Goal: Task Accomplishment & Management: Manage account settings

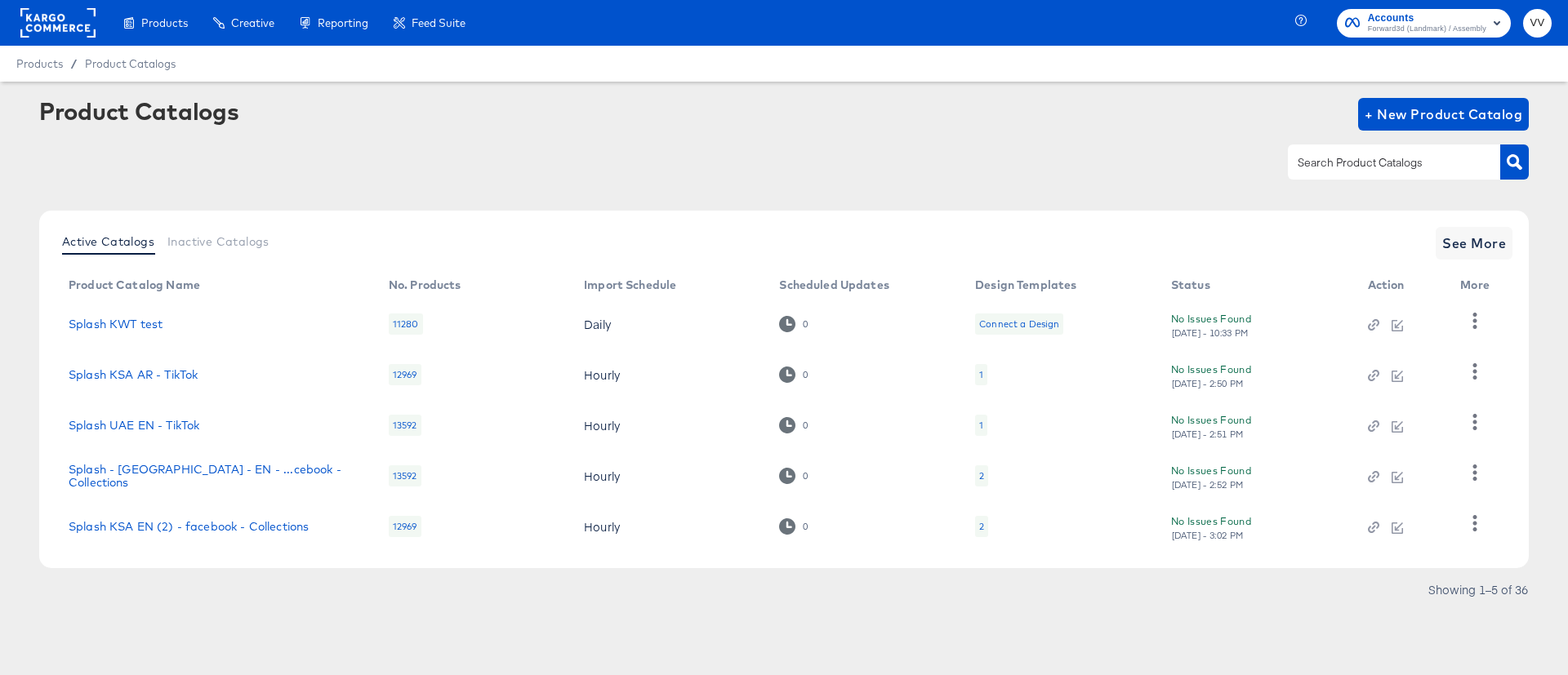
click at [64, 31] on rect at bounding box center [58, 23] width 75 height 29
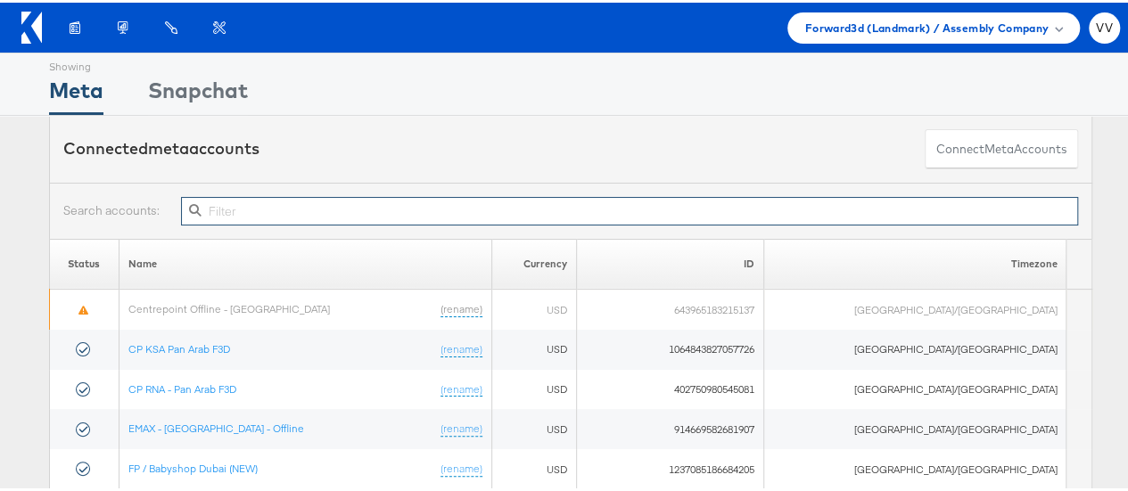
click at [562, 210] on input "text" at bounding box center [629, 208] width 897 height 29
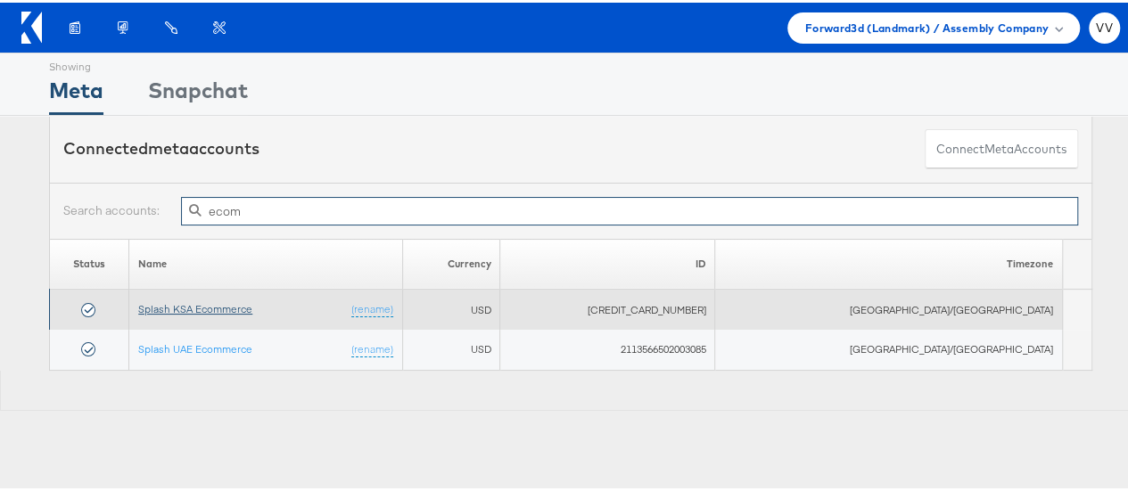
type input "ecom"
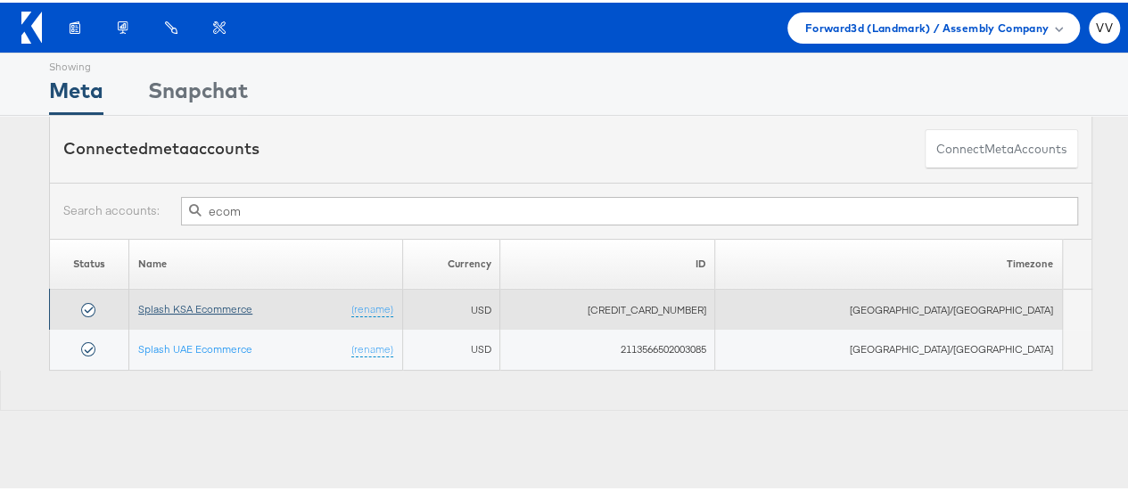
click at [219, 308] on link "Splash KSA Ecommerce" at bounding box center [195, 306] width 114 height 13
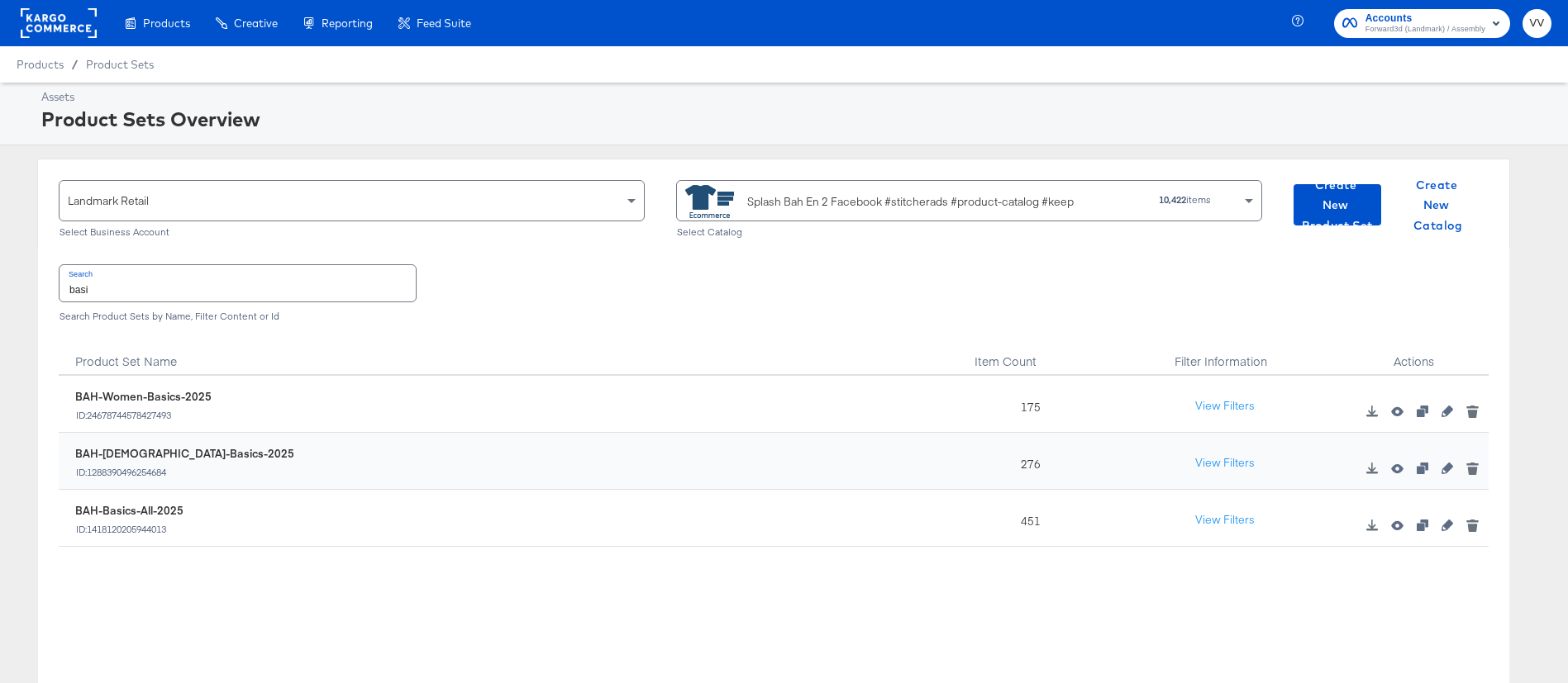
scroll to position [81, 0]
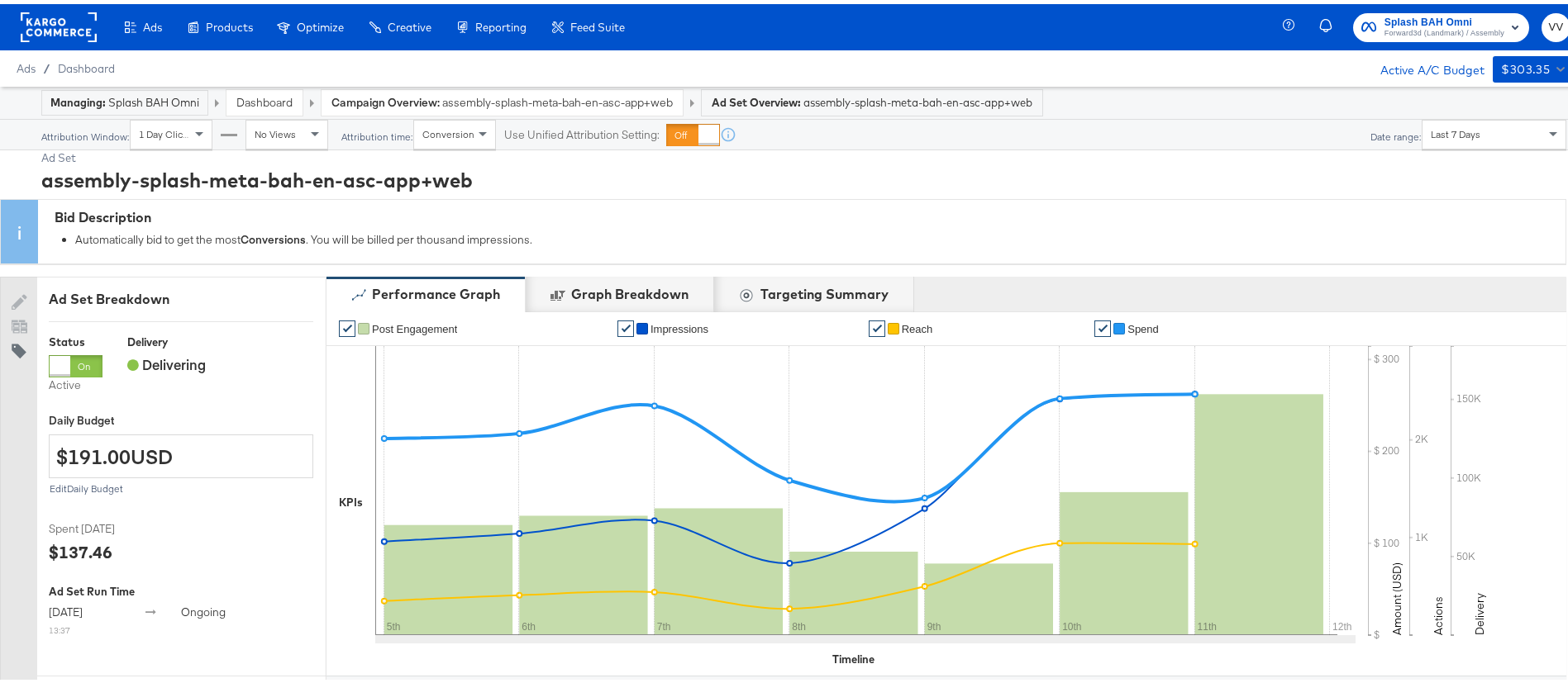
click at [252, 97] on link "Dashboard" at bounding box center [264, 98] width 57 height 15
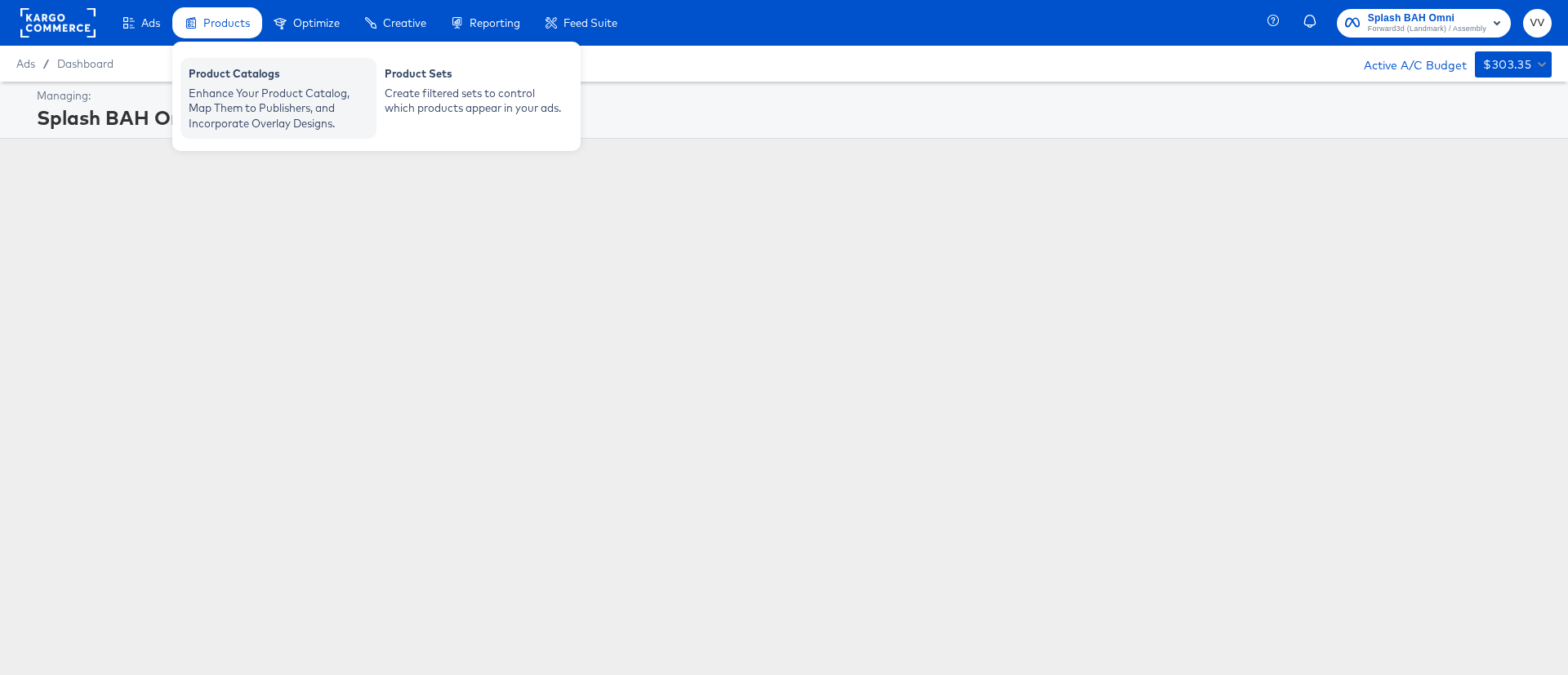
click at [281, 83] on div "Product Catalogs" at bounding box center [278, 75] width 180 height 19
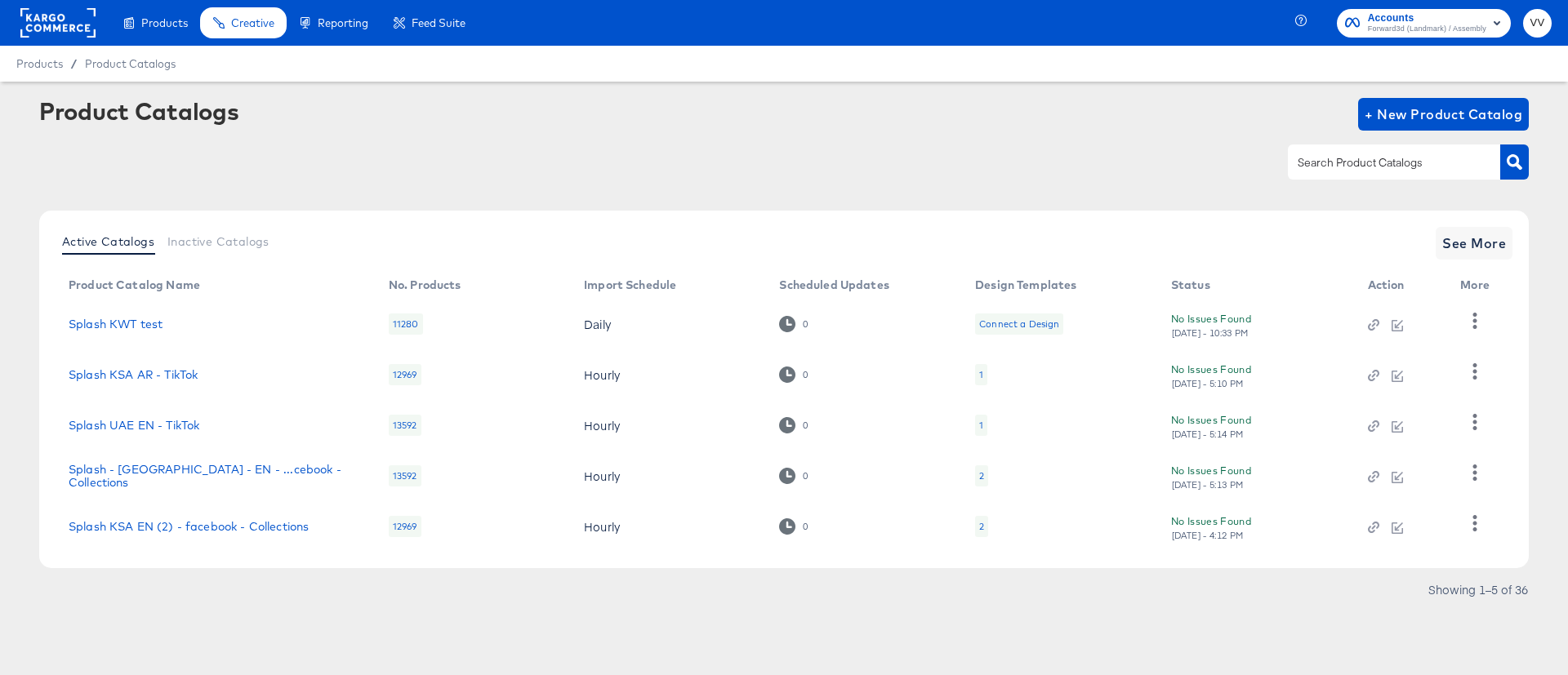
click at [1320, 152] on div at bounding box center [1394, 161] width 212 height 34
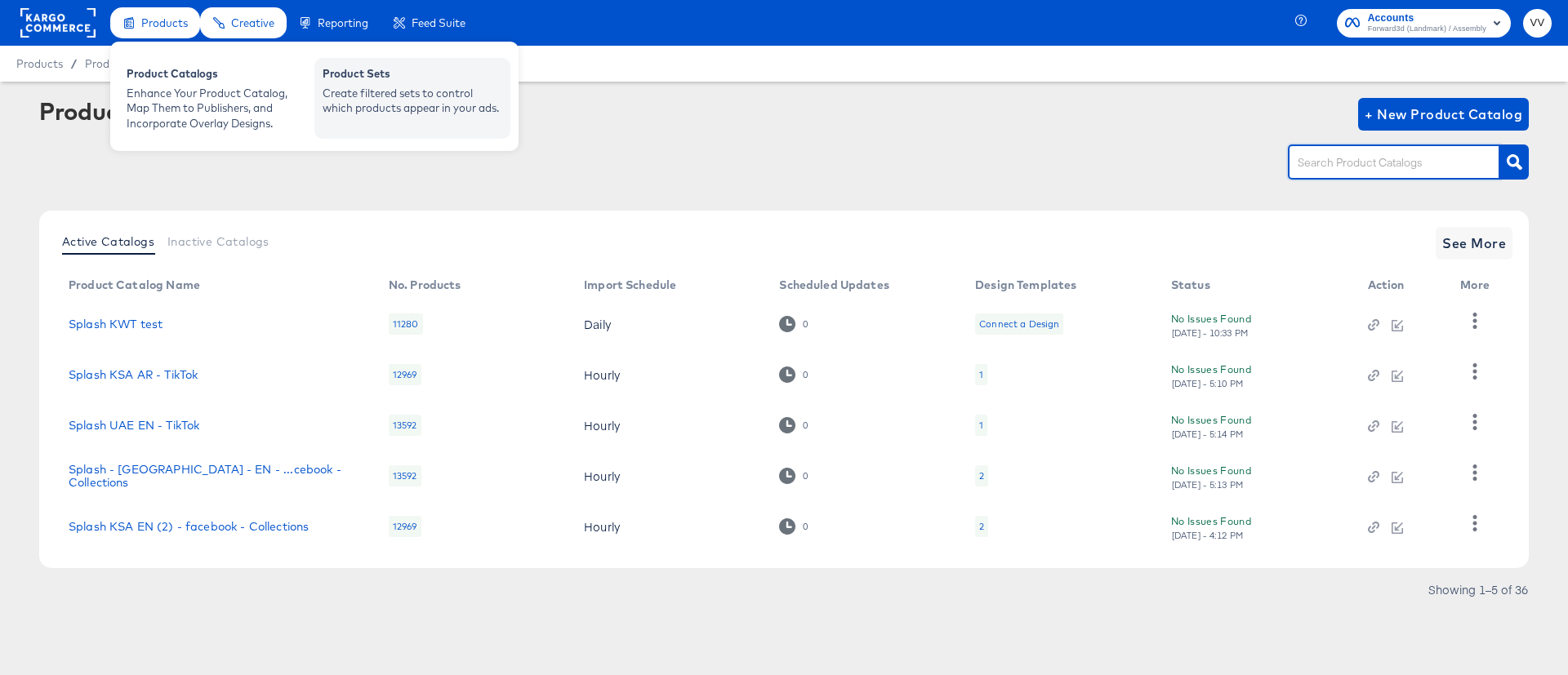
click at [363, 90] on div "Create filtered sets to control which products appear in your ads." at bounding box center [412, 101] width 180 height 30
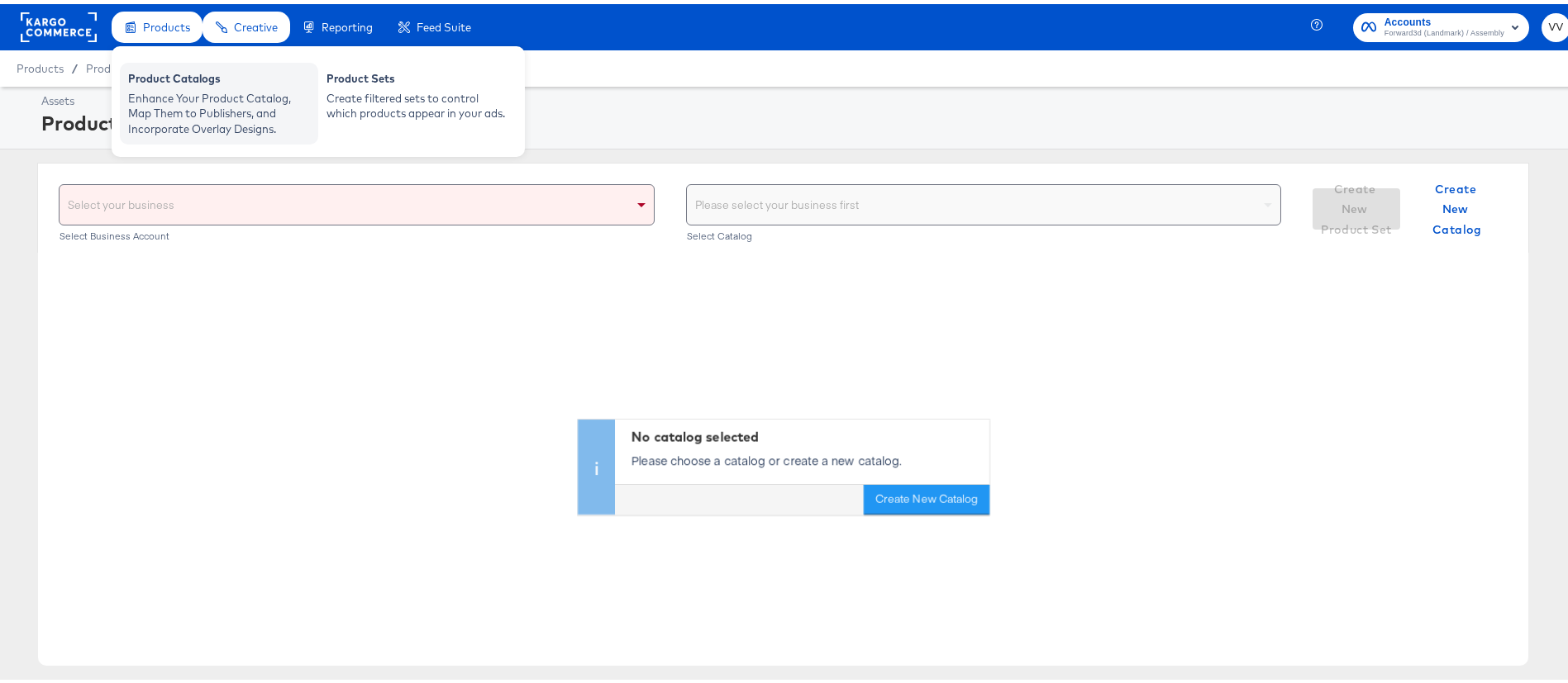
click at [185, 97] on div "Enhance Your Product Catalog, Map Them to Publishers, and Incorporate Overlay D…" at bounding box center [219, 110] width 182 height 46
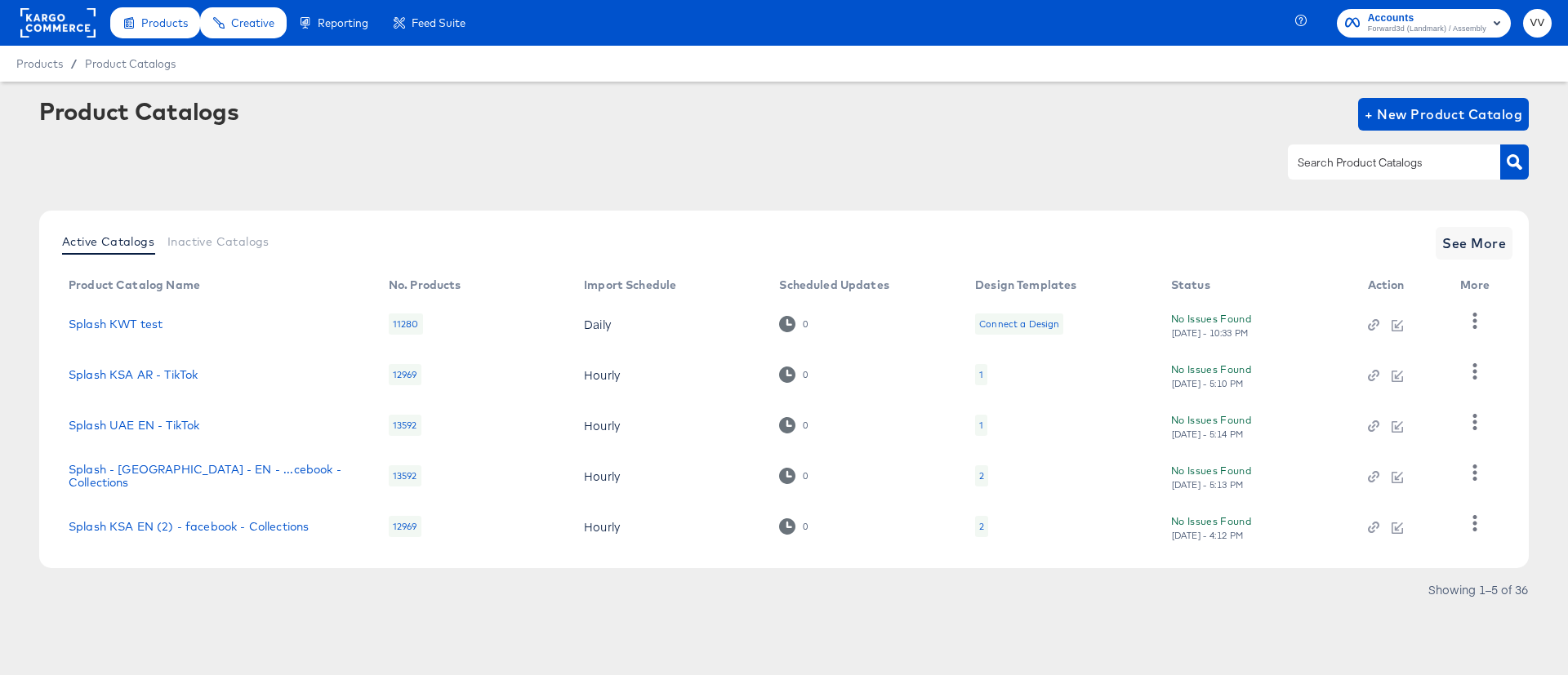
click at [1330, 167] on input "text" at bounding box center [1381, 163] width 174 height 19
type input "ksa"
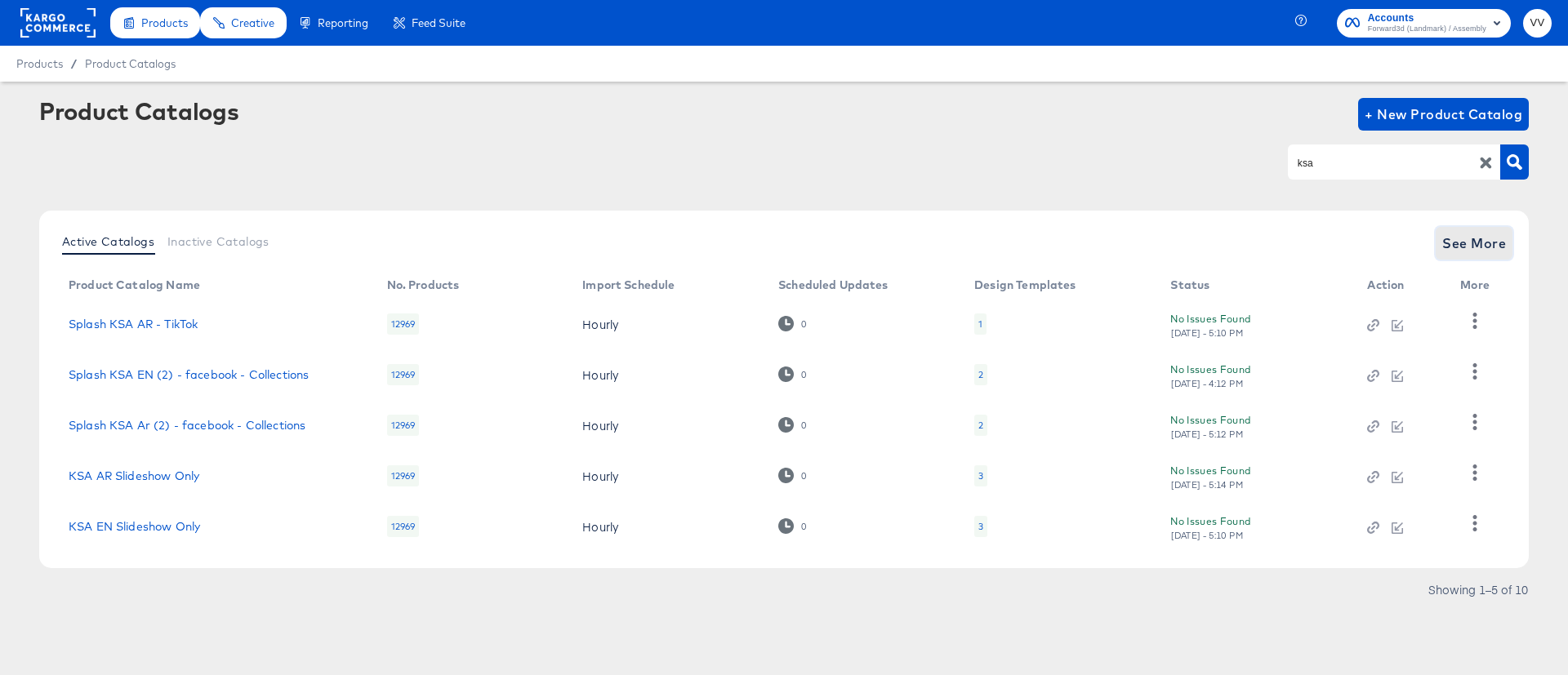
click at [1469, 238] on span "See More" at bounding box center [1474, 243] width 64 height 23
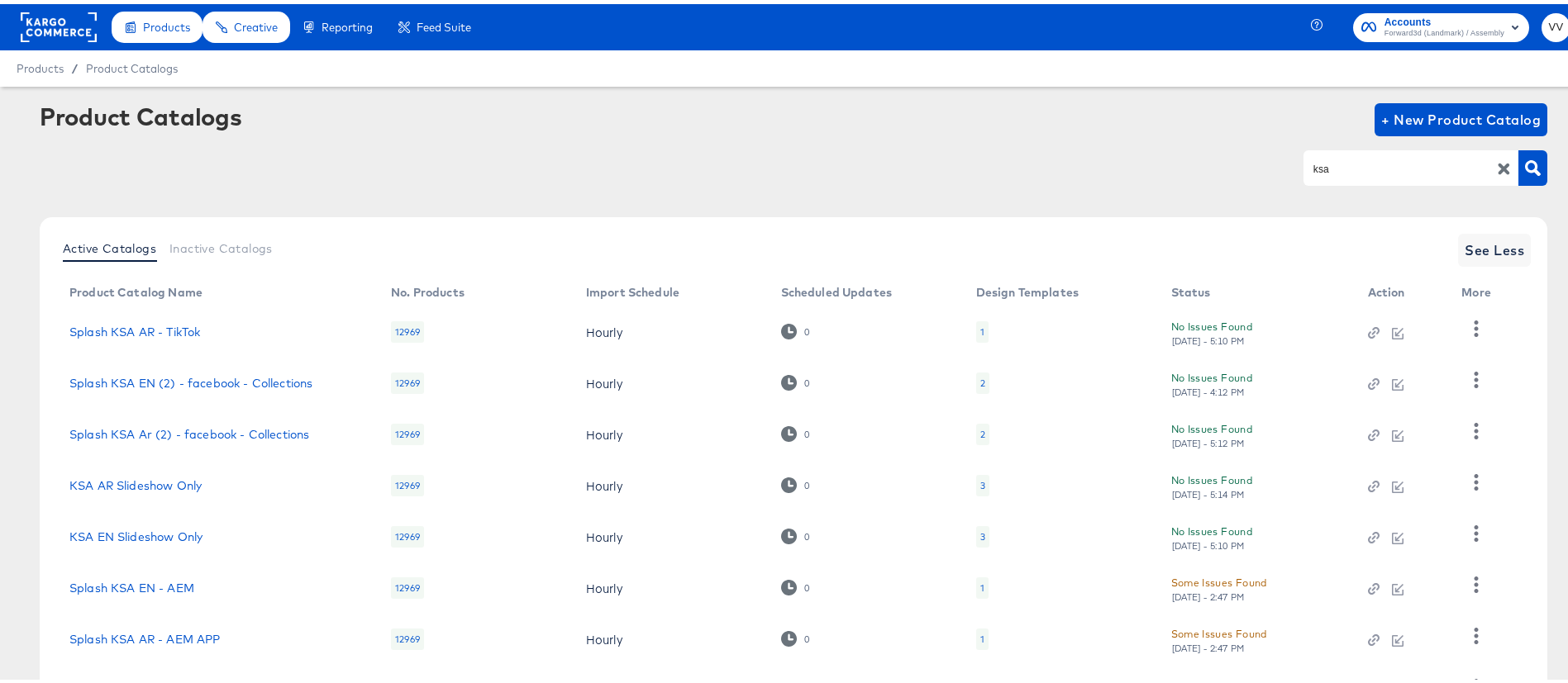
scroll to position [240, 0]
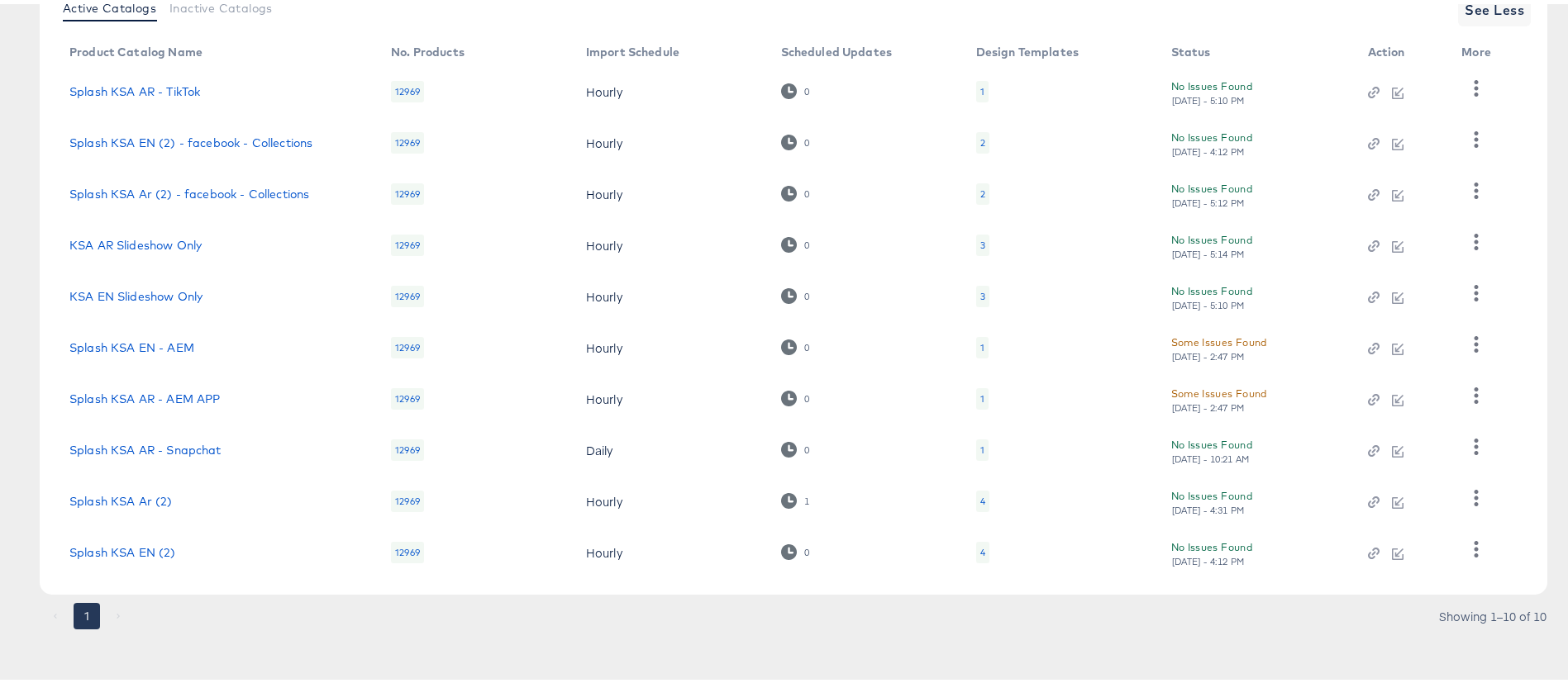
click at [978, 493] on div "4" at bounding box center [983, 497] width 13 height 21
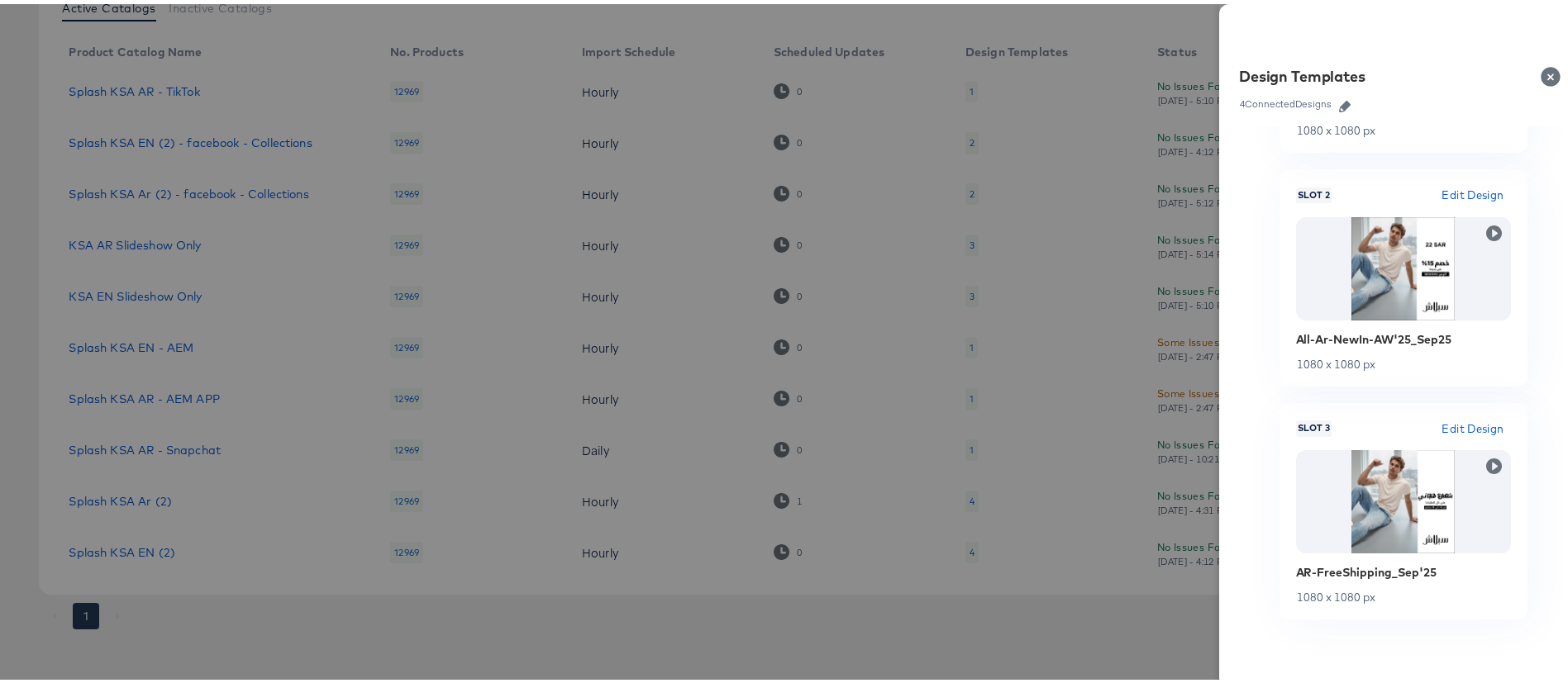
scroll to position [440, 0]
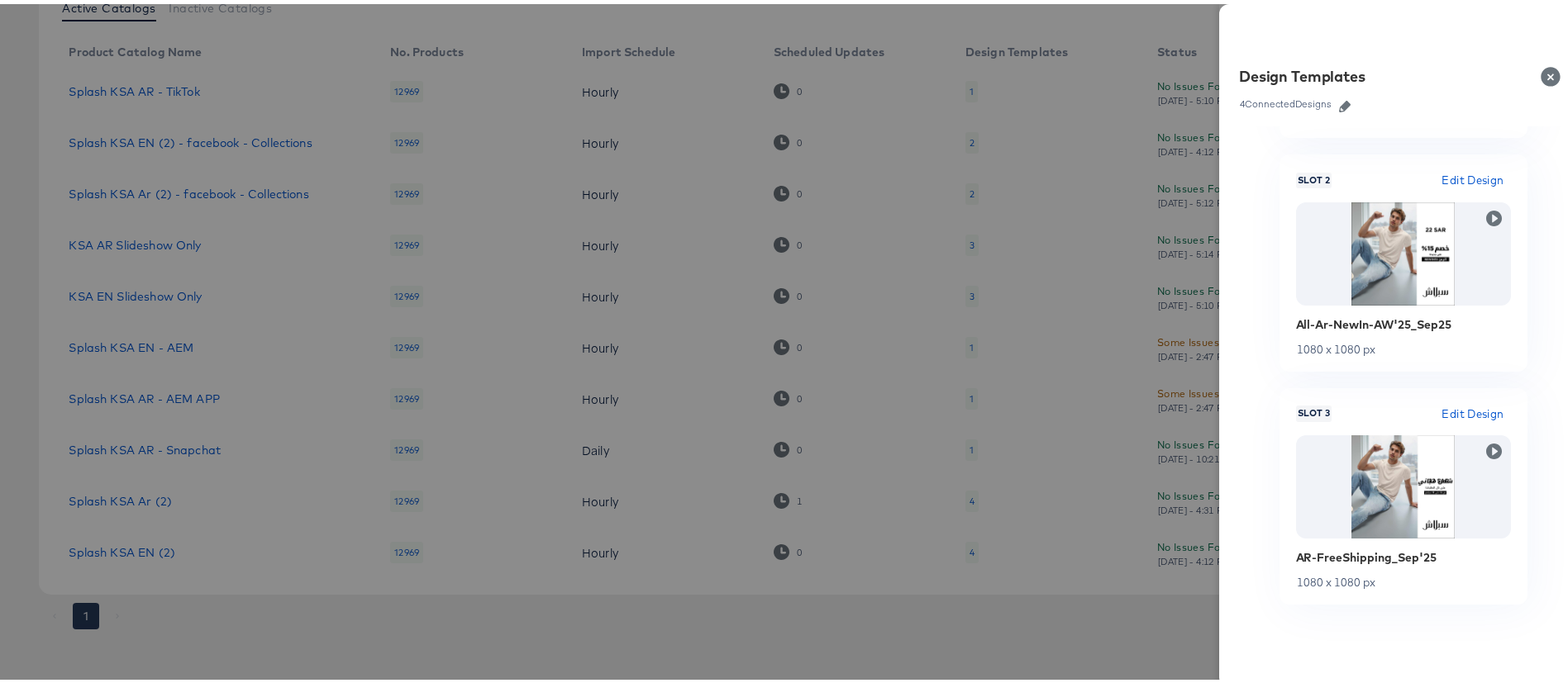
click at [1004, 605] on div at bounding box center [794, 341] width 1587 height 683
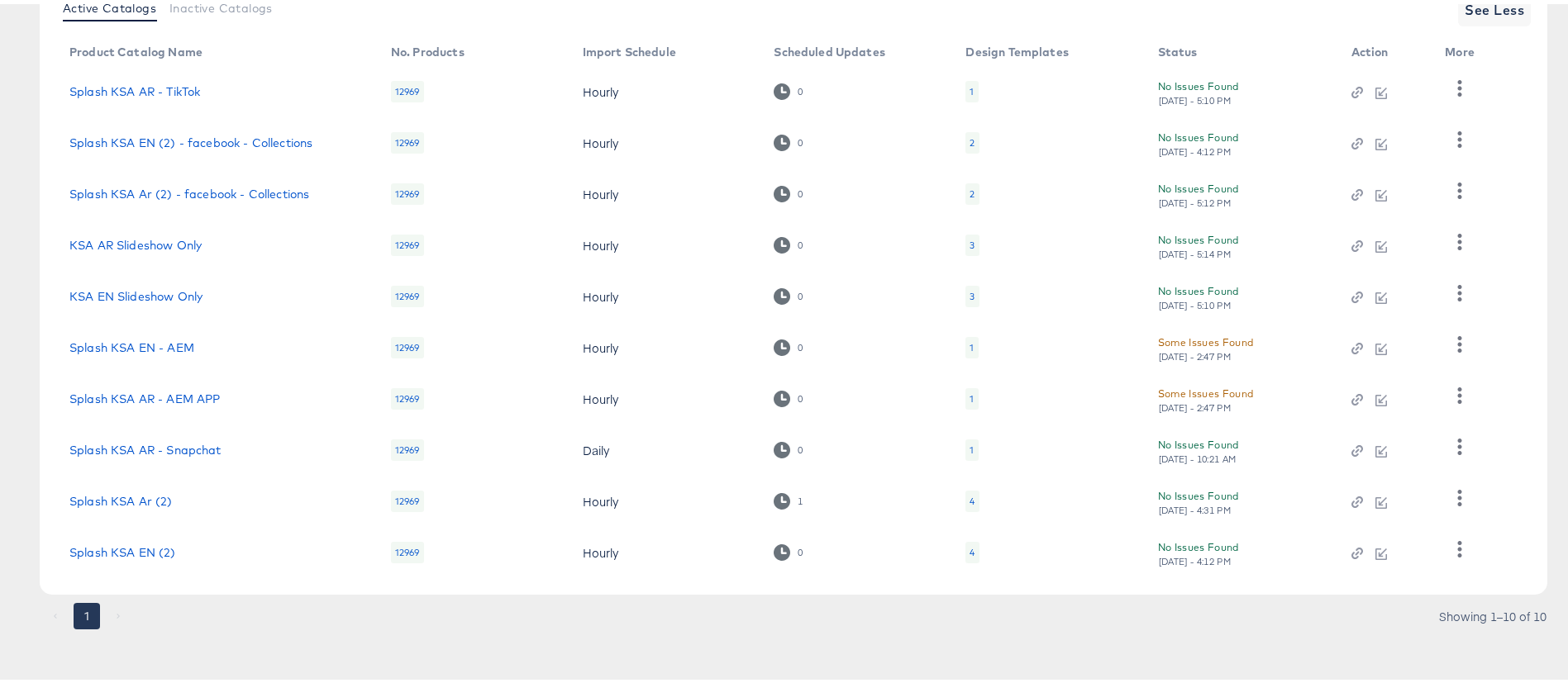
click at [978, 495] on div "4" at bounding box center [972, 497] width 13 height 21
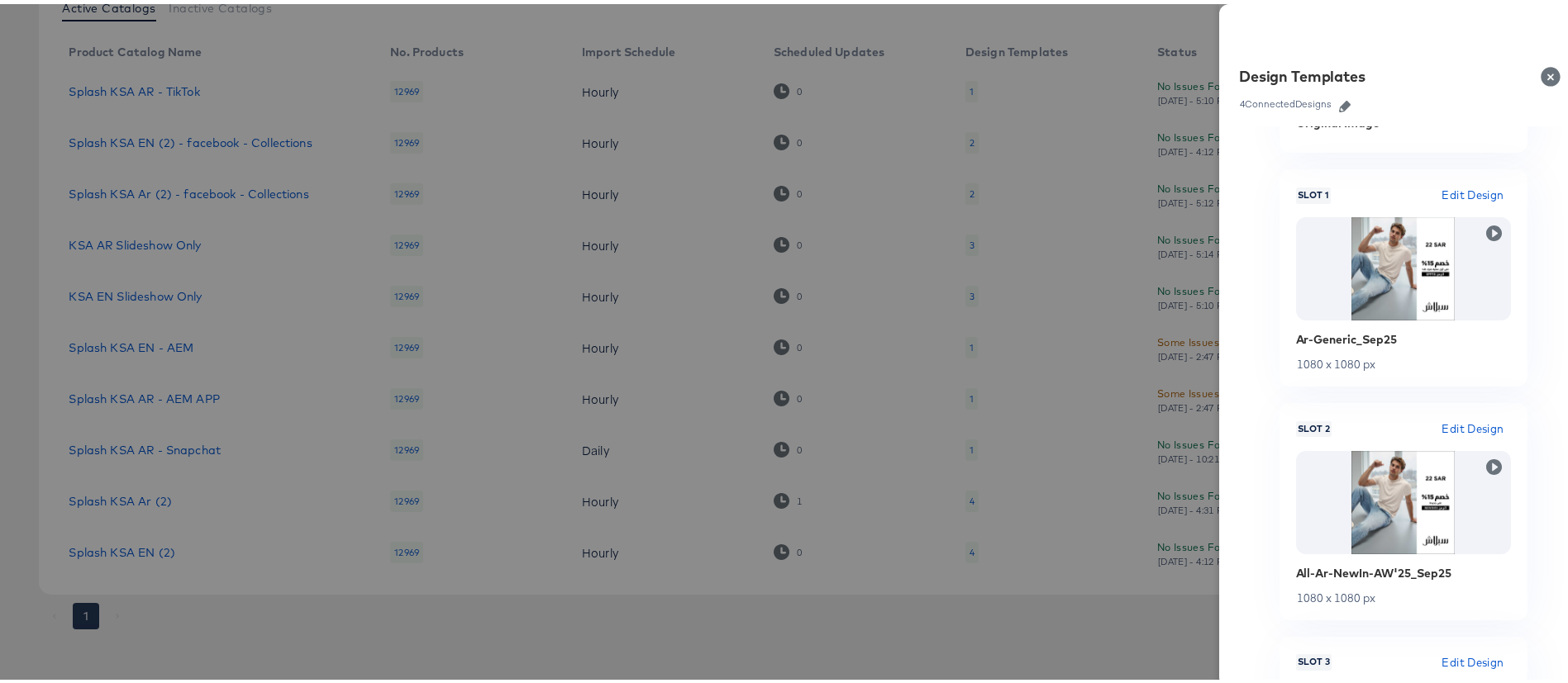
scroll to position [194, 0]
click at [555, 584] on div at bounding box center [794, 341] width 1587 height 683
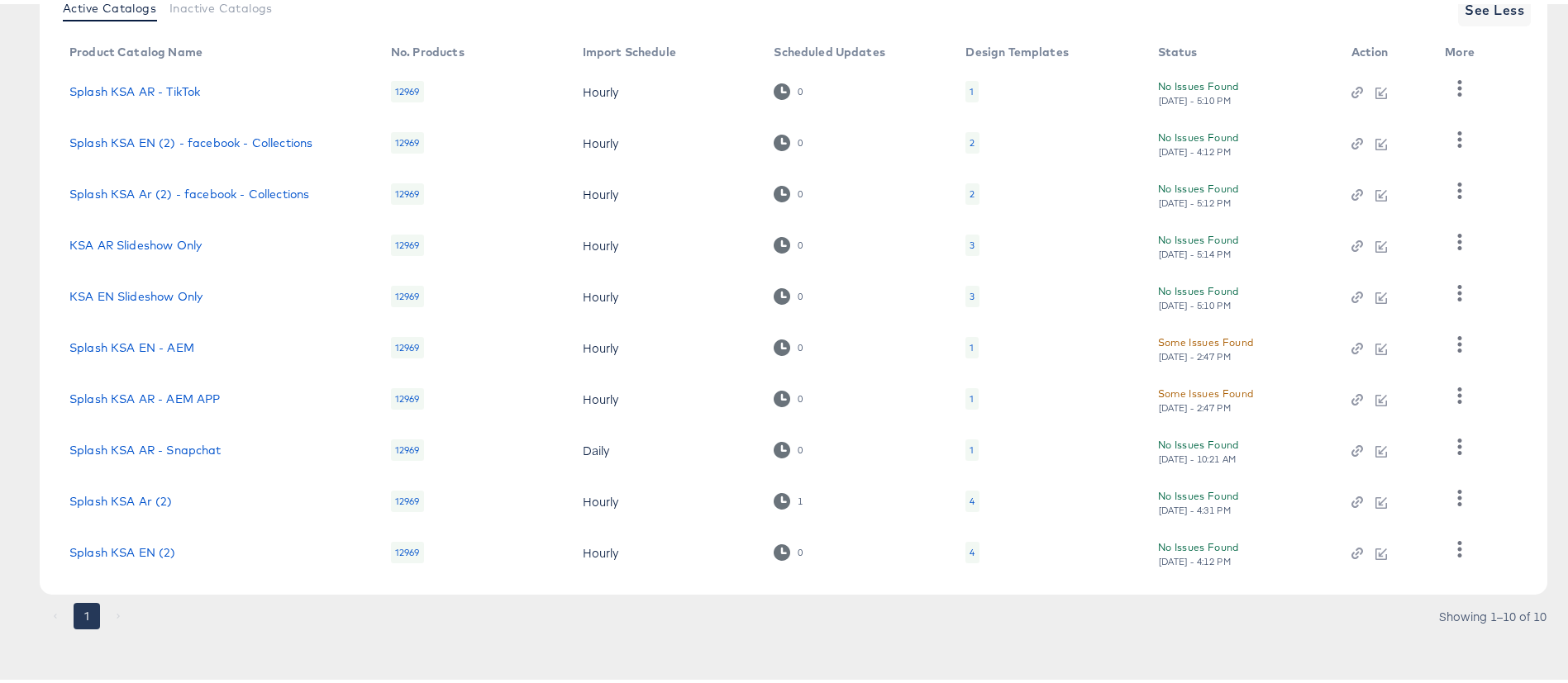
click at [979, 504] on td "4" at bounding box center [1048, 497] width 192 height 51
click at [974, 500] on div "4" at bounding box center [972, 498] width 5 height 13
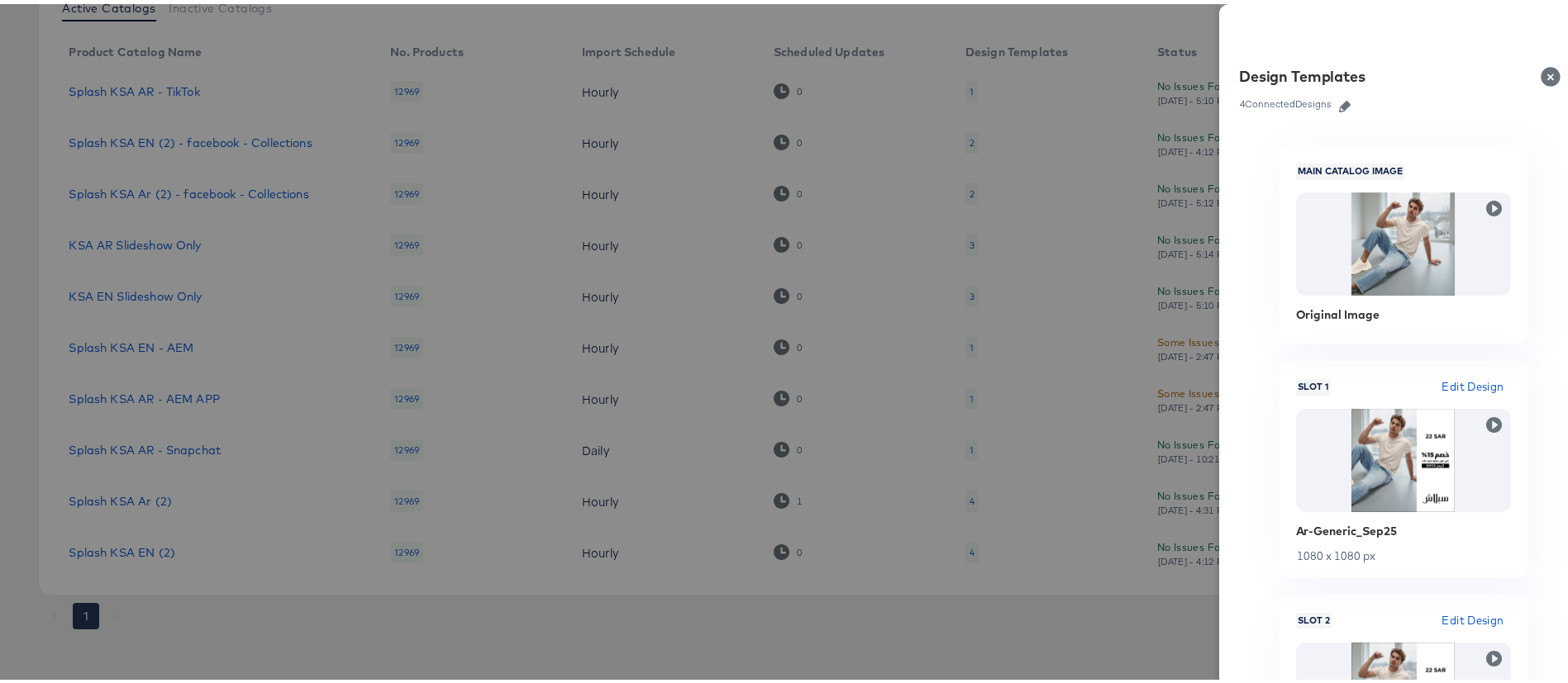
click at [914, 592] on div at bounding box center [794, 341] width 1587 height 683
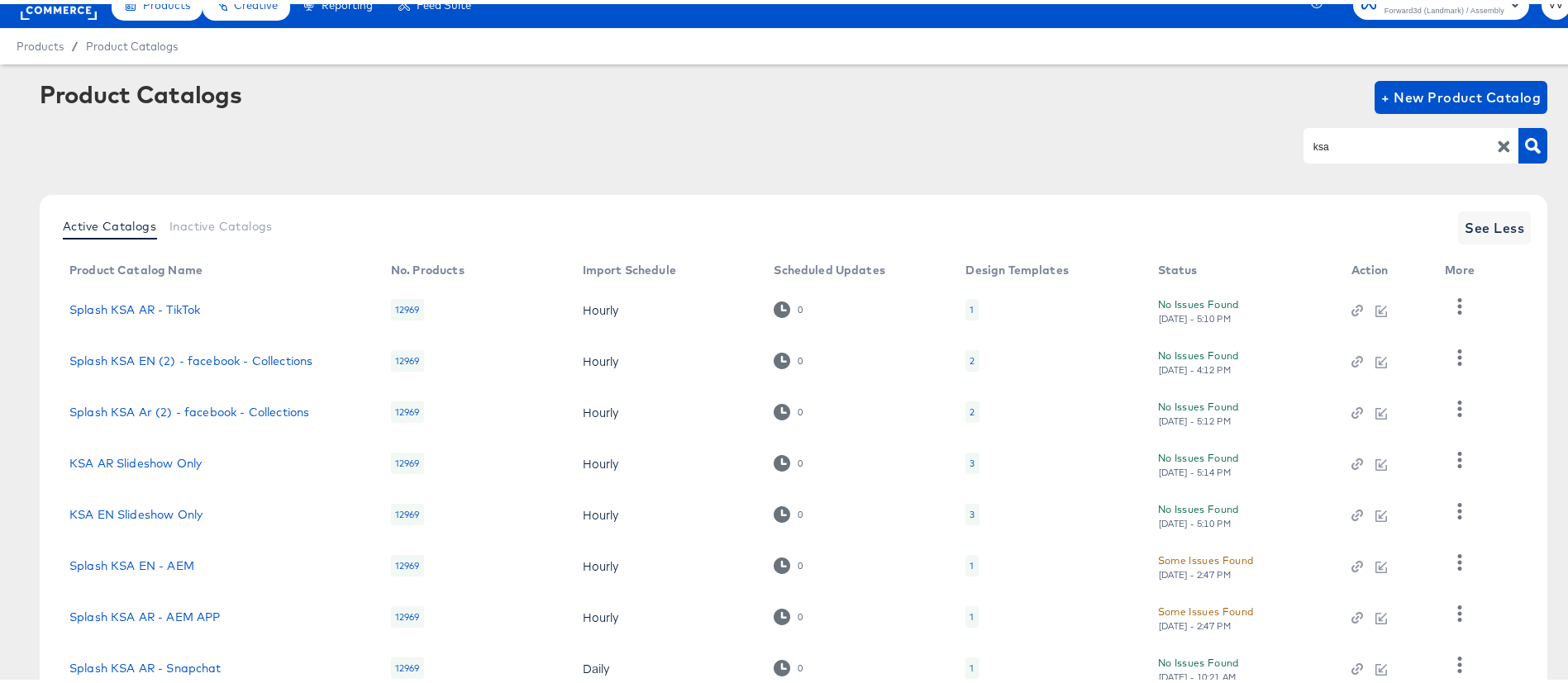
scroll to position [0, 0]
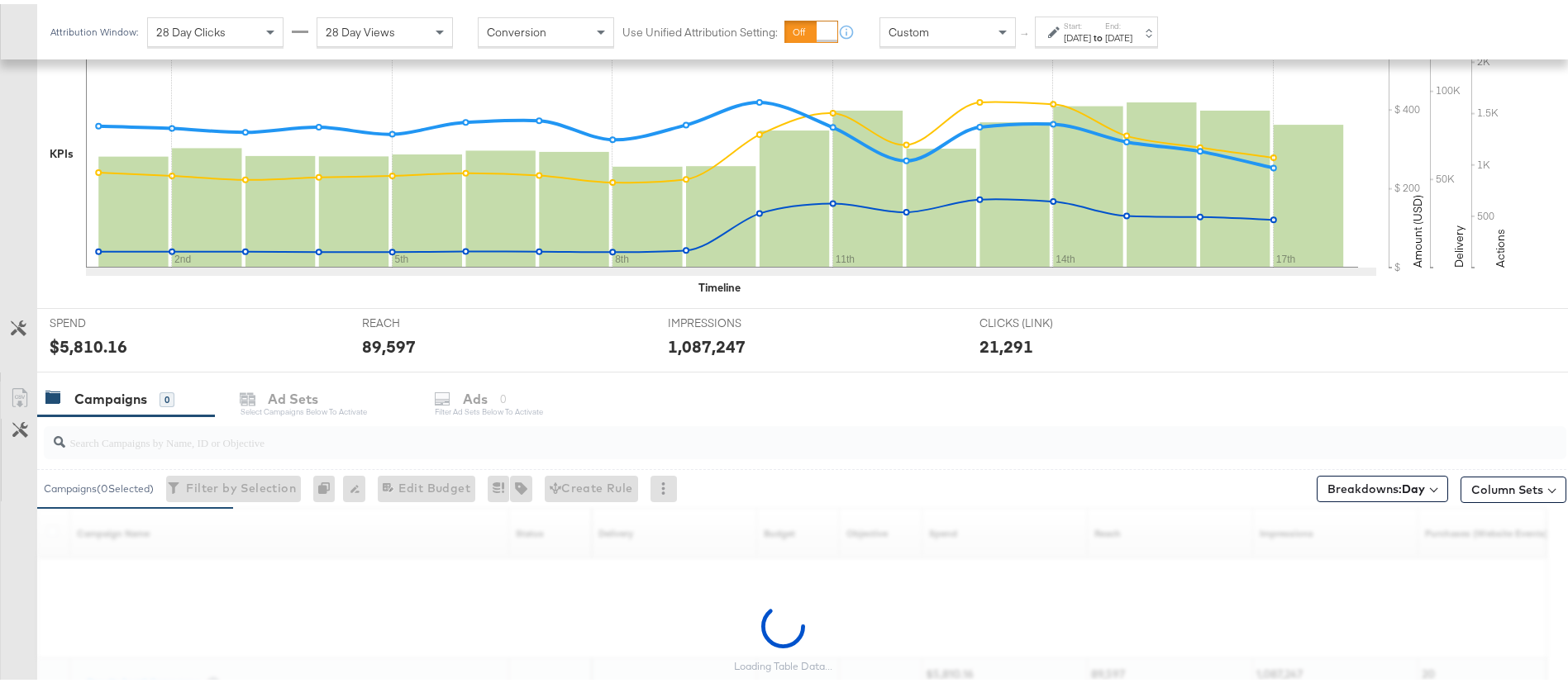
scroll to position [522, 0]
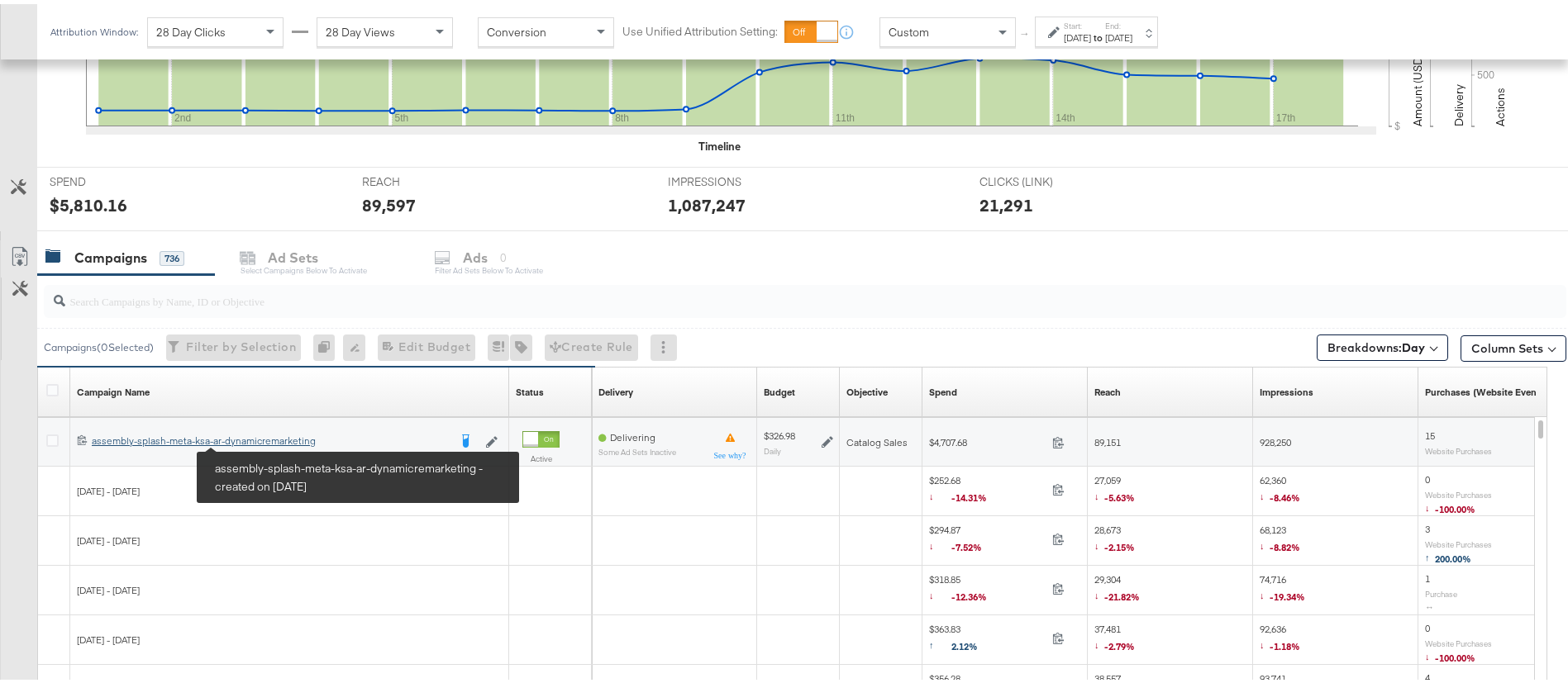
click at [258, 439] on div "assembly-splash-meta-ksa-ar-dynamicremarketing assembly-splash-meta-ksa-ar-dyna…" at bounding box center [270, 436] width 356 height 13
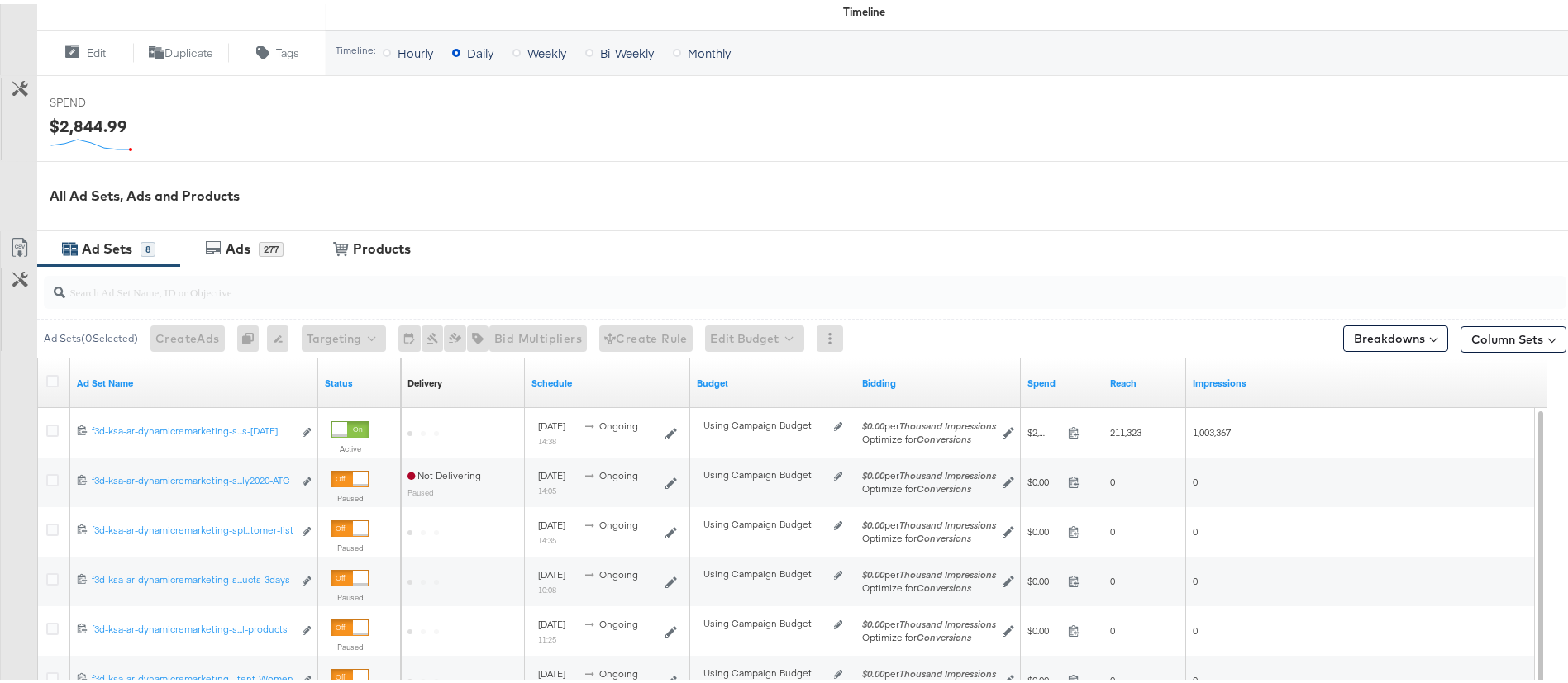
scroll to position [628, 0]
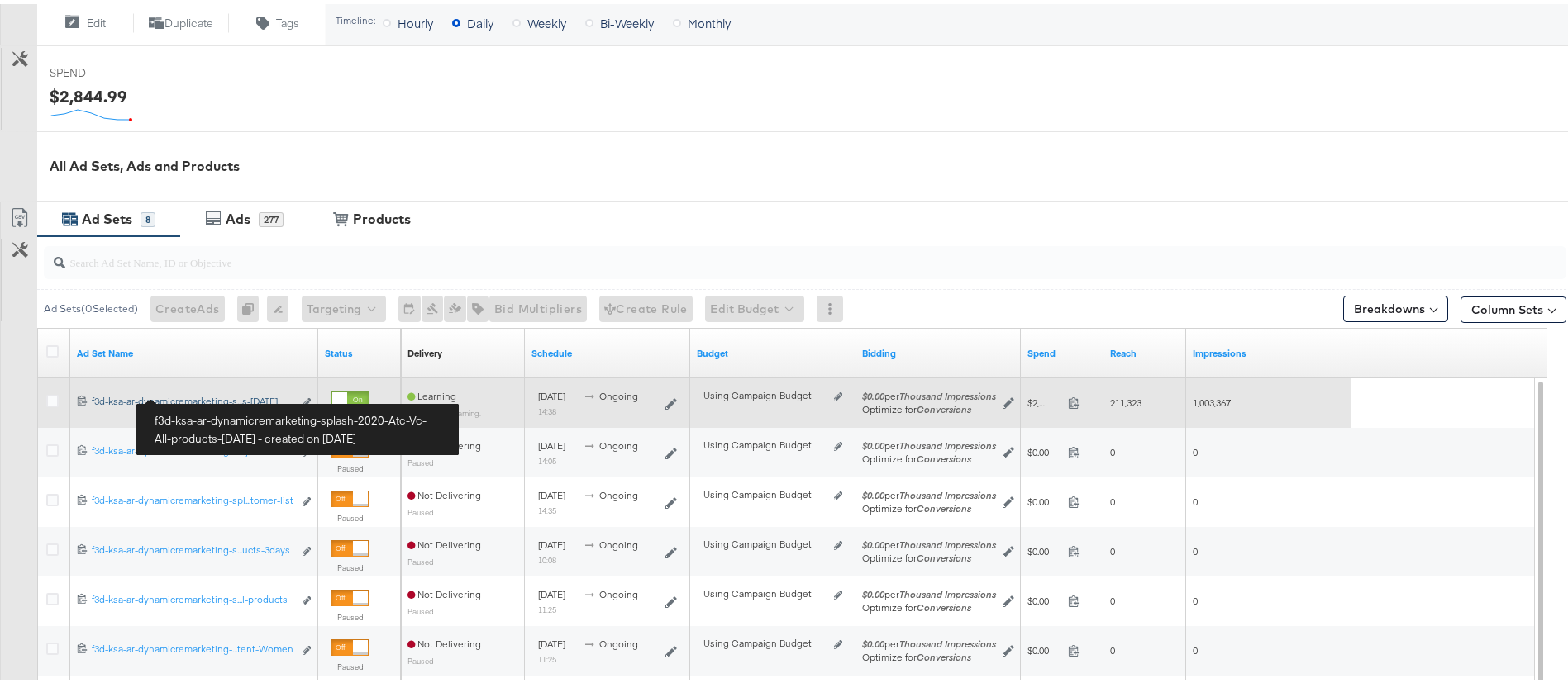
click at [199, 392] on div "f3d-ksa-ar-dynamicremarketing-splash-2020-Atc-Vc-All-products-July2020 f3d-ksa-…" at bounding box center [192, 398] width 201 height 13
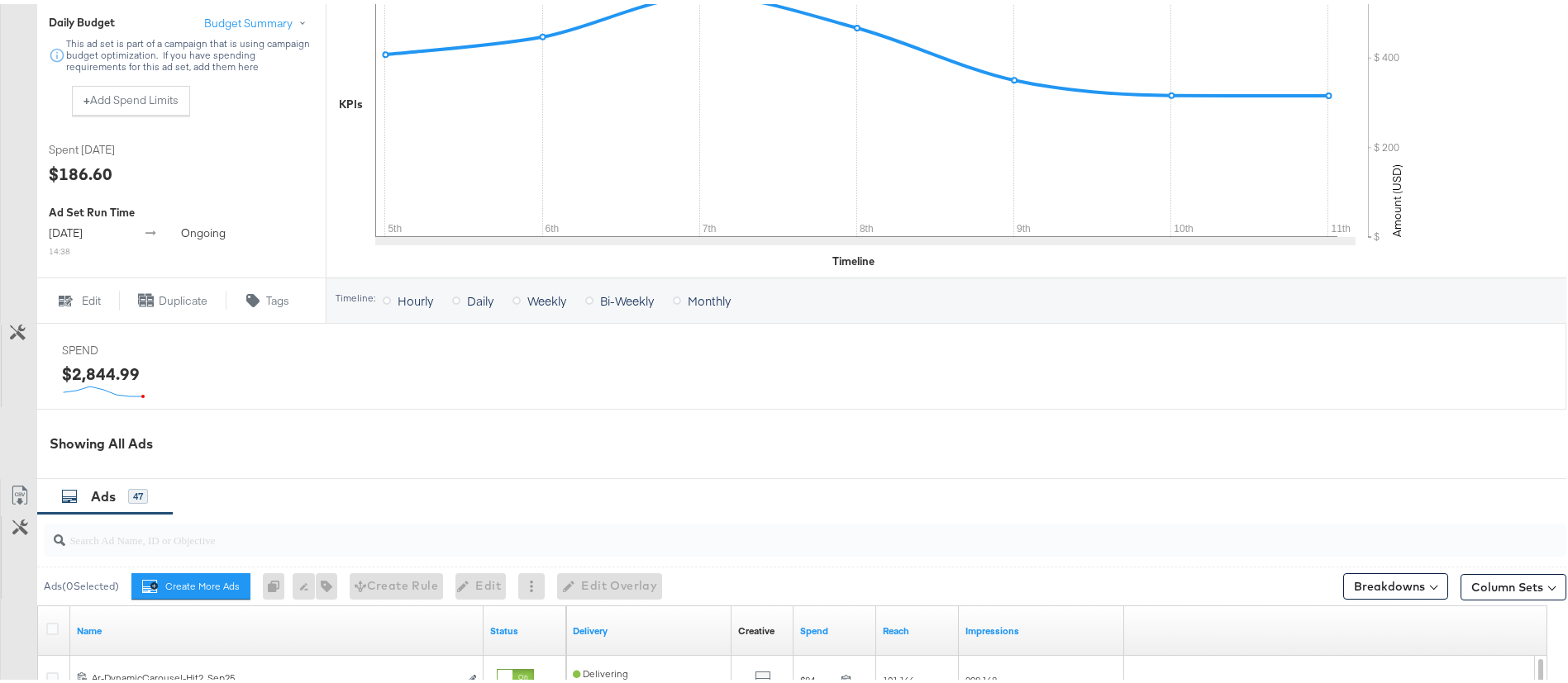
scroll to position [682, 0]
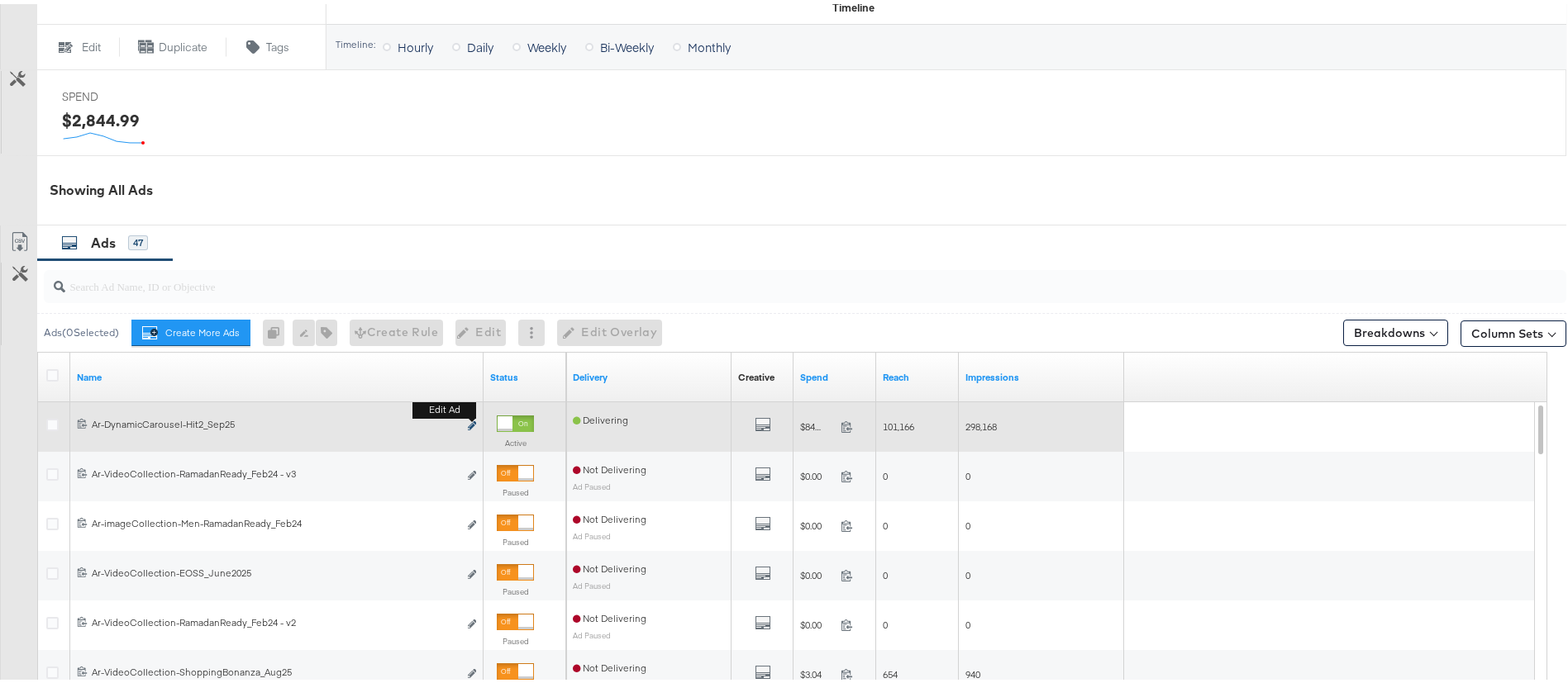
click at [473, 421] on icon "link" at bounding box center [472, 422] width 8 height 9
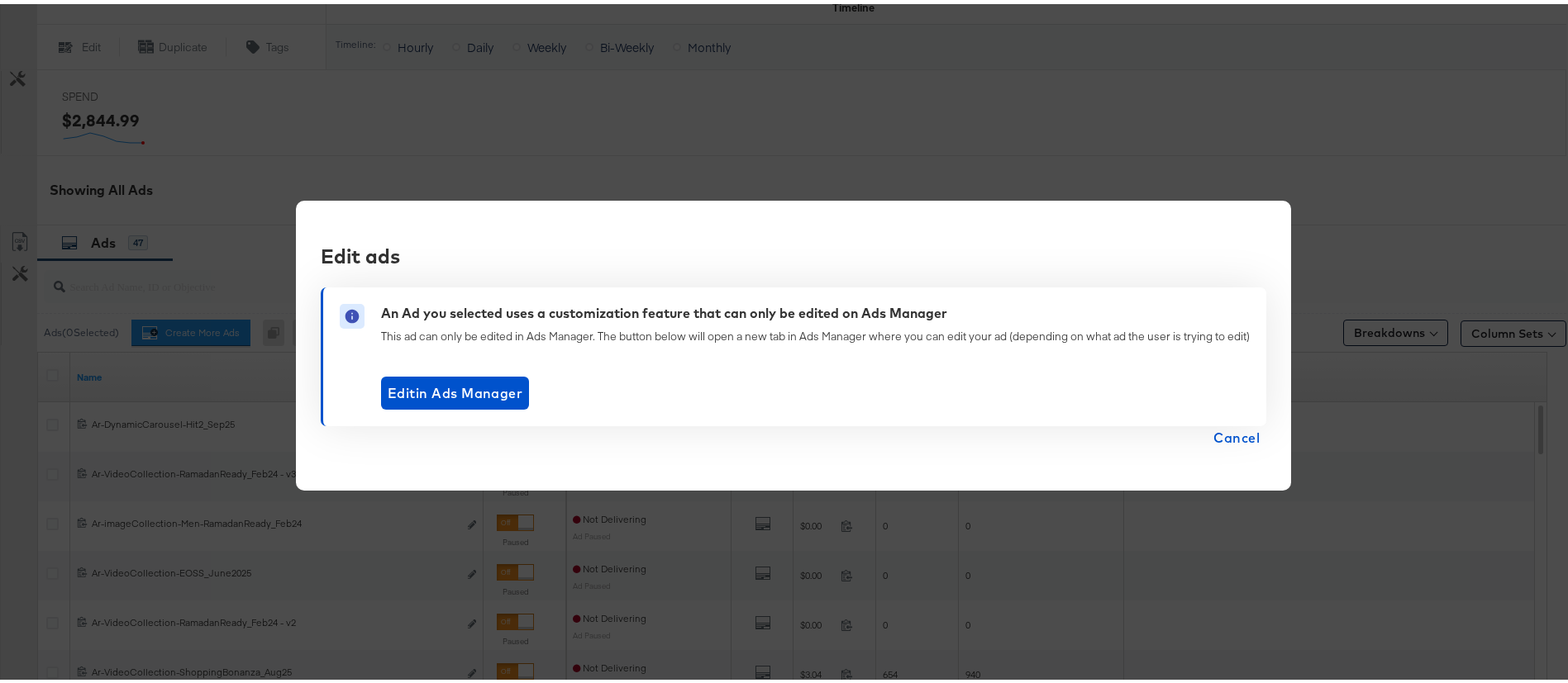
click at [1221, 437] on span "Cancel" at bounding box center [1237, 434] width 46 height 23
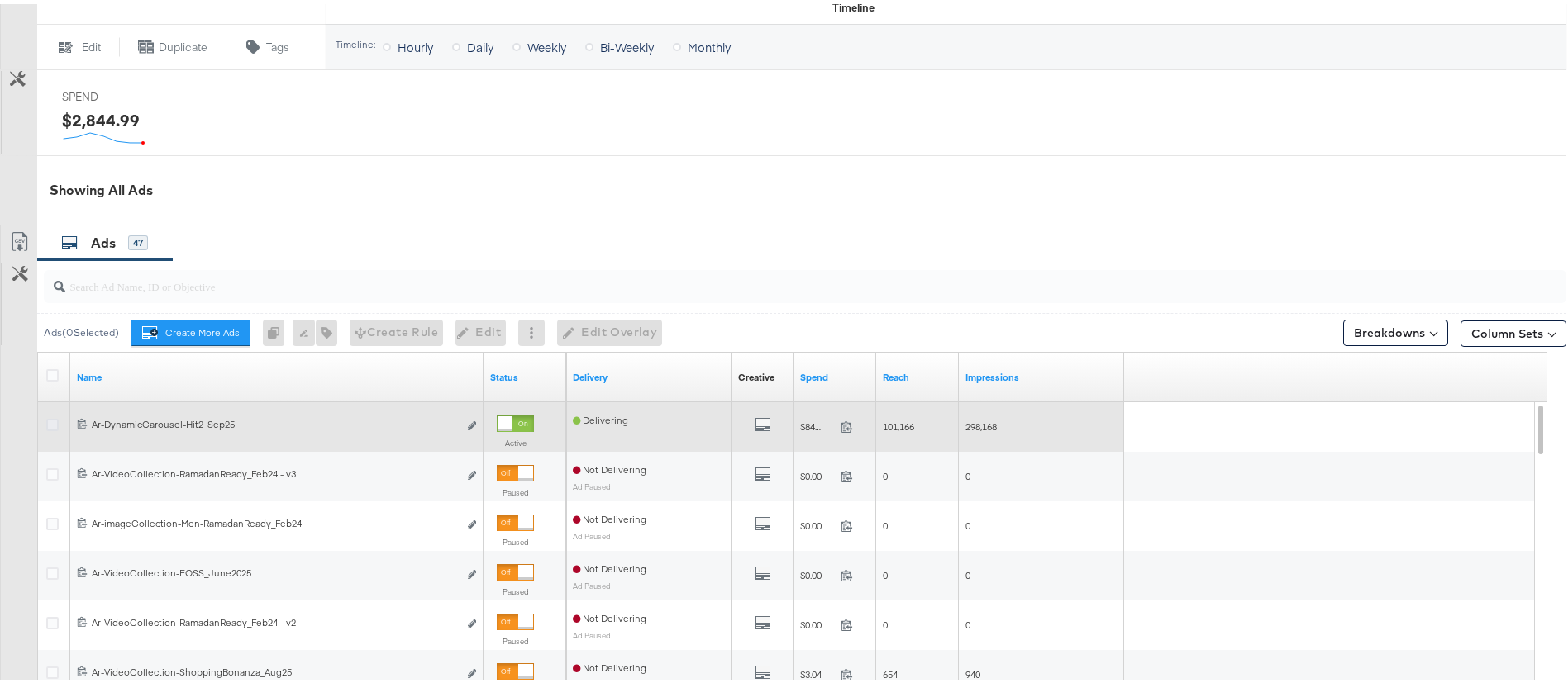
click at [56, 422] on icon at bounding box center [52, 421] width 12 height 12
click at [0, 0] on input "checkbox" at bounding box center [0, 0] width 0 height 0
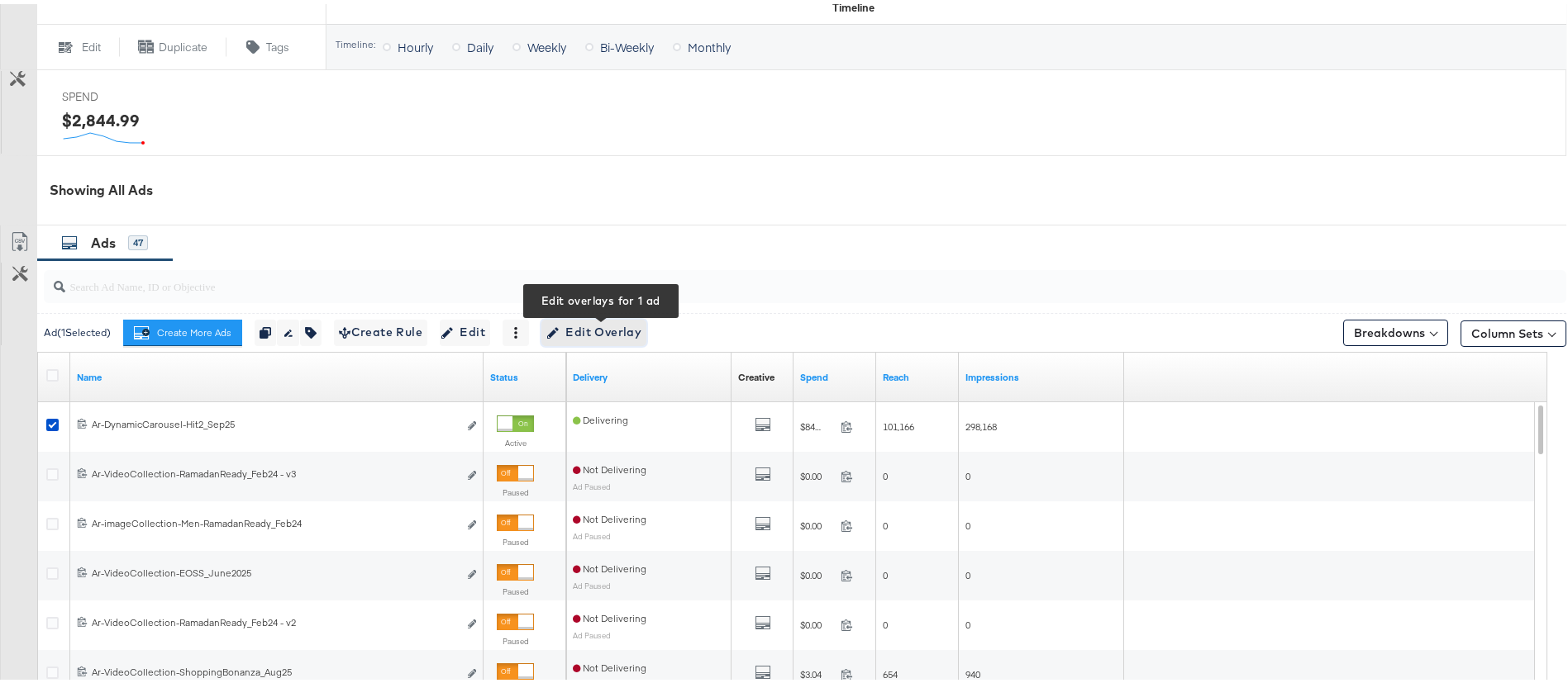
click at [575, 335] on span "Edit Overlay Edit overlays for 1 ad" at bounding box center [593, 328] width 96 height 20
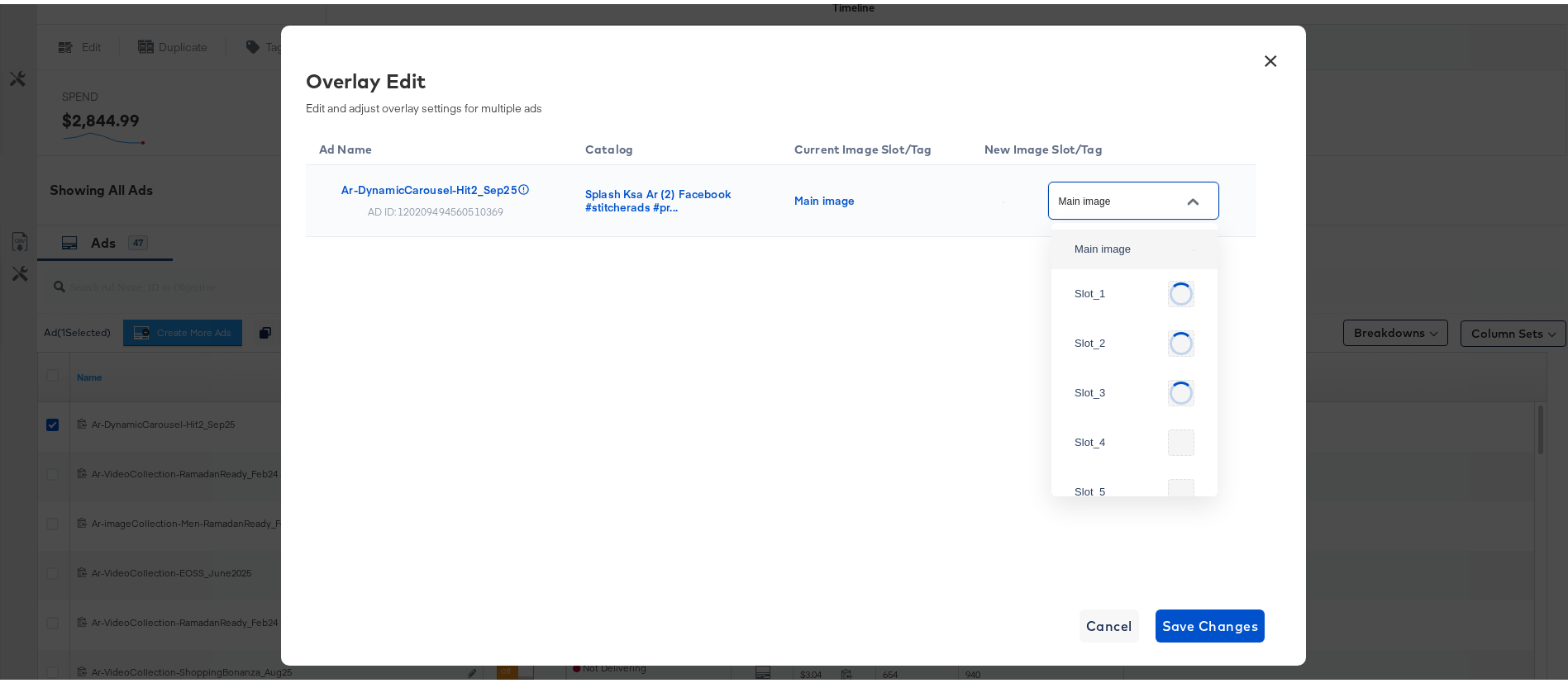
click at [1101, 207] on input "Main image" at bounding box center [1120, 196] width 131 height 19
click at [1107, 293] on div "Slot_1" at bounding box center [1130, 285] width 111 height 17
type input "Slot_1"
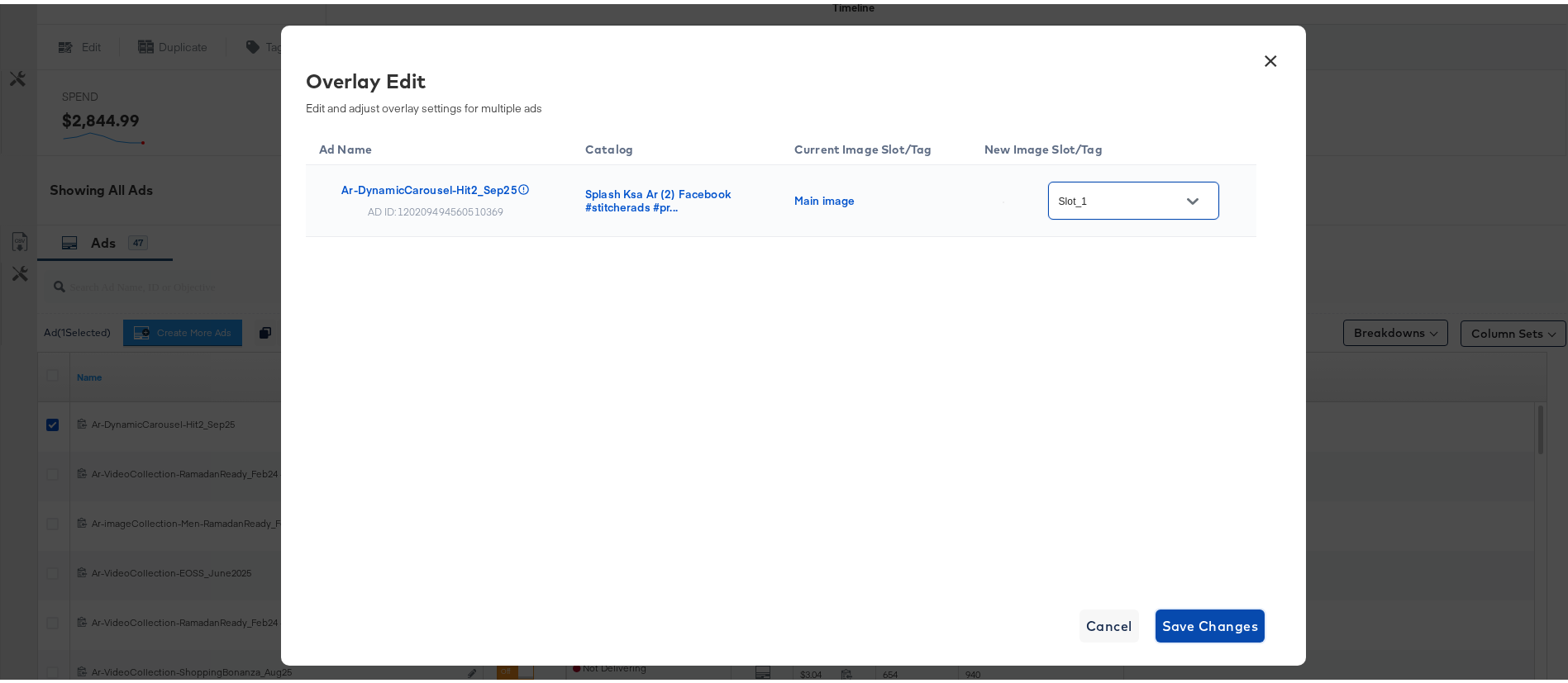
click at [1184, 623] on span "Save Changes" at bounding box center [1210, 622] width 96 height 23
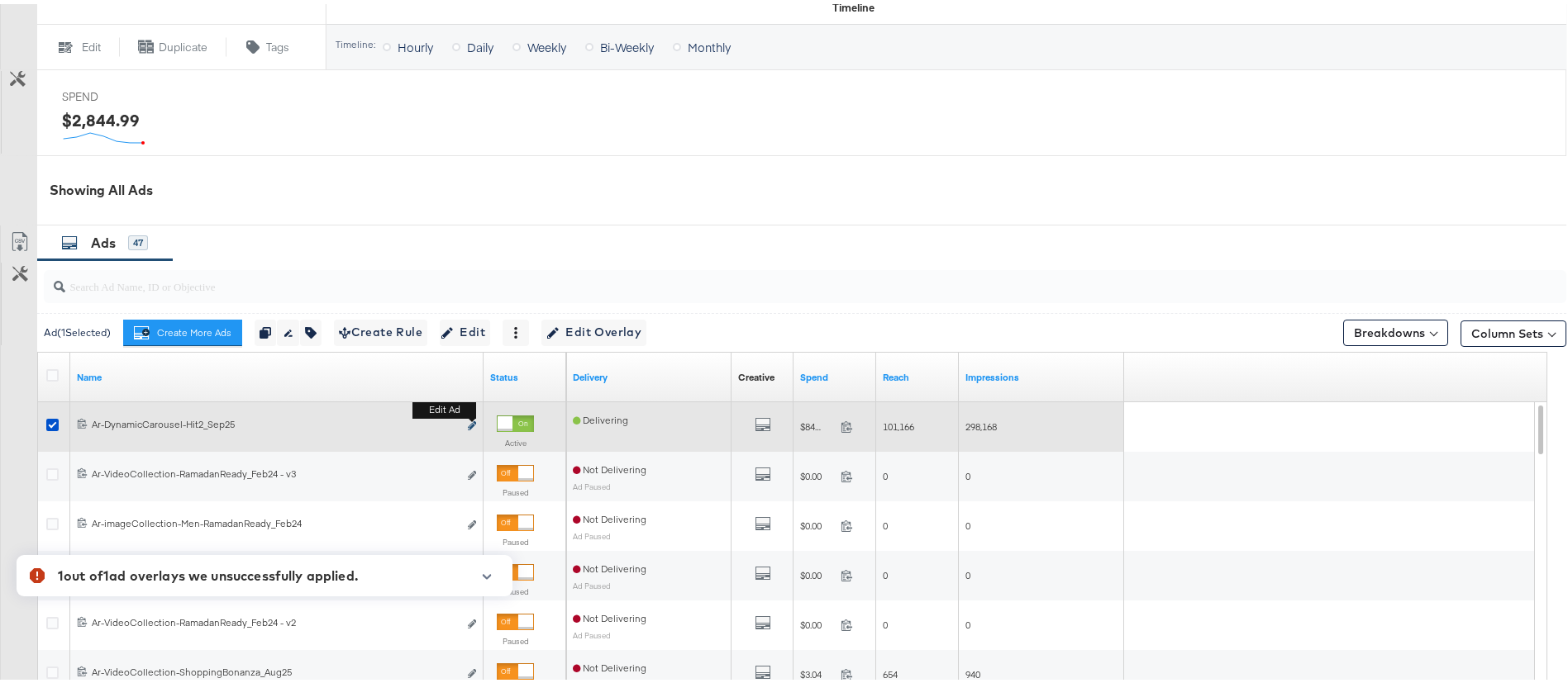
click at [468, 425] on button "Edit ad" at bounding box center [472, 423] width 10 height 18
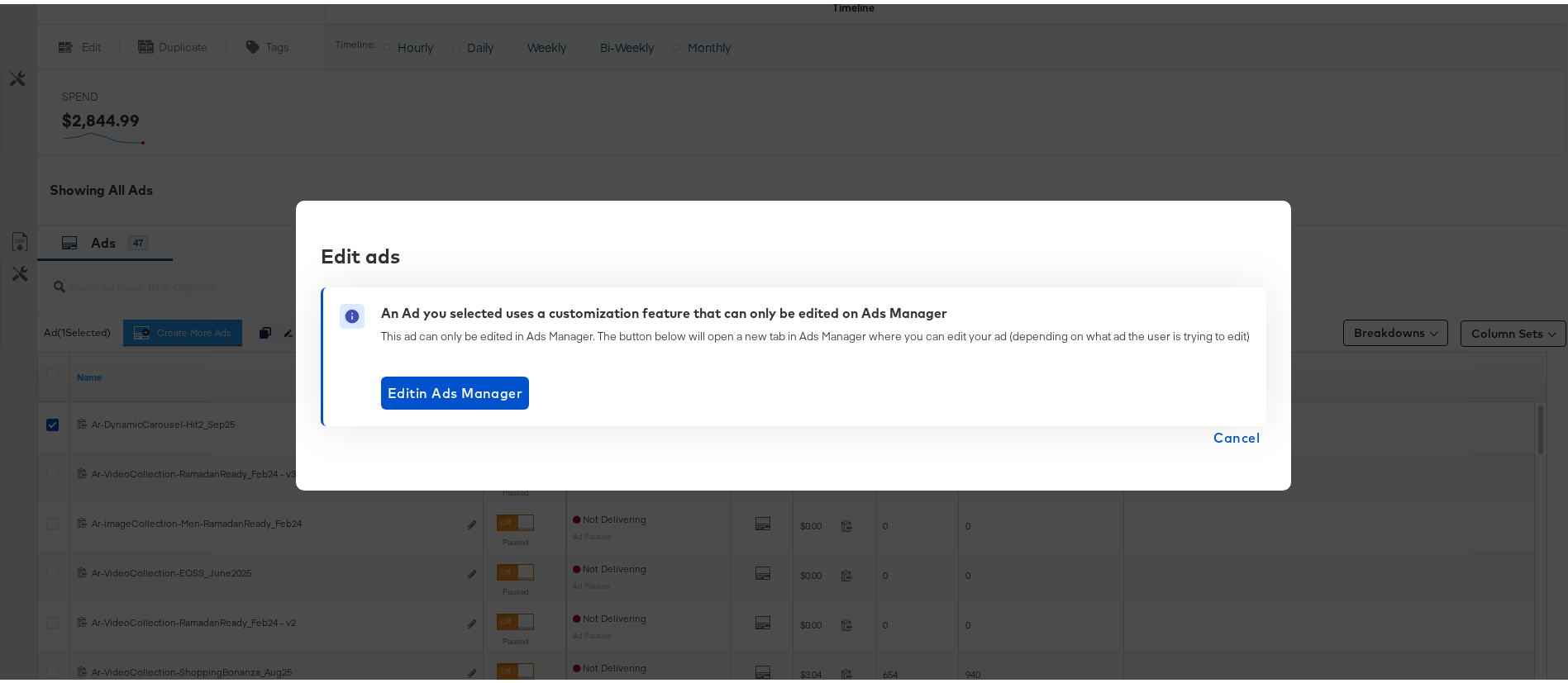
click at [1246, 437] on span "Cancel" at bounding box center [1237, 434] width 46 height 23
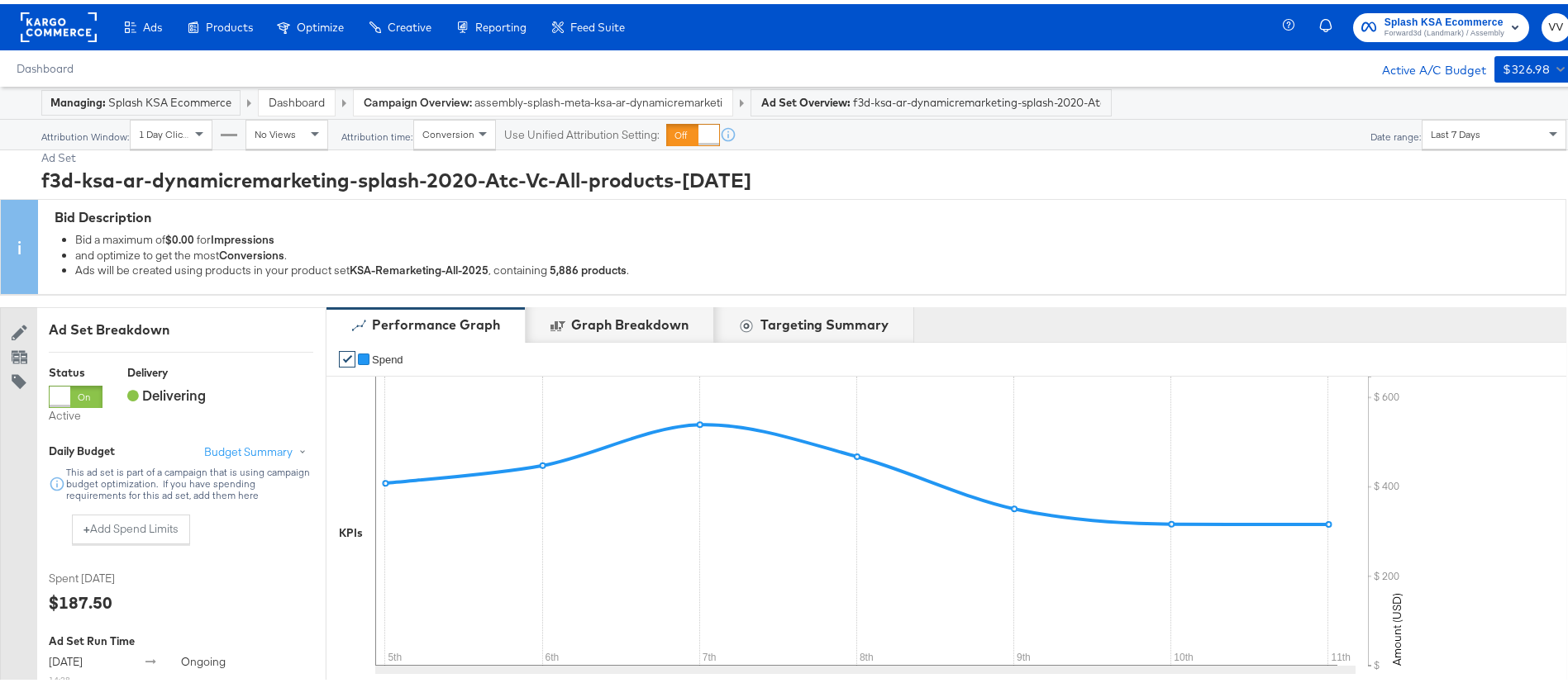
scroll to position [598, 0]
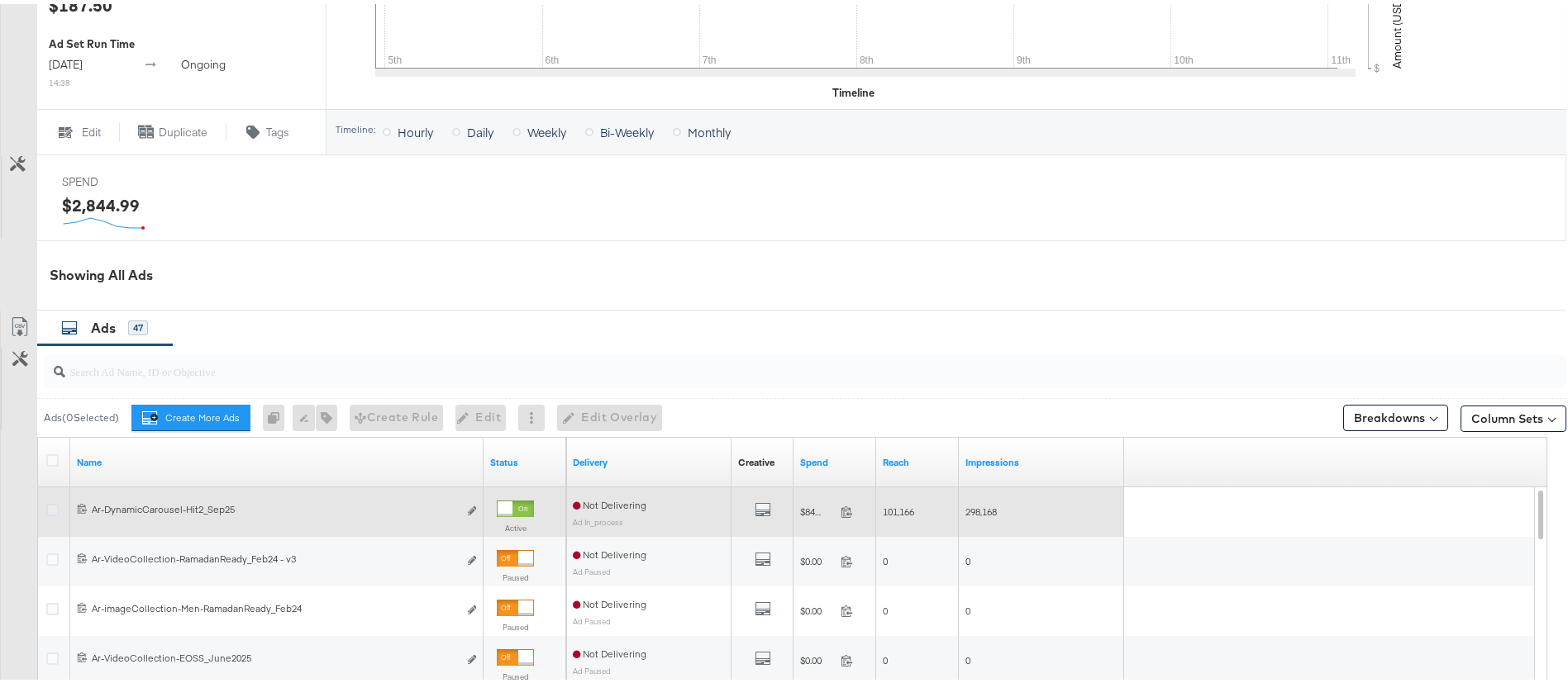
click at [53, 504] on icon at bounding box center [52, 505] width 12 height 12
click at [0, 0] on input "checkbox" at bounding box center [0, 0] width 0 height 0
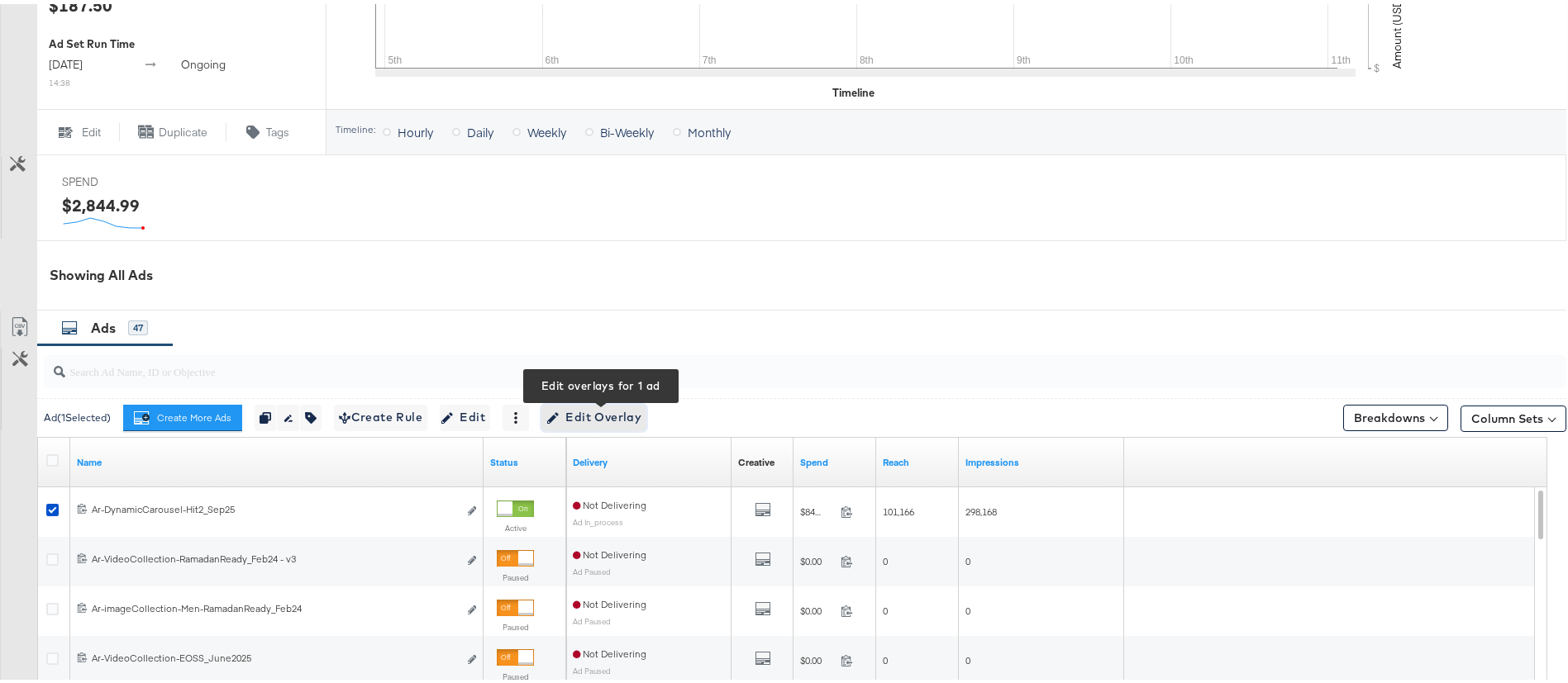
click at [588, 410] on span "Edit Overlay Edit overlays for 1 ad" at bounding box center [593, 413] width 96 height 20
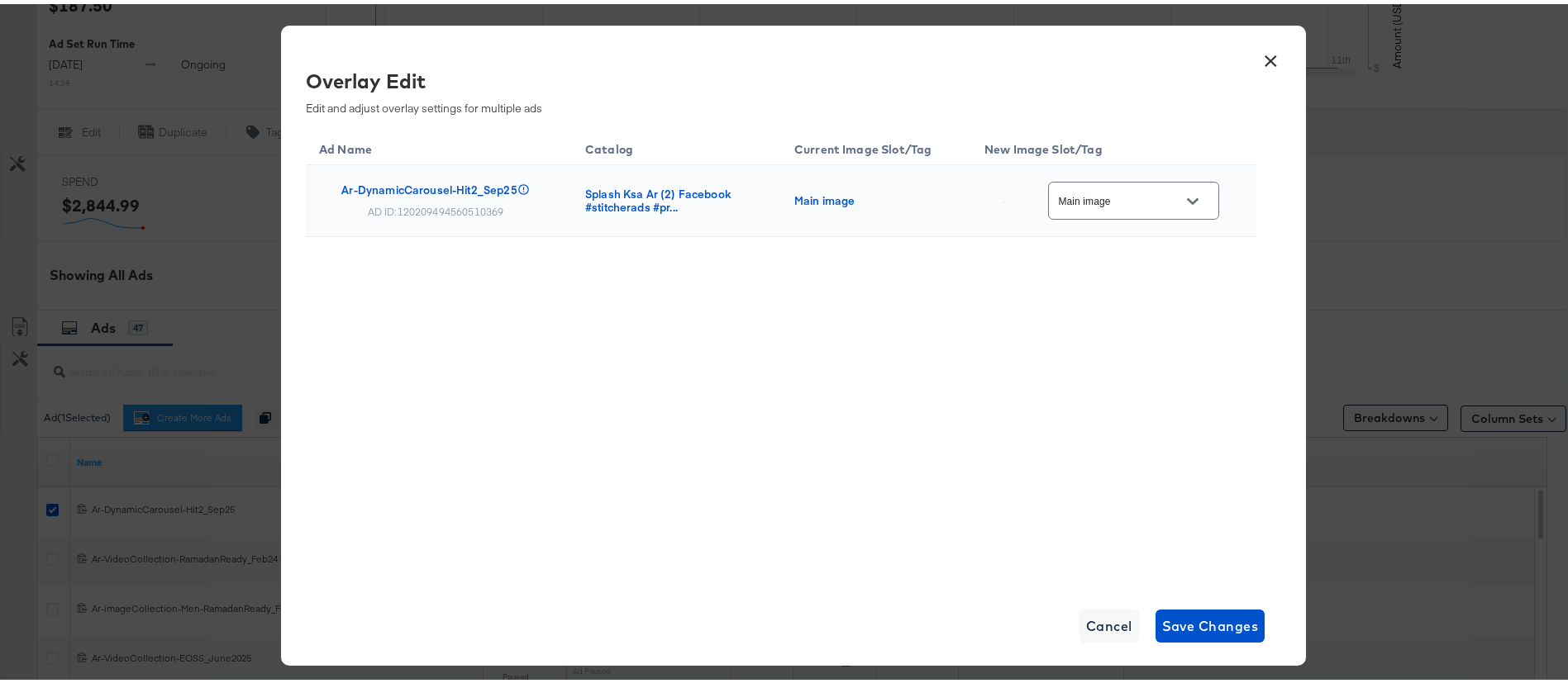
click at [1130, 209] on div "Main image" at bounding box center [1133, 196] width 172 height 37
click at [1170, 193] on input "Main image" at bounding box center [1120, 196] width 131 height 19
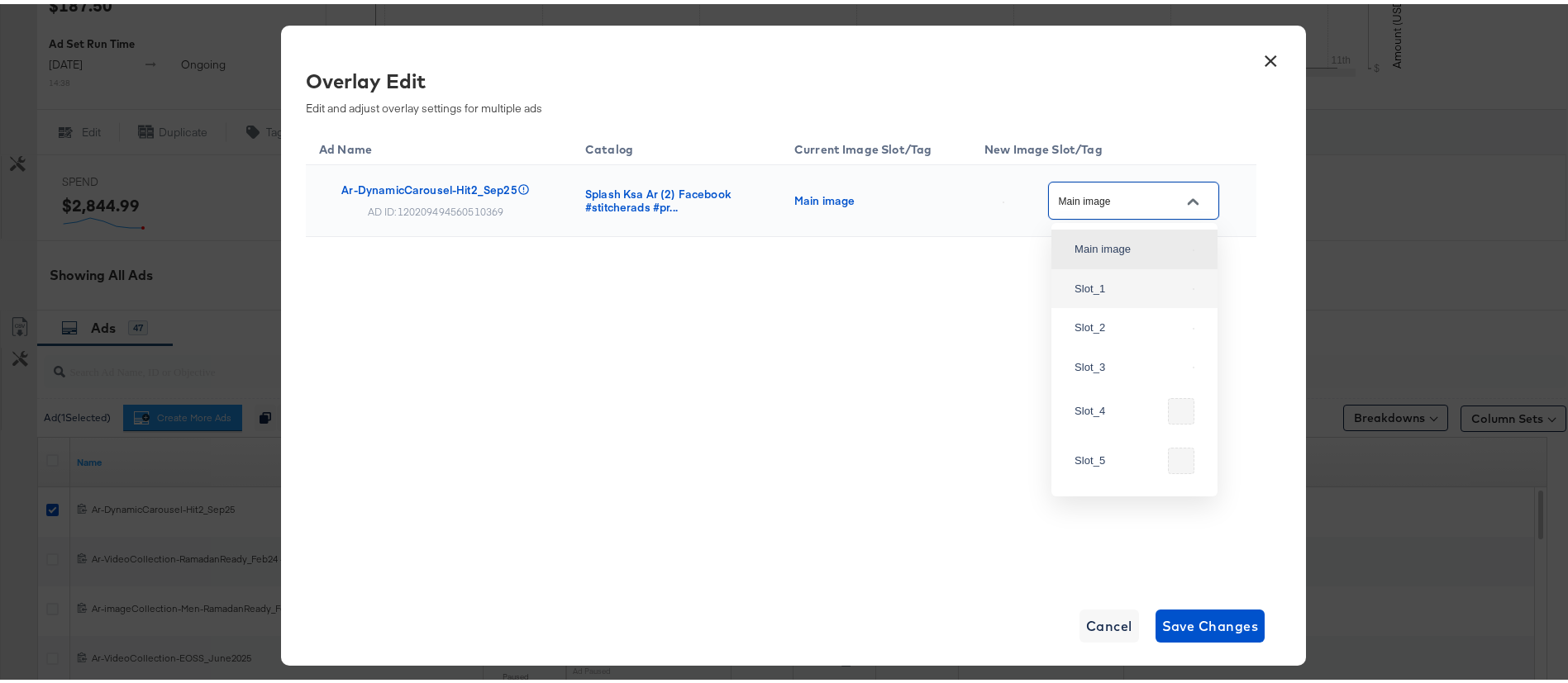
click at [1085, 286] on div "Slot_1" at bounding box center [1134, 285] width 140 height 30
type input "Slot_1"
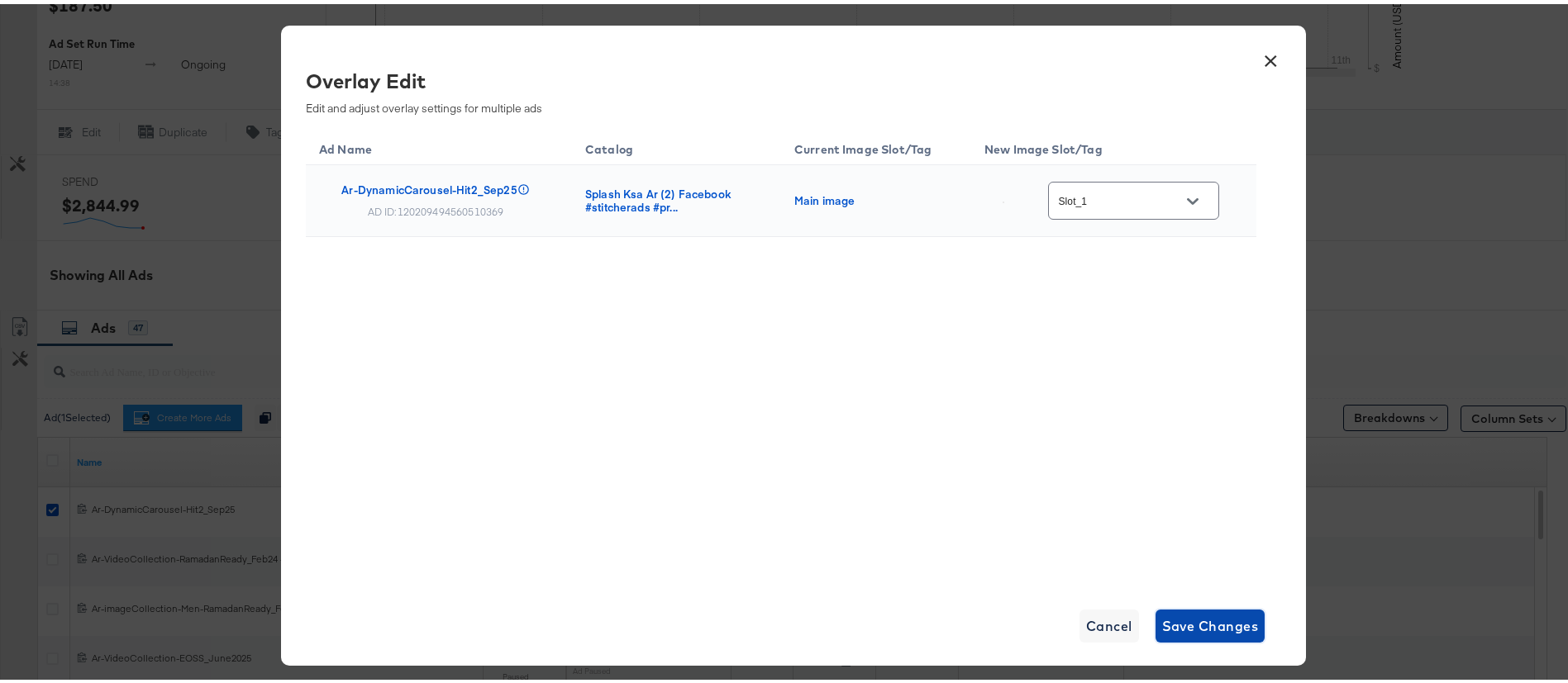
click at [1179, 614] on span "Save Changes" at bounding box center [1210, 622] width 96 height 23
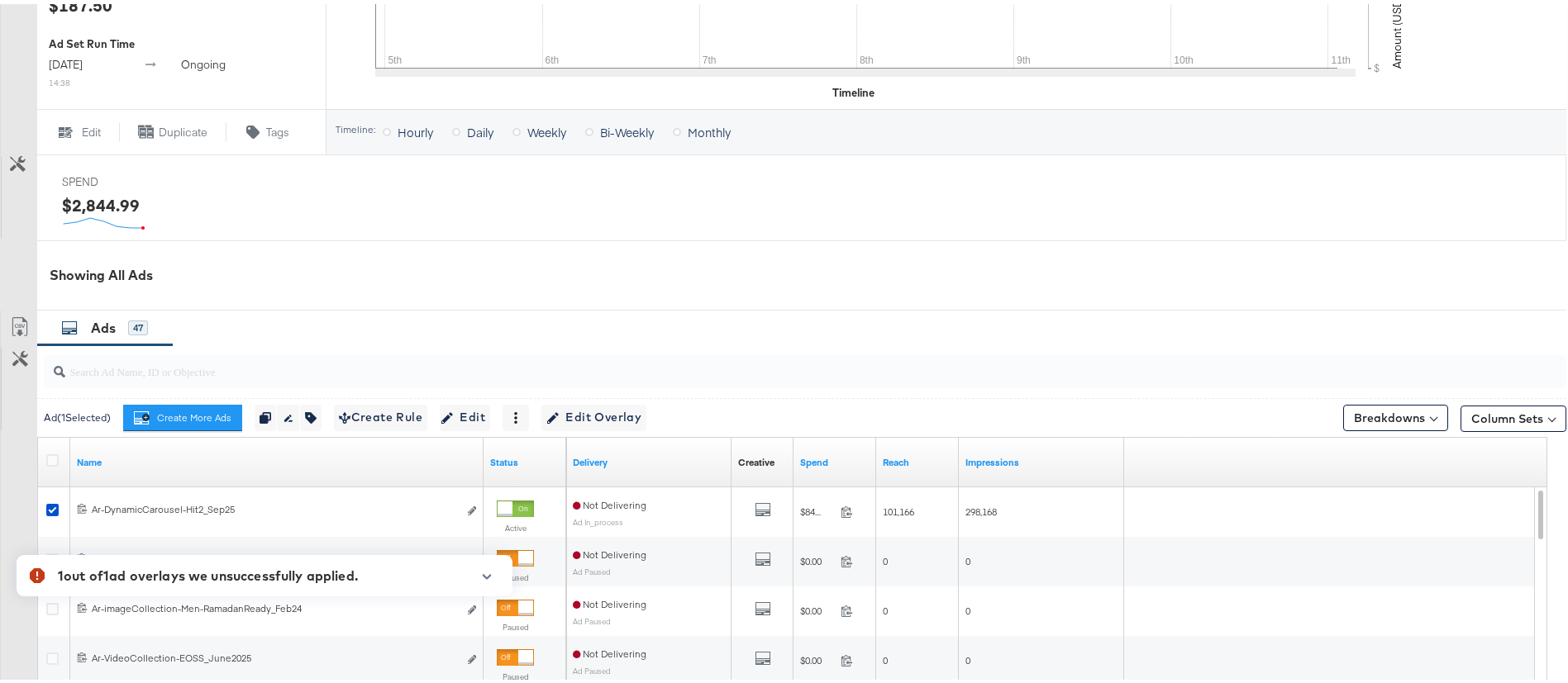
scroll to position [0, 0]
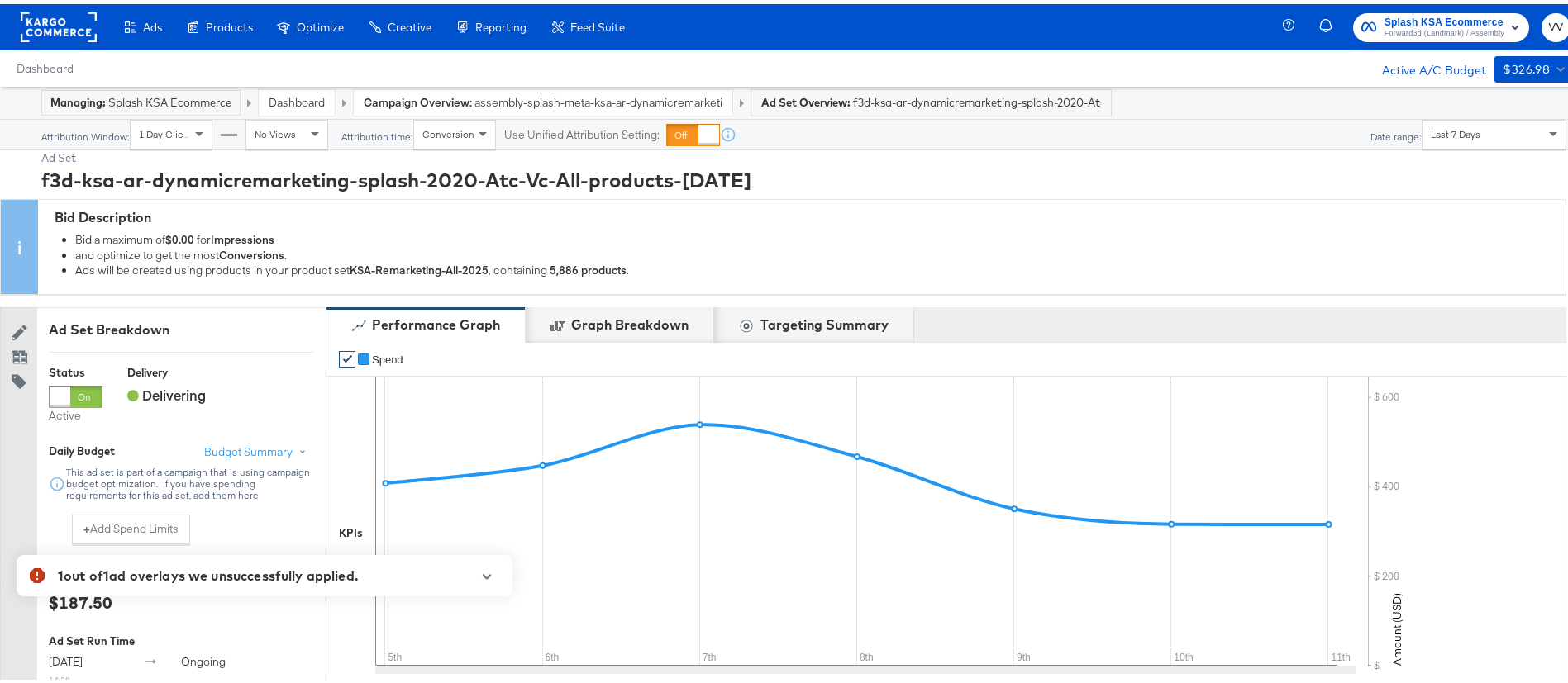
click at [1444, 35] on span "Forward3d (Landmark) / Assembly" at bounding box center [1444, 30] width 120 height 13
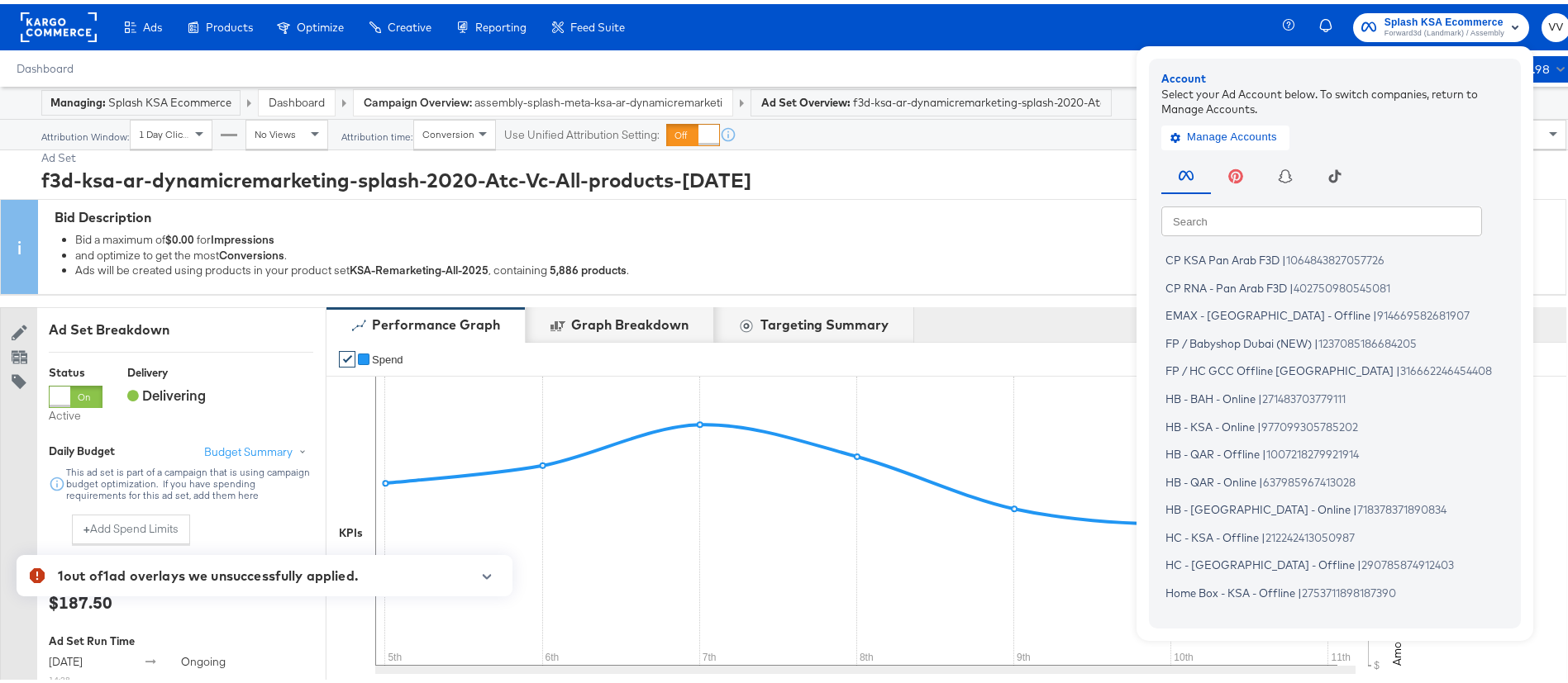
click at [1319, 219] on input "text" at bounding box center [1321, 217] width 321 height 30
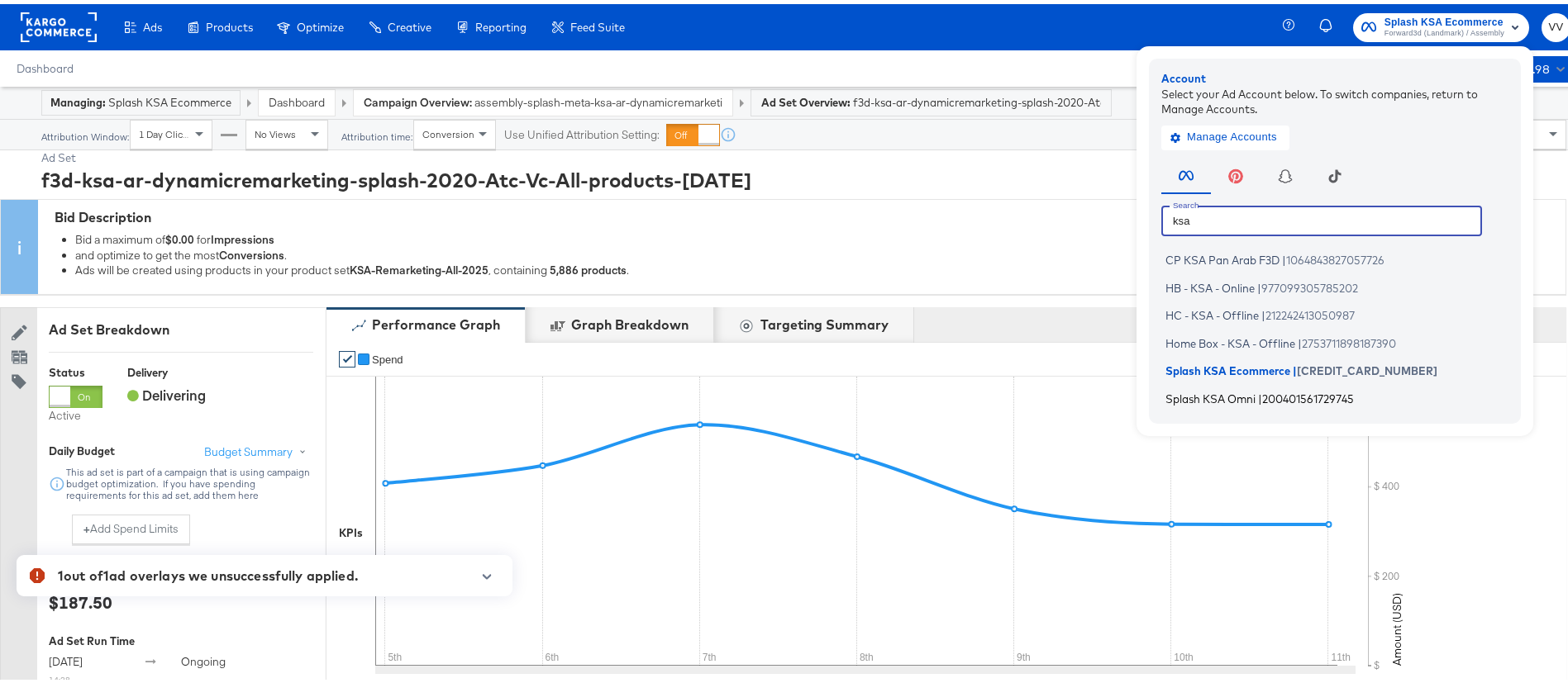
type input "ksa"
click at [1217, 392] on span "Splash KSA Omni" at bounding box center [1210, 394] width 90 height 13
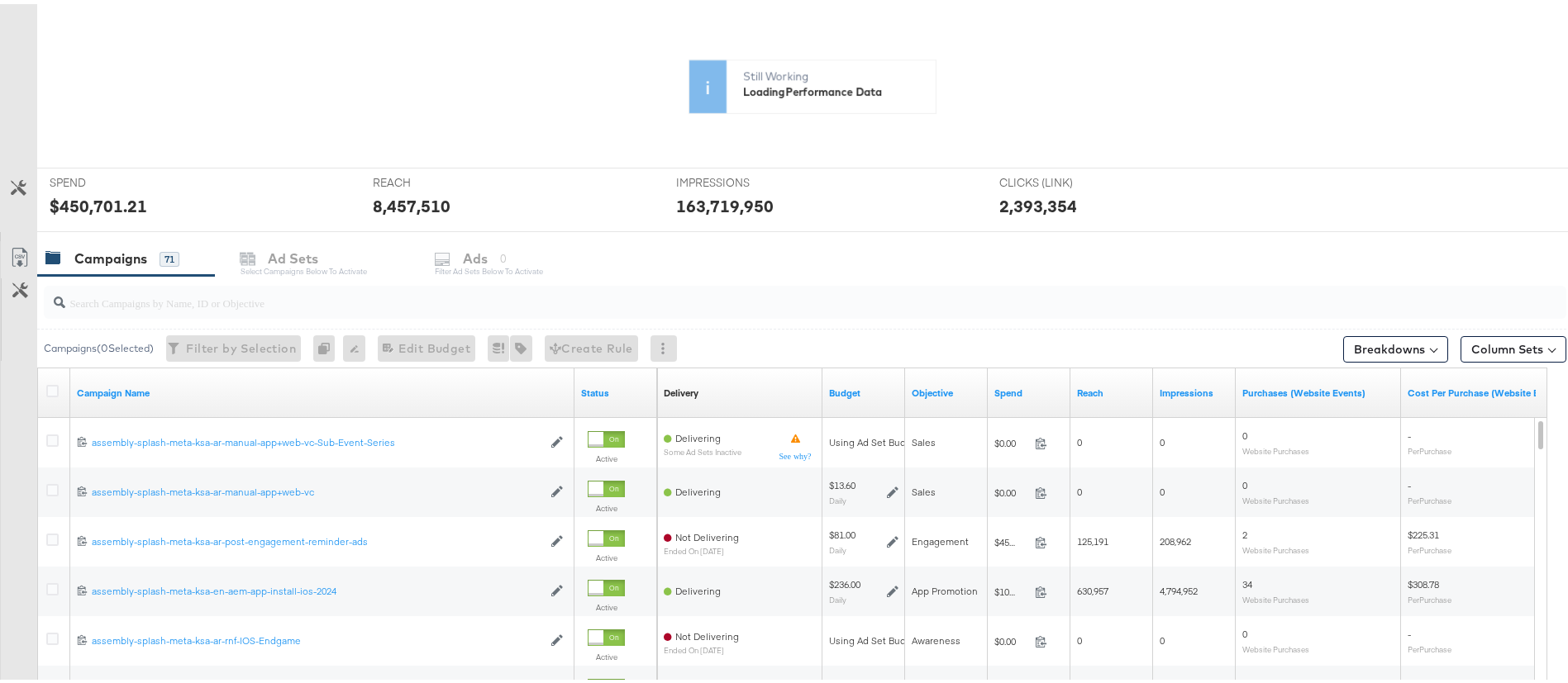
scroll to position [383, 0]
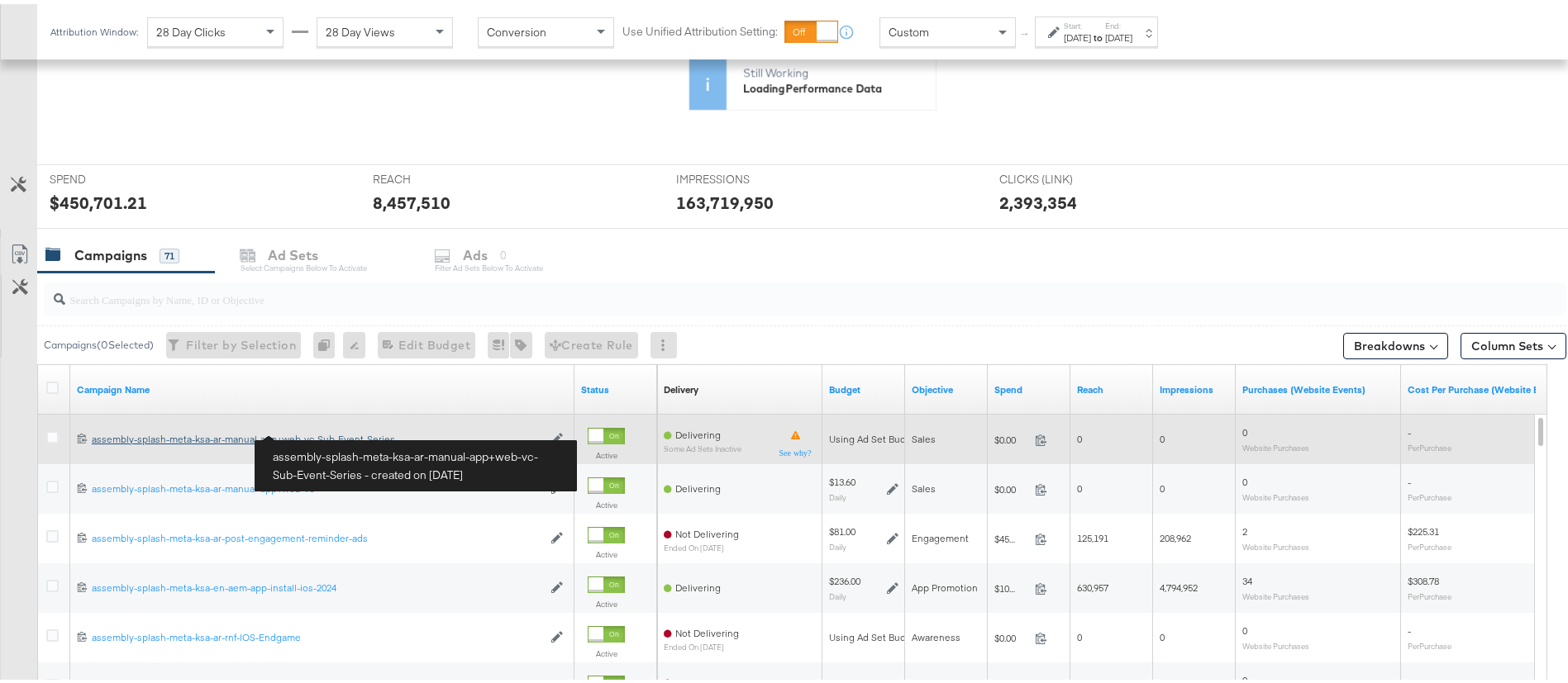
click at [233, 436] on div "assembly-splash-meta-ksa-ar-manual-app+web-vc-Sub-Event-Series assembly-splash-…" at bounding box center [317, 436] width 451 height 13
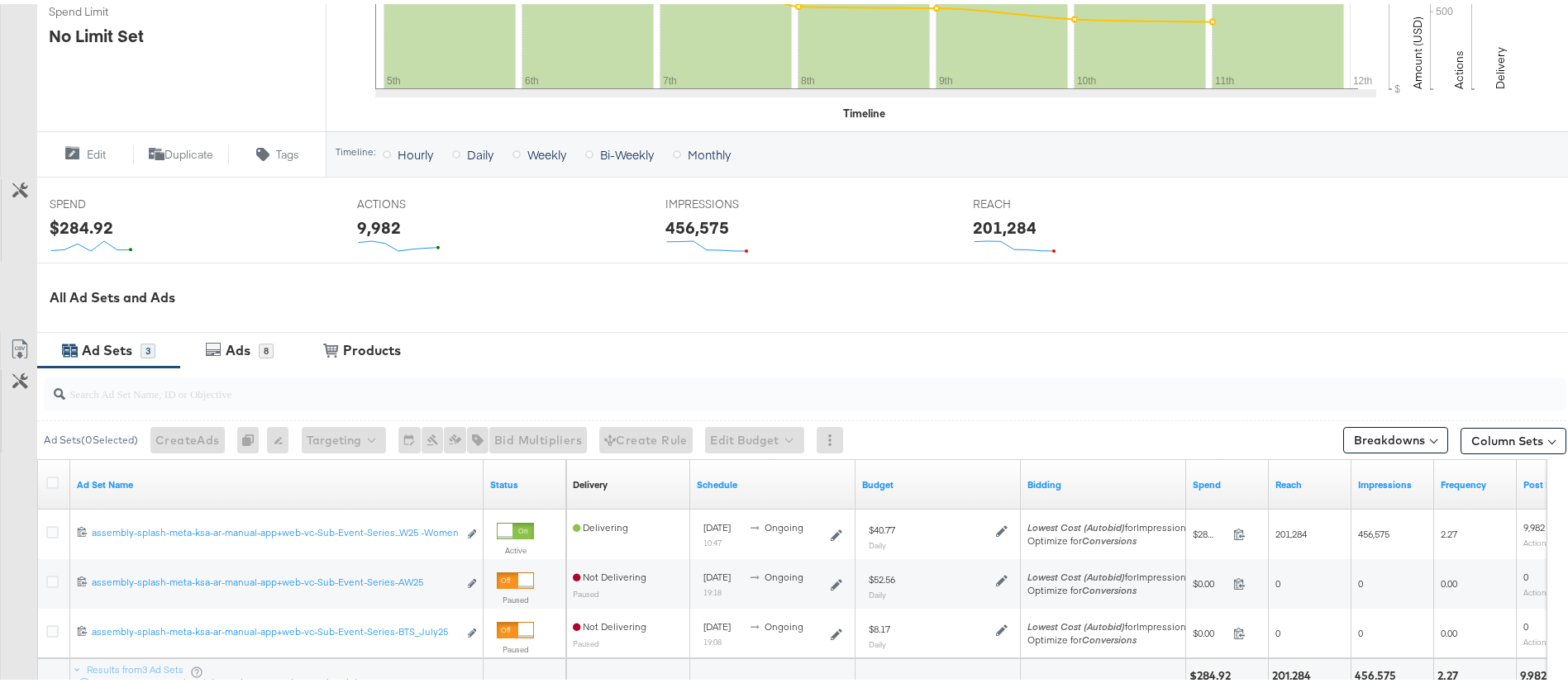
scroll to position [666, 0]
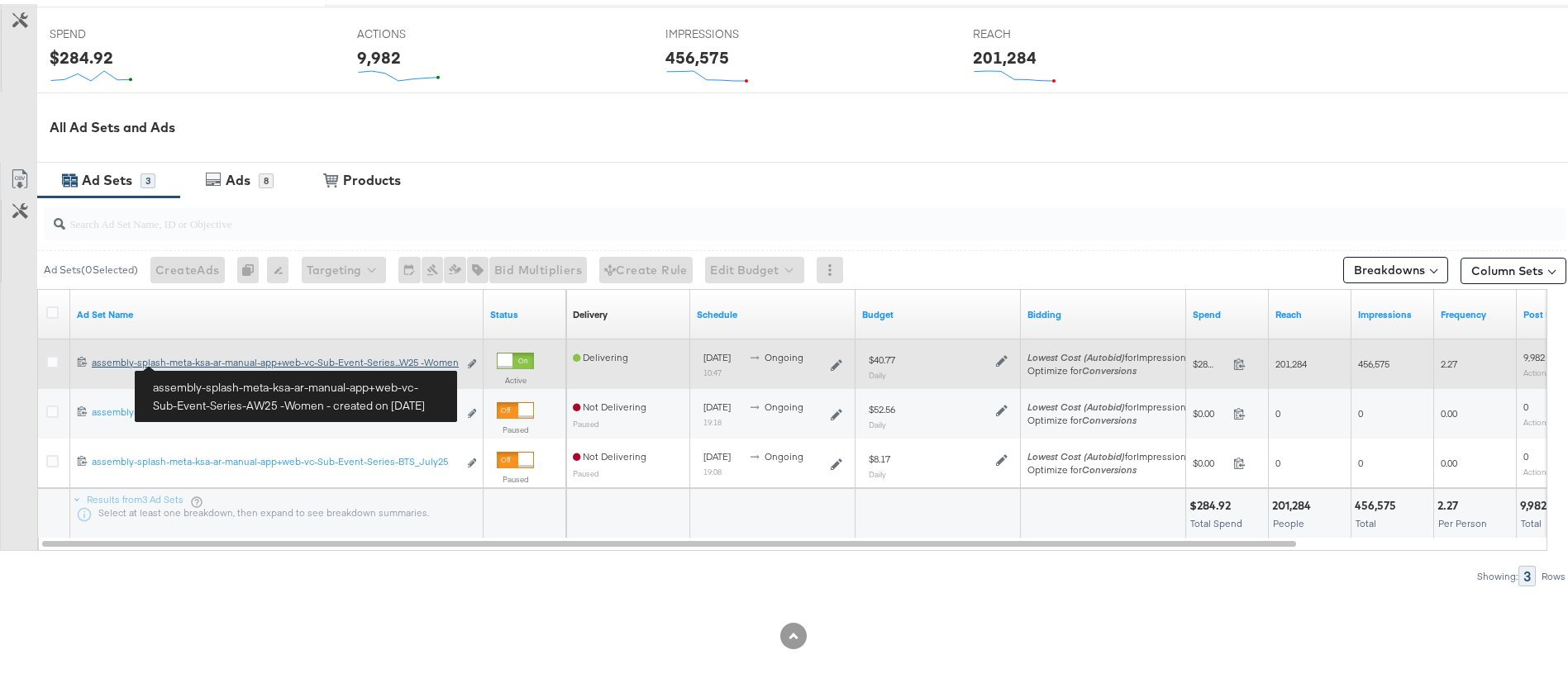
click at [197, 360] on div "assembly-splash-meta-ksa-ar-manual-app+web-vc-Sub-Event-Series-AW25 -Women asse…" at bounding box center [274, 359] width 366 height 13
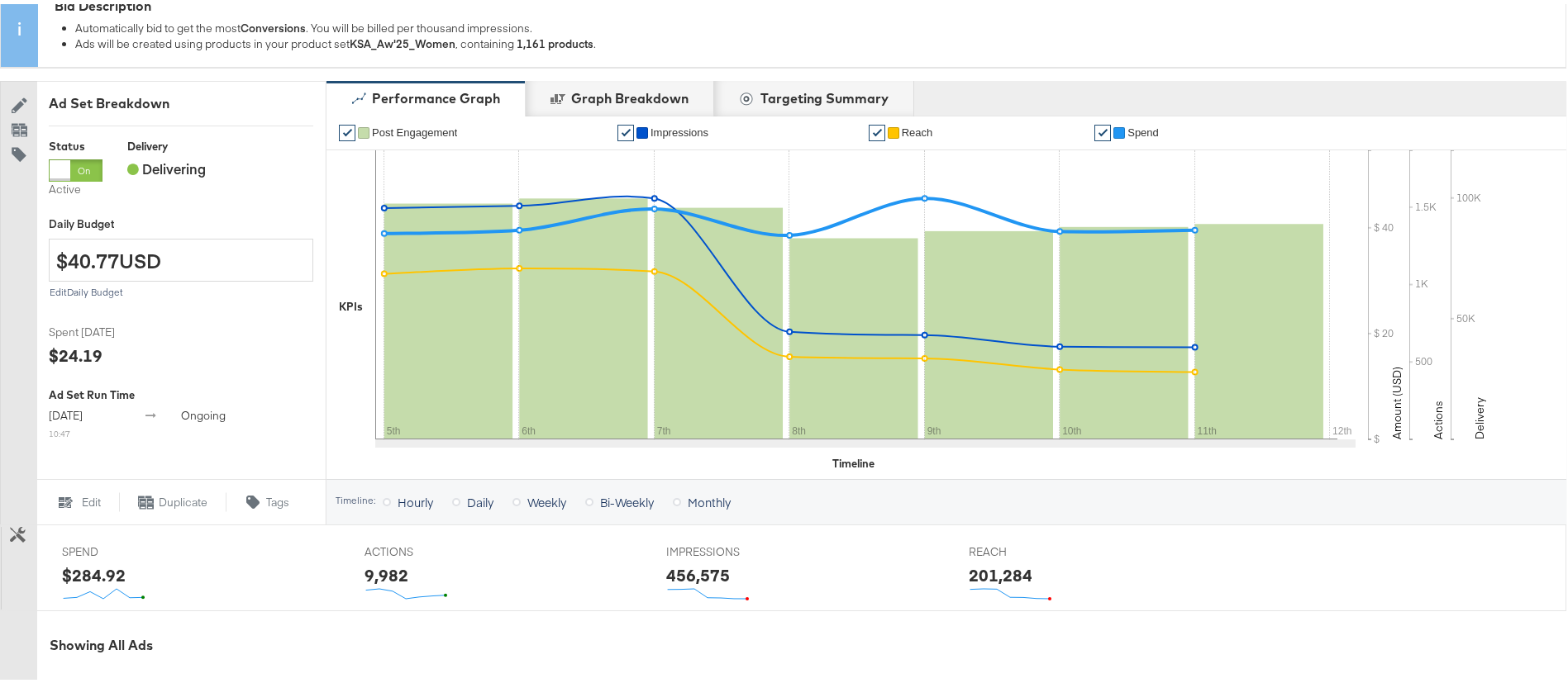
scroll to position [498, 0]
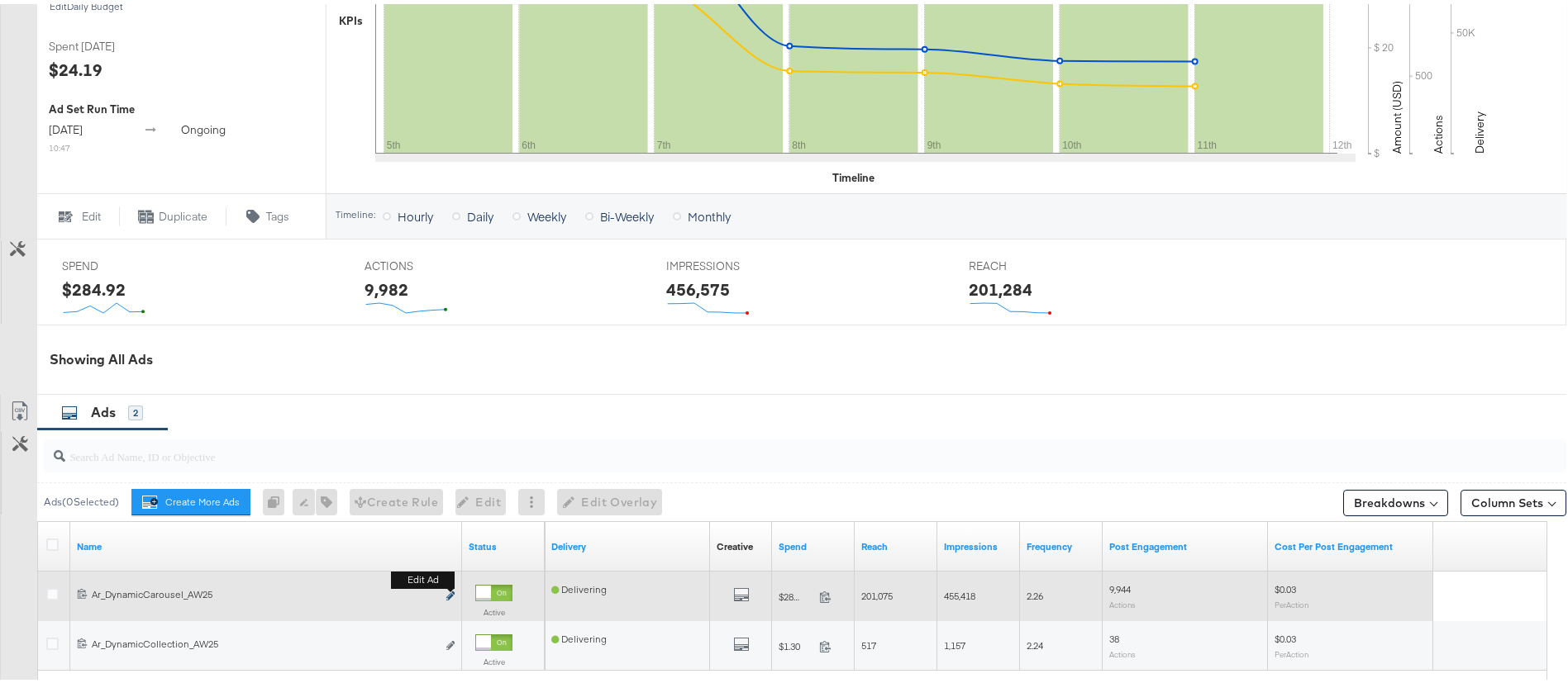
click at [449, 592] on icon "link" at bounding box center [450, 592] width 8 height 9
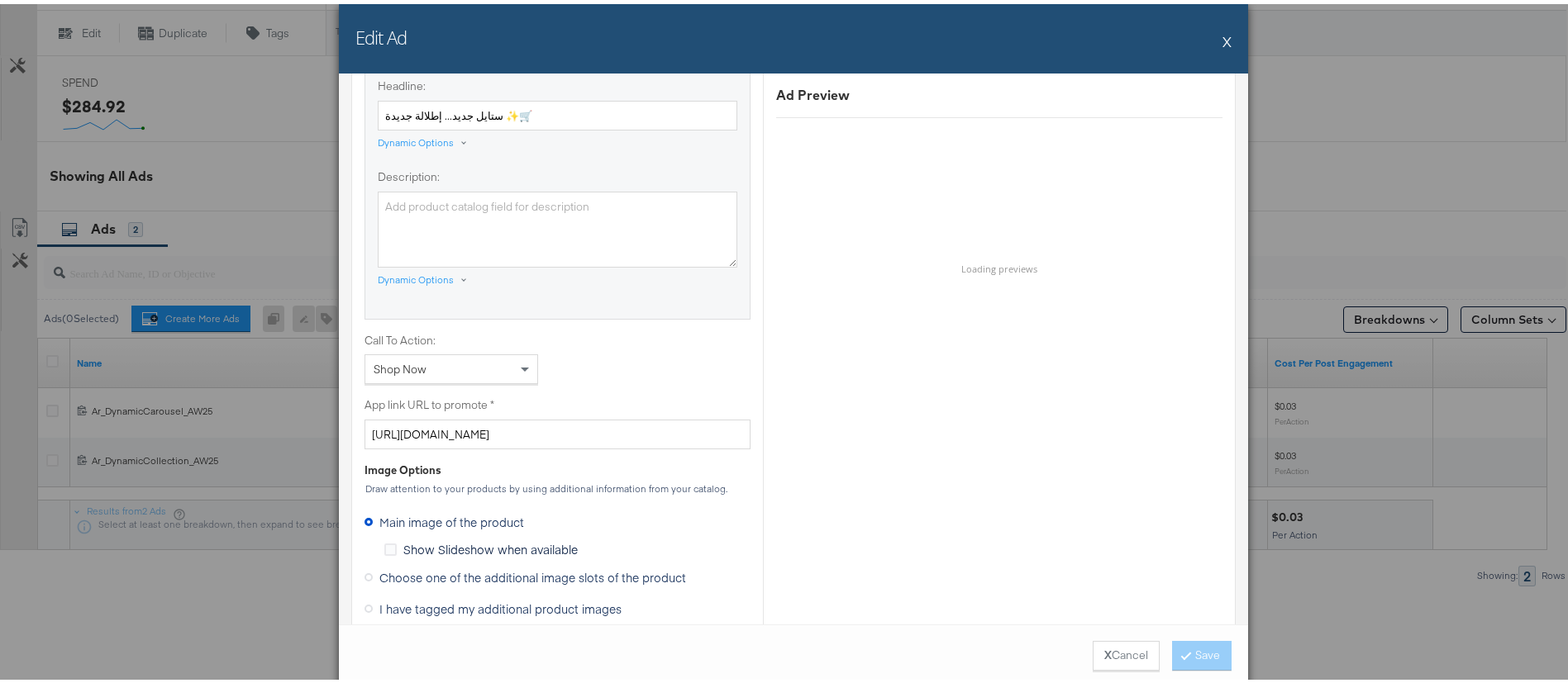
scroll to position [1288, 0]
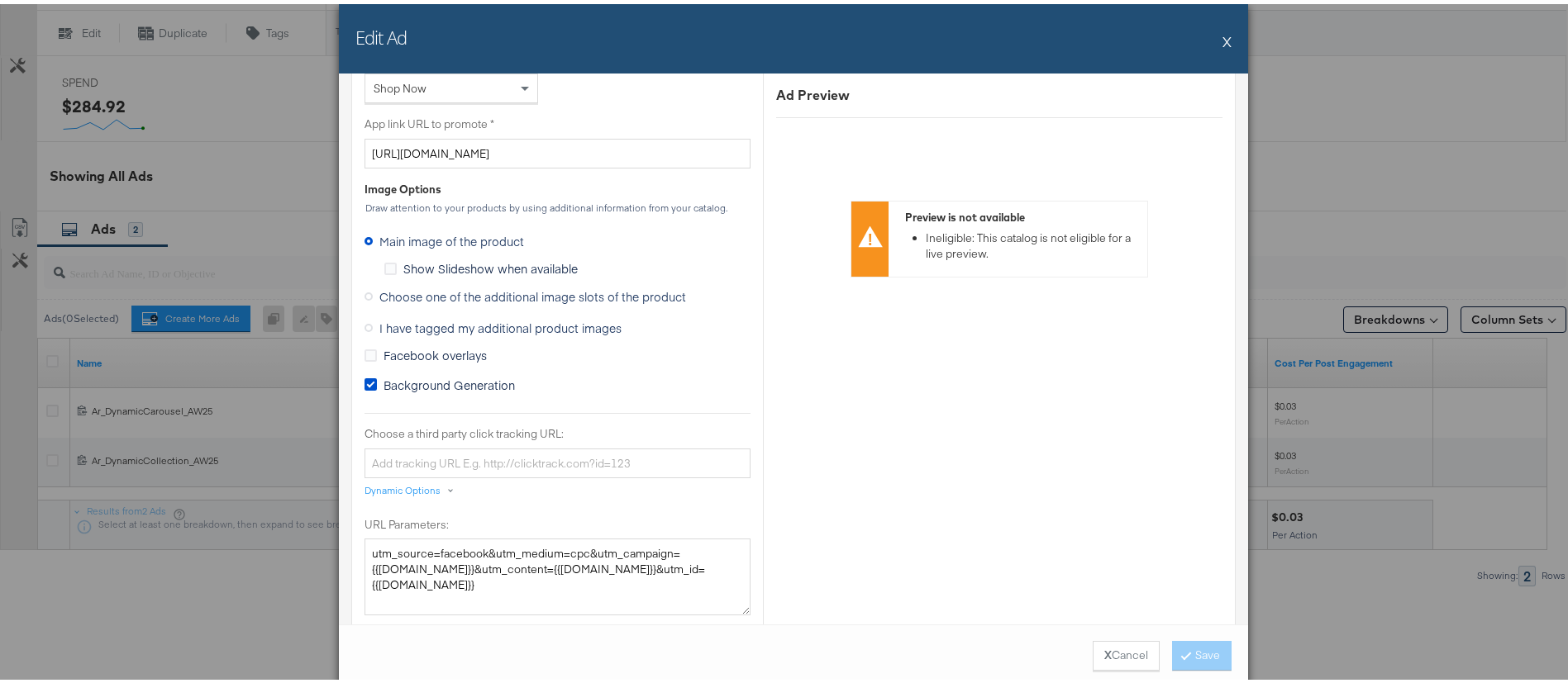
click at [394, 296] on span "Choose one of the additional image slots of the product" at bounding box center [532, 293] width 307 height 17
click at [0, 0] on input "Choose one of the additional image slots of the product" at bounding box center [0, 0] width 0 height 0
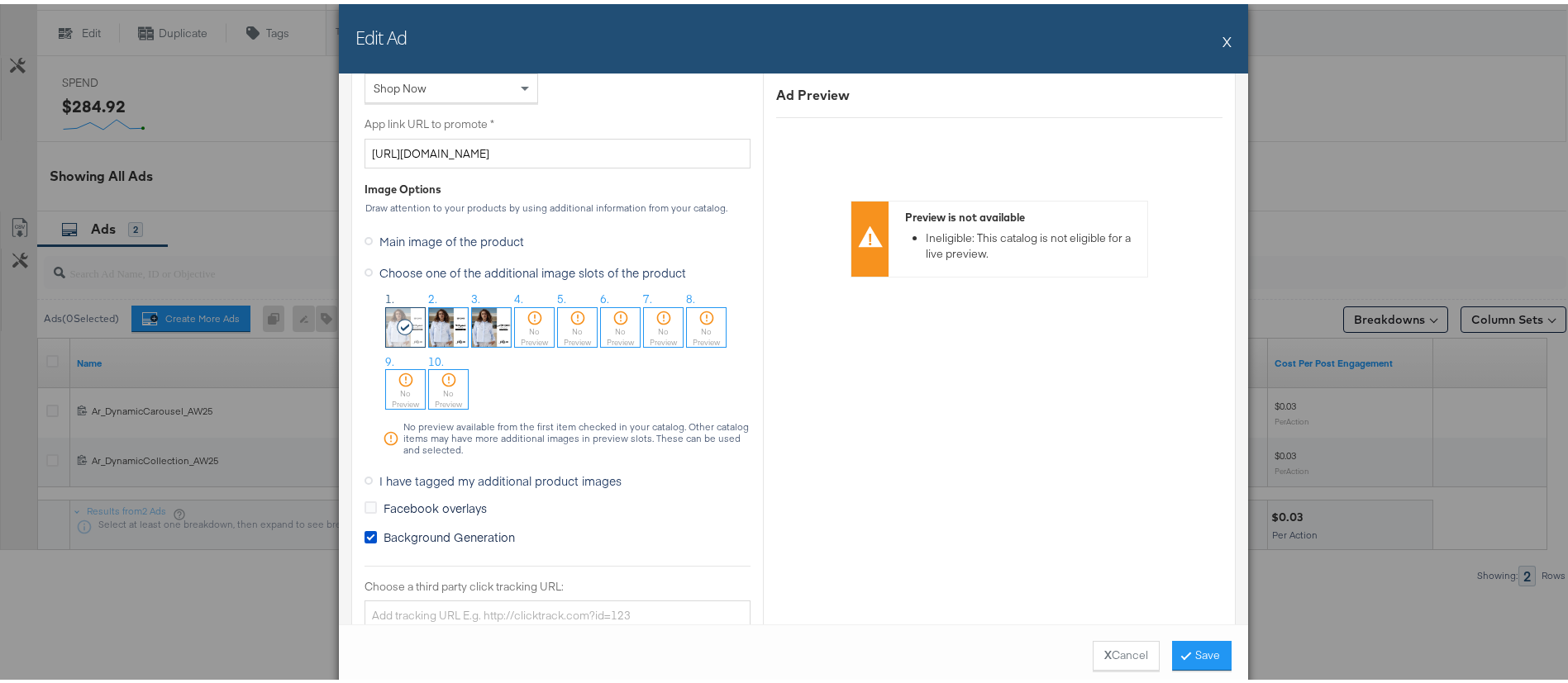
click at [443, 320] on img at bounding box center [449, 323] width 39 height 39
click at [1195, 649] on button "Save" at bounding box center [1202, 651] width 59 height 30
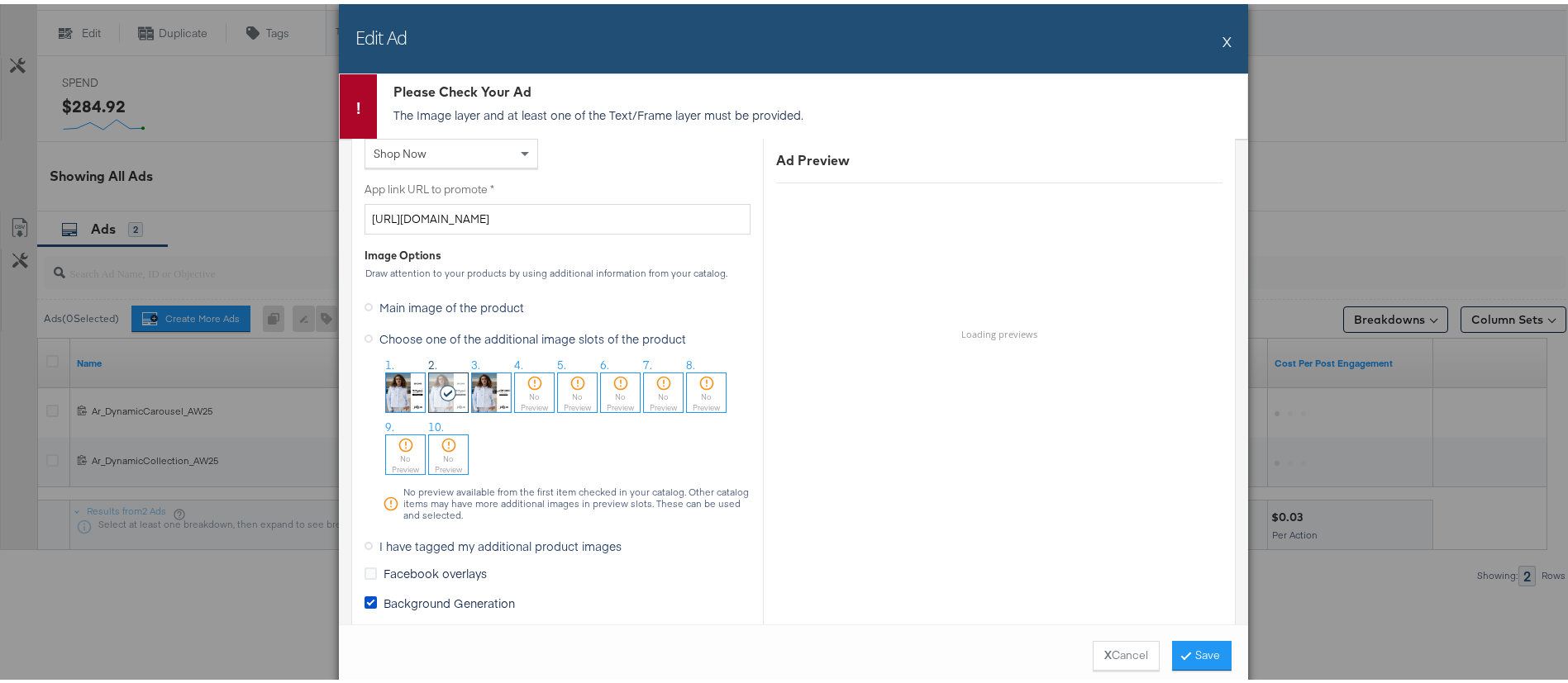
click at [1222, 40] on button "X" at bounding box center [1227, 37] width 9 height 33
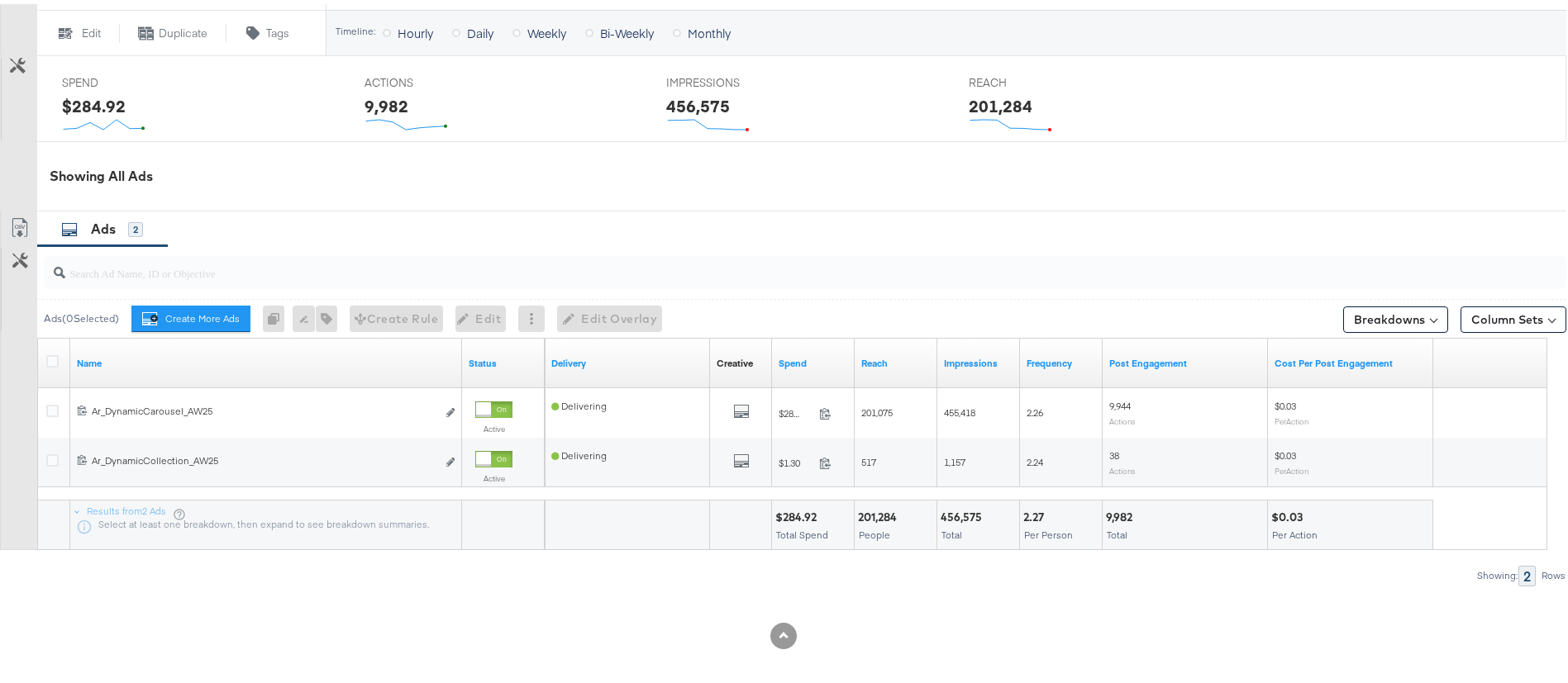
click at [1562, 100] on div "Managing: Splash KSA Omni Dashboard Campaign Overview: assembly-splash-meta-ksa…" at bounding box center [794, 43] width 1587 height 1282
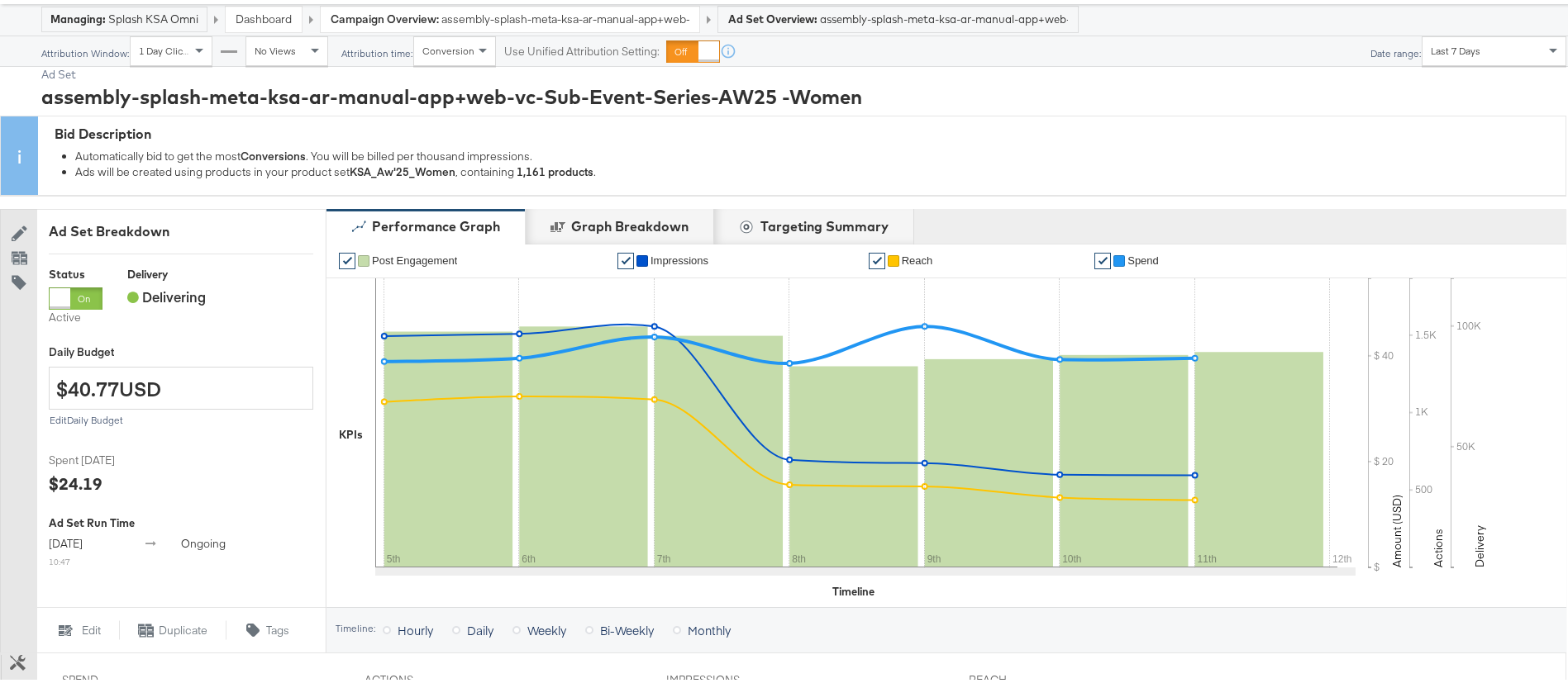
scroll to position [681, 0]
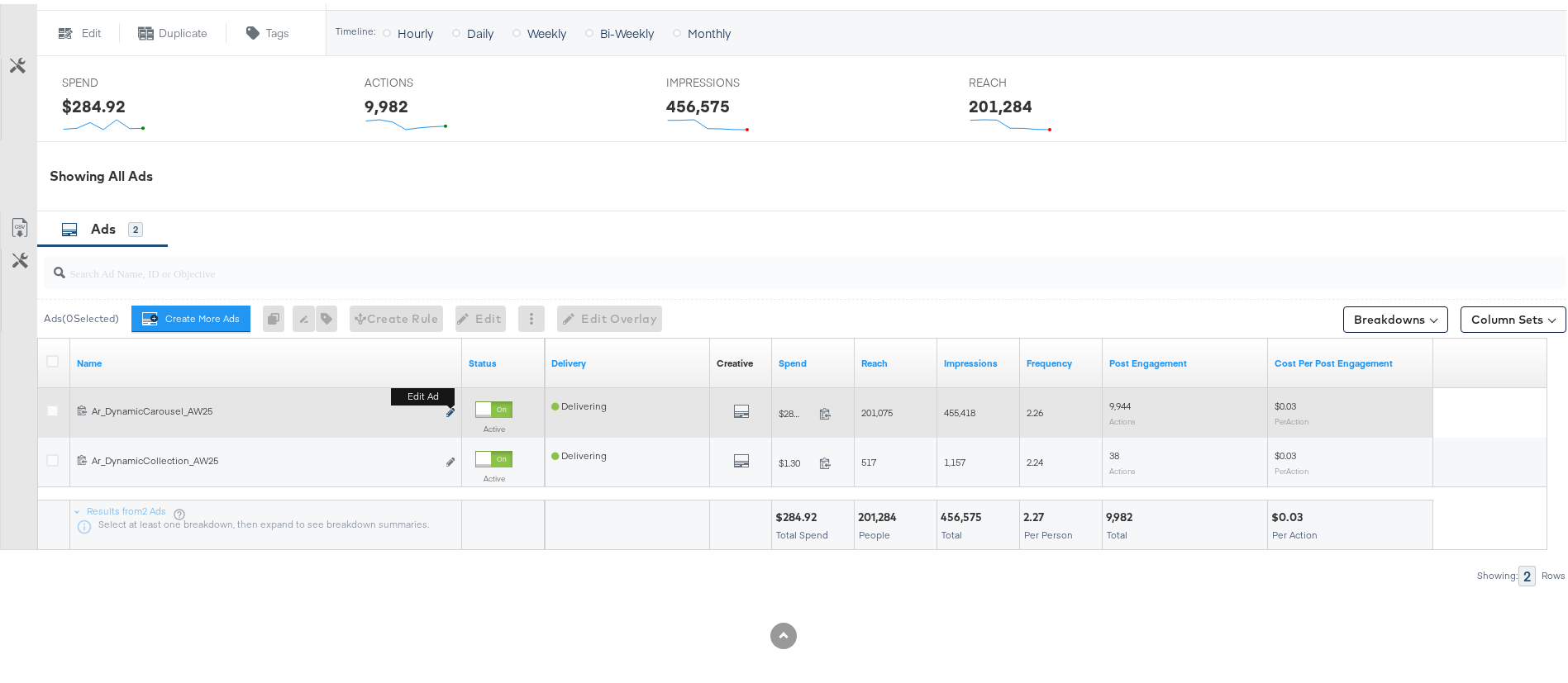
click at [447, 407] on icon "link" at bounding box center [450, 409] width 8 height 9
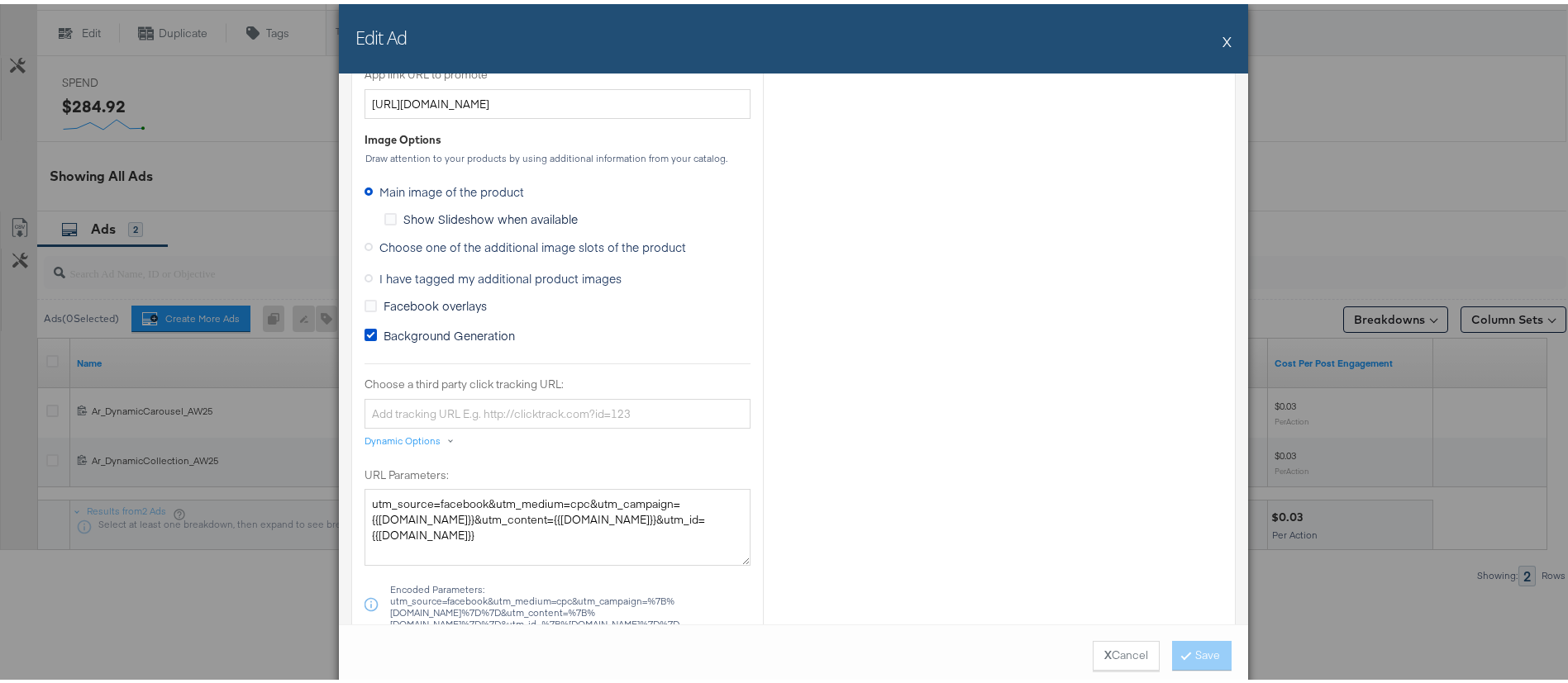
scroll to position [1346, 0]
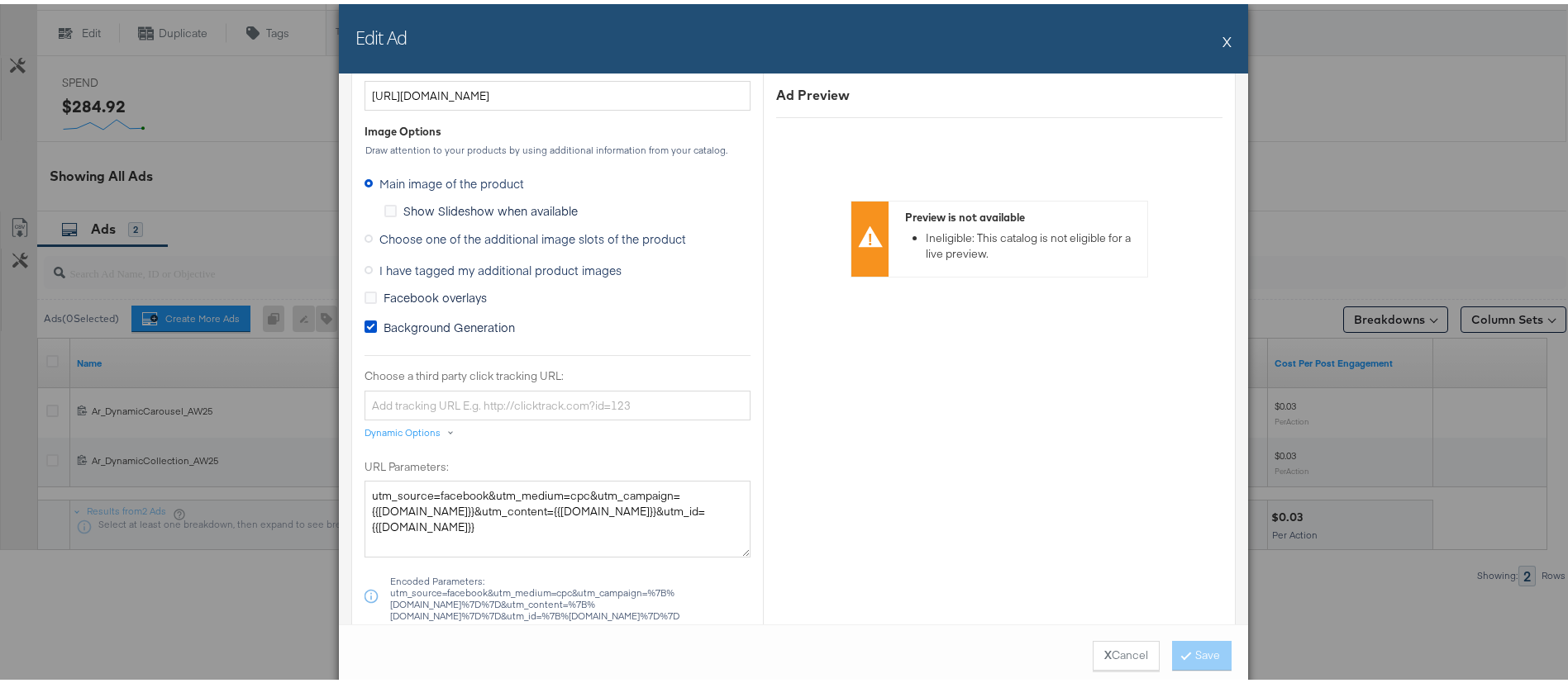
click at [415, 244] on label "Choose one of the additional image slots of the product" at bounding box center [529, 234] width 328 height 25
click at [0, 0] on input "Choose one of the additional image slots of the product" at bounding box center [0, 0] width 0 height 0
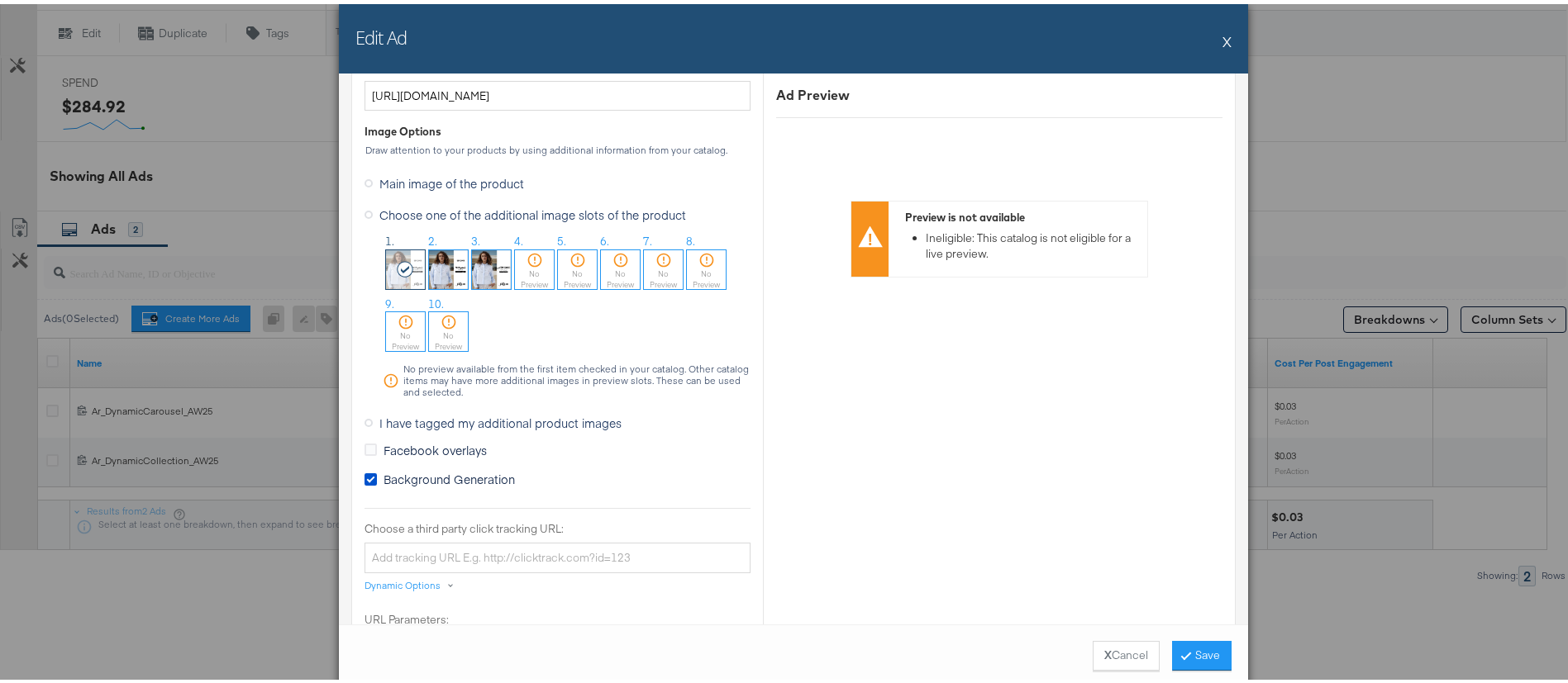
click at [429, 273] on img at bounding box center [449, 266] width 39 height 39
click at [1196, 653] on button "Save" at bounding box center [1202, 651] width 59 height 30
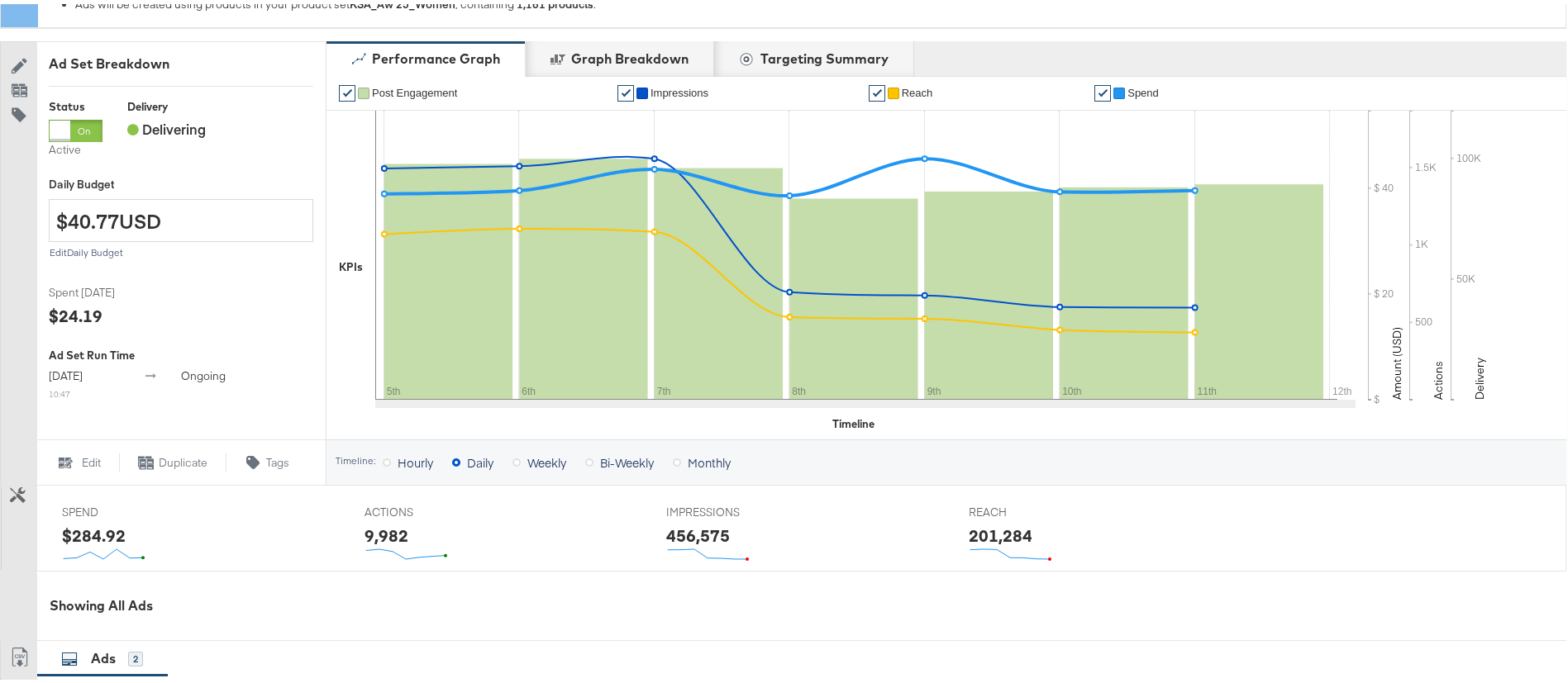
scroll to position [0, 0]
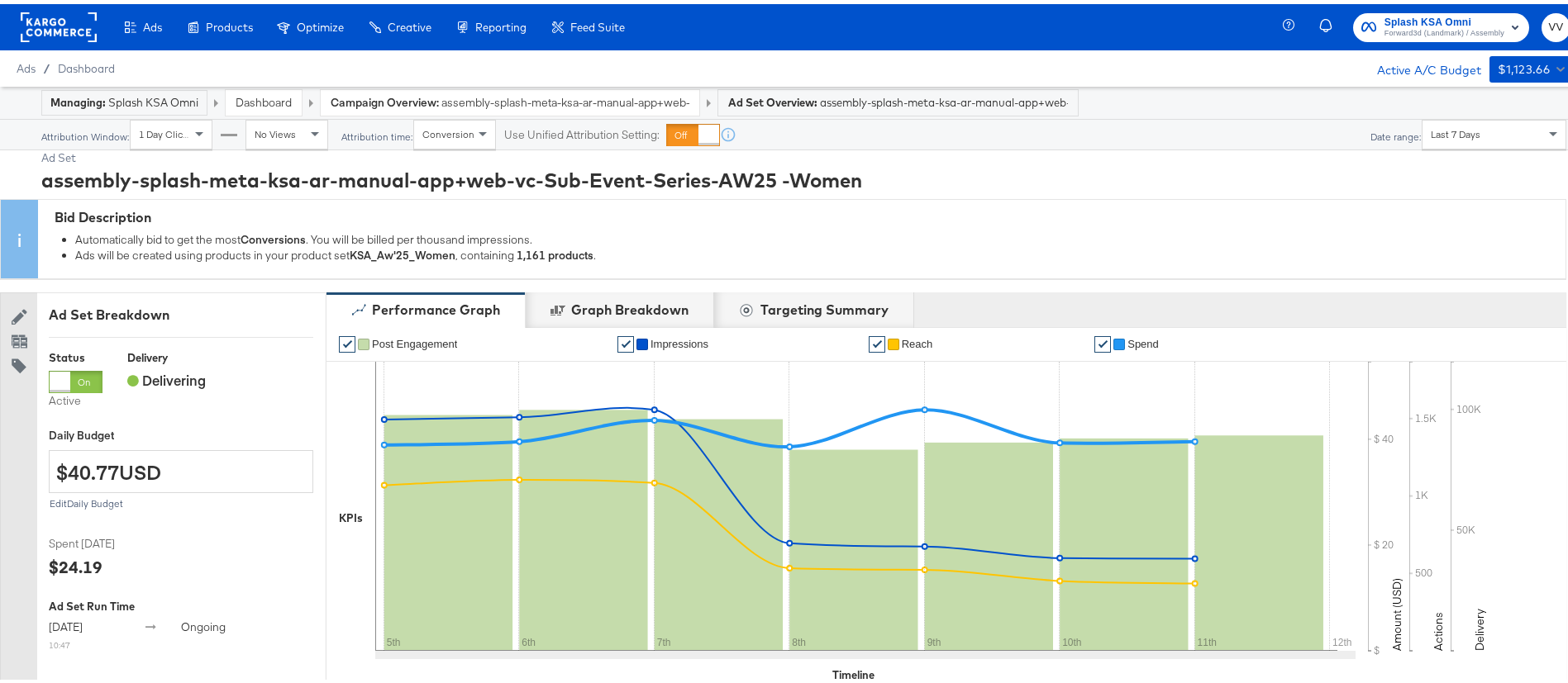
click at [262, 97] on link "Dashboard" at bounding box center [263, 98] width 57 height 15
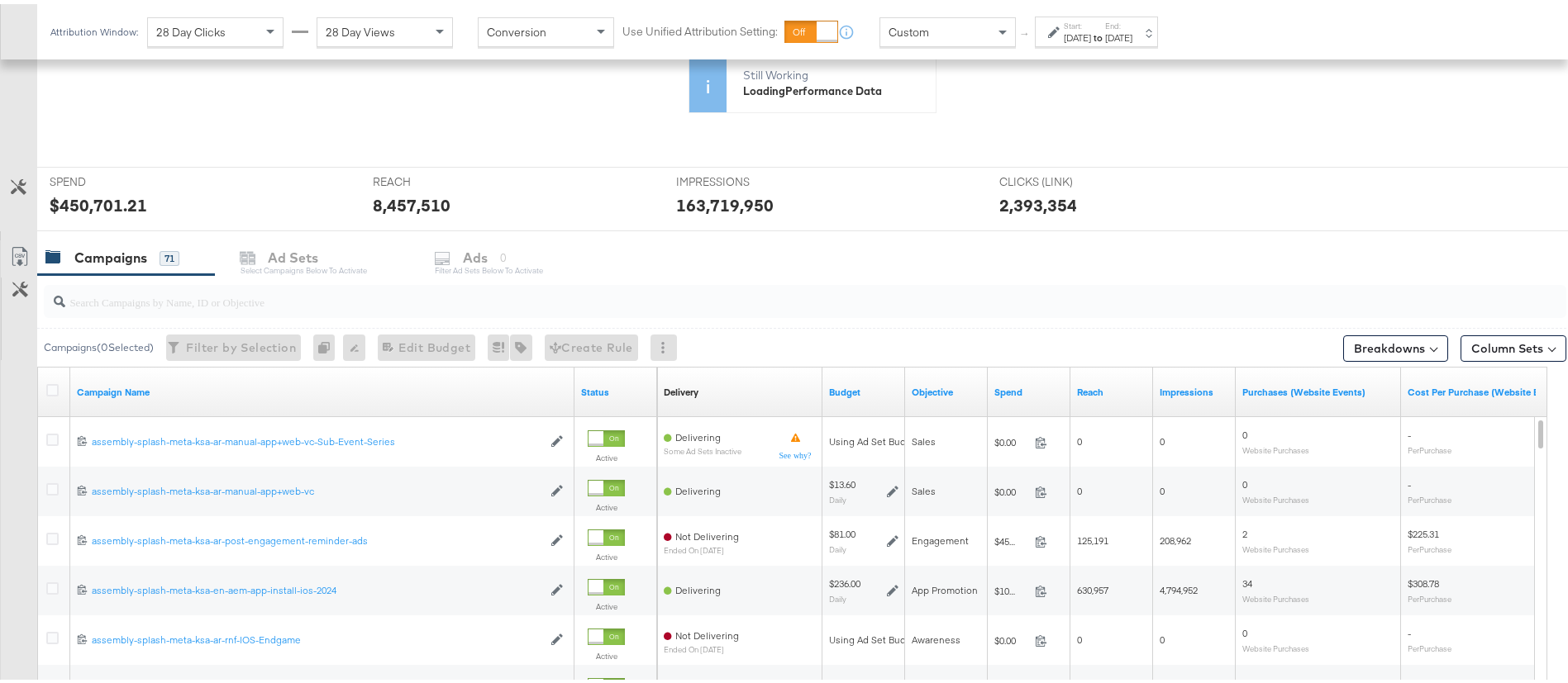
scroll to position [587, 0]
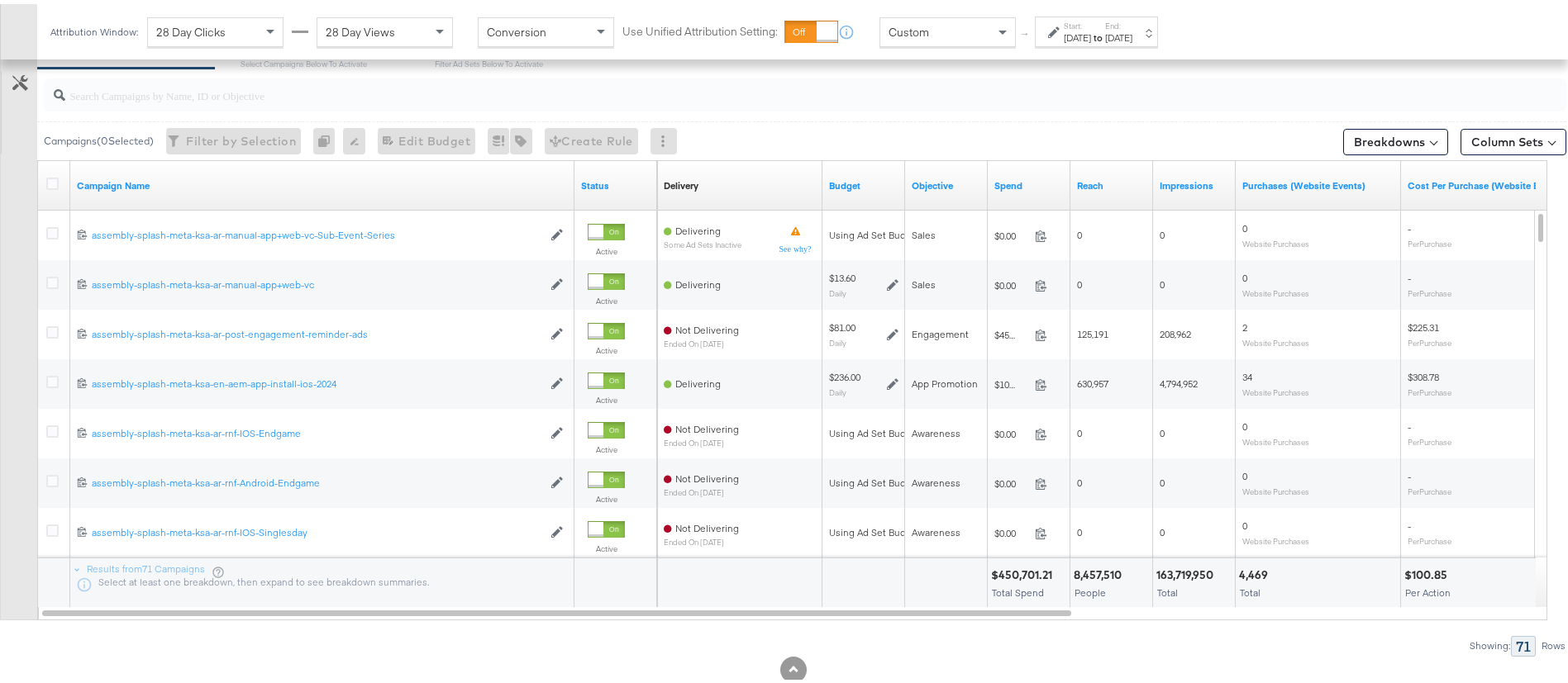
click at [248, 95] on input "search" at bounding box center [746, 84] width 1361 height 32
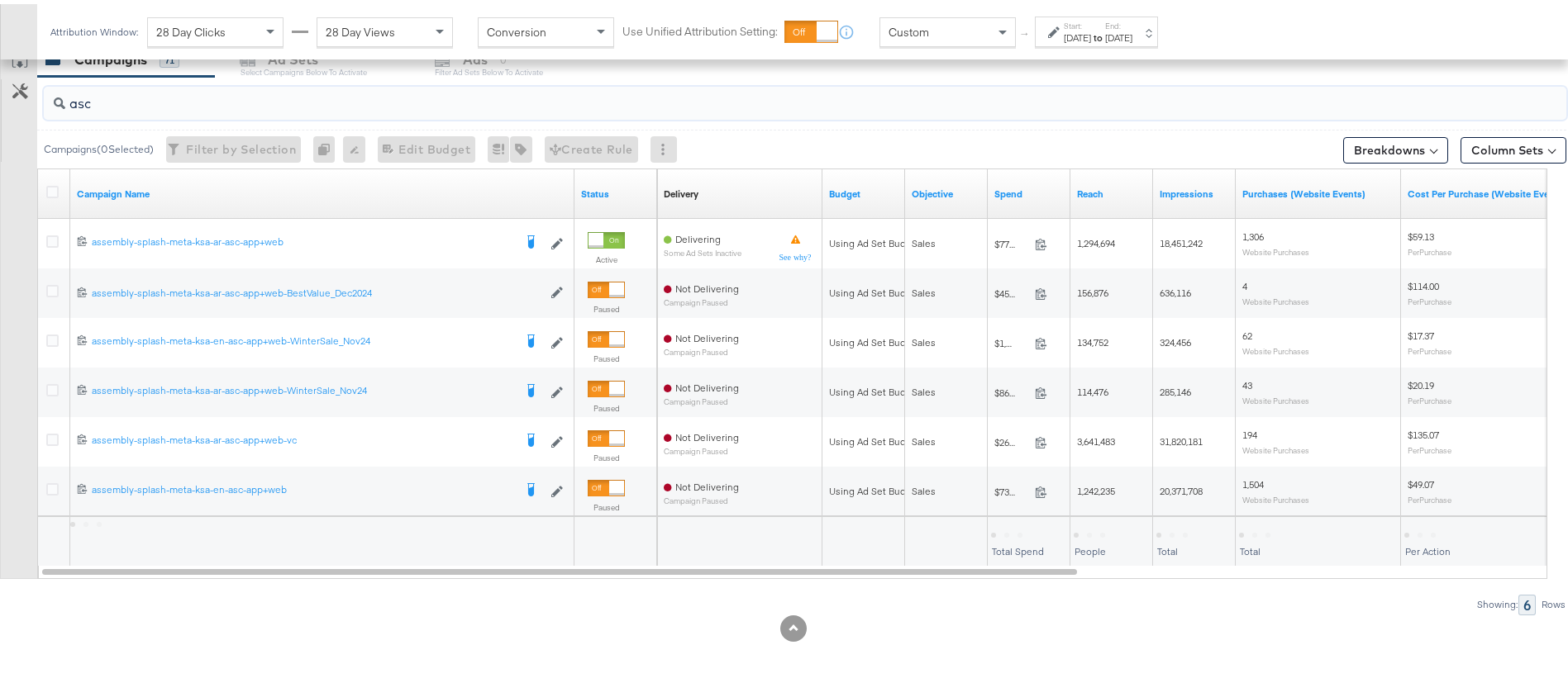
scroll to position [578, 0]
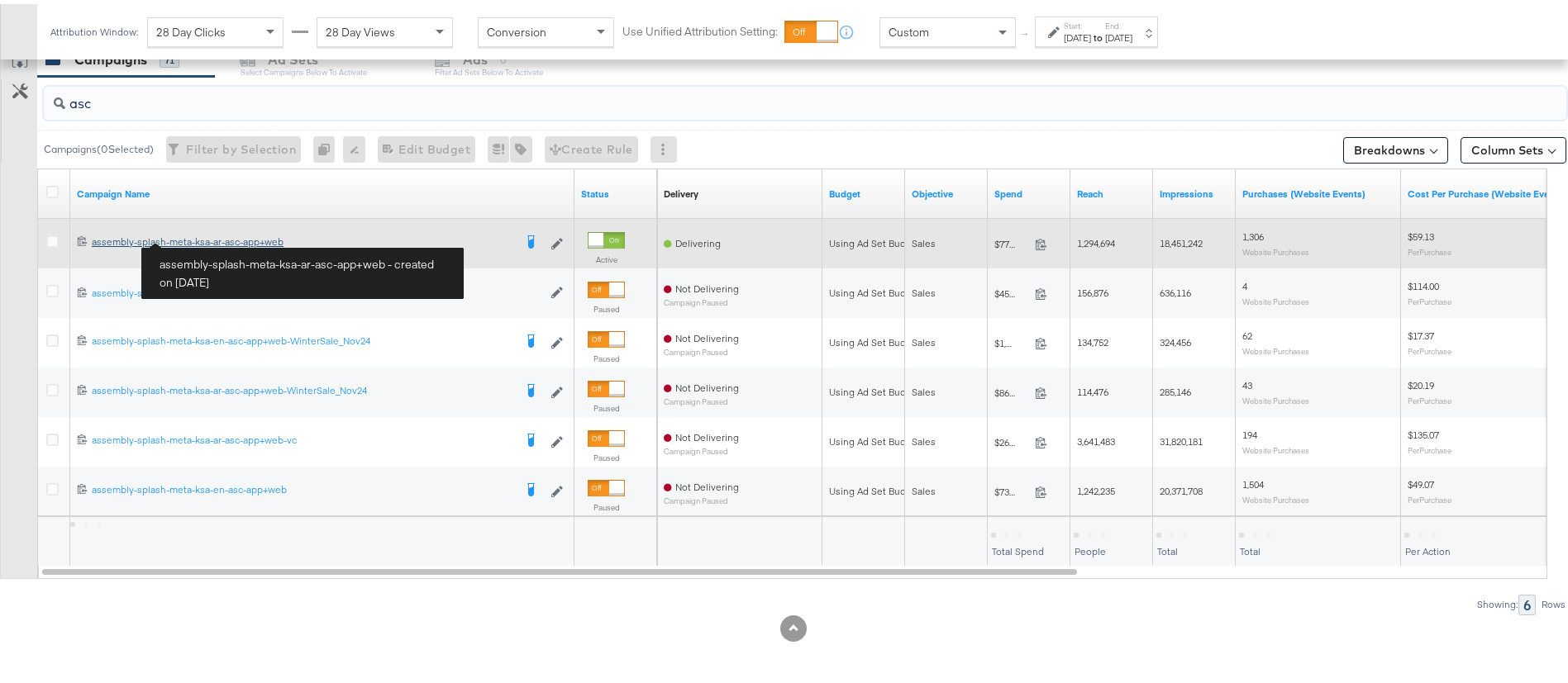
type input "asc"
click at [203, 236] on div "assembly-splash-meta-ksa-ar-asc-app+web assembly-splash-meta-ksa-ar-asc-app+web" at bounding box center [302, 238] width 422 height 13
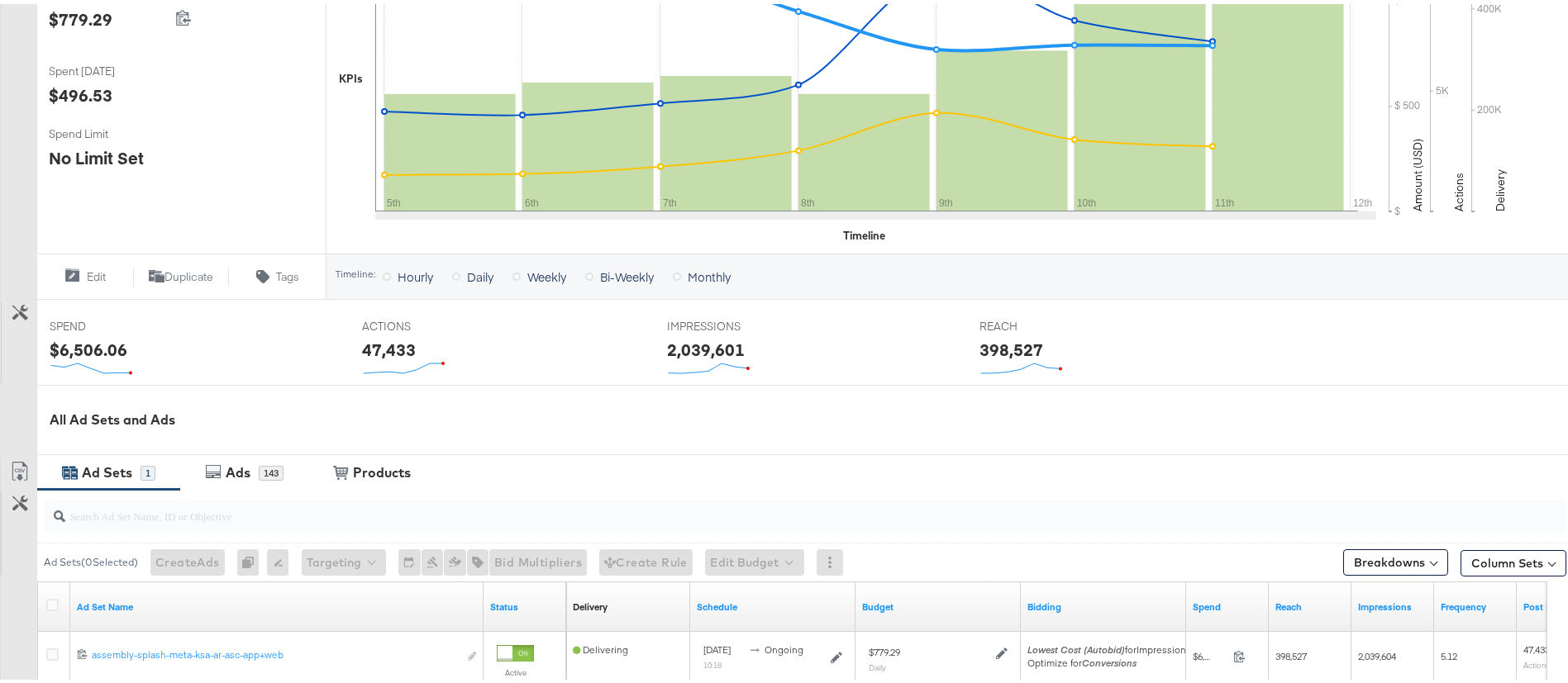
scroll to position [567, 0]
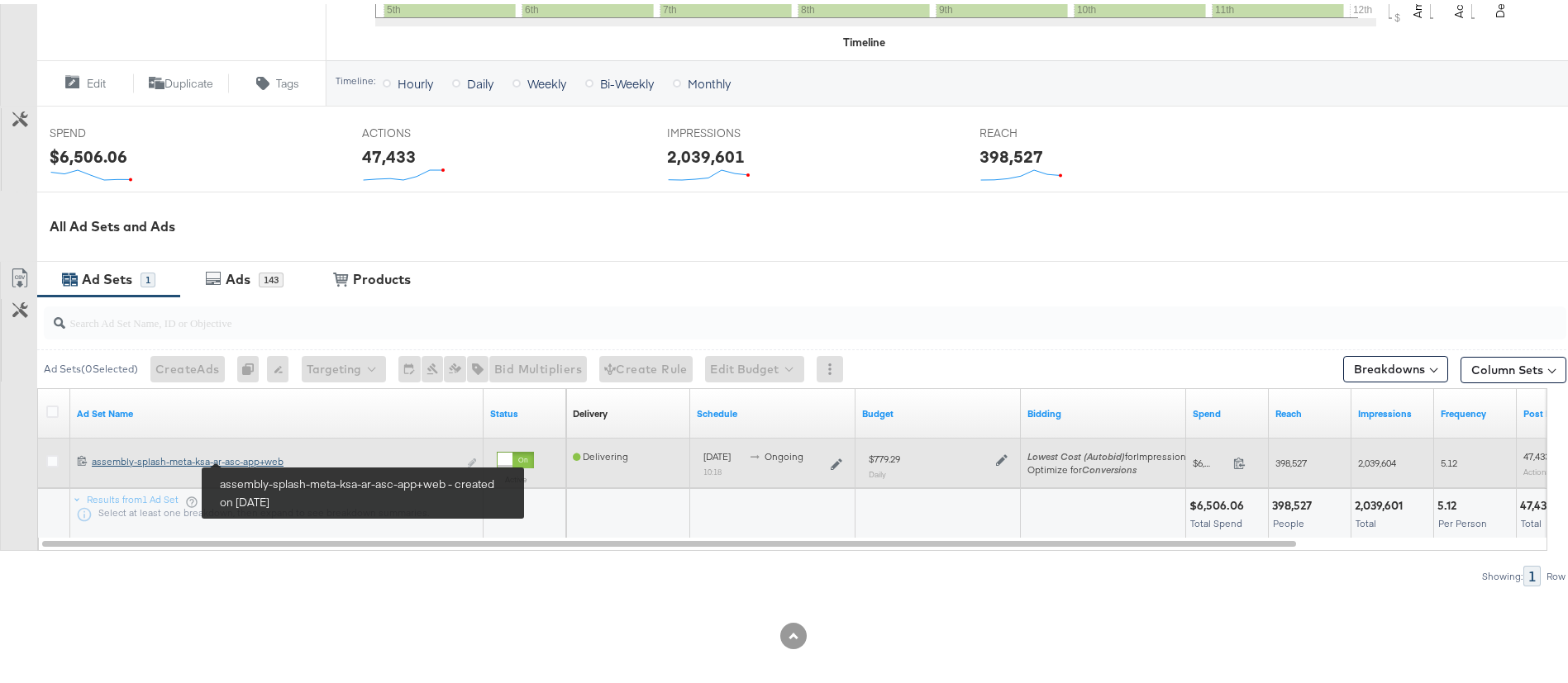
click at [262, 456] on div "assembly-splash-meta-ksa-ar-asc-app+web assembly-splash-meta-ksa-ar-asc-app+web" at bounding box center [274, 458] width 366 height 13
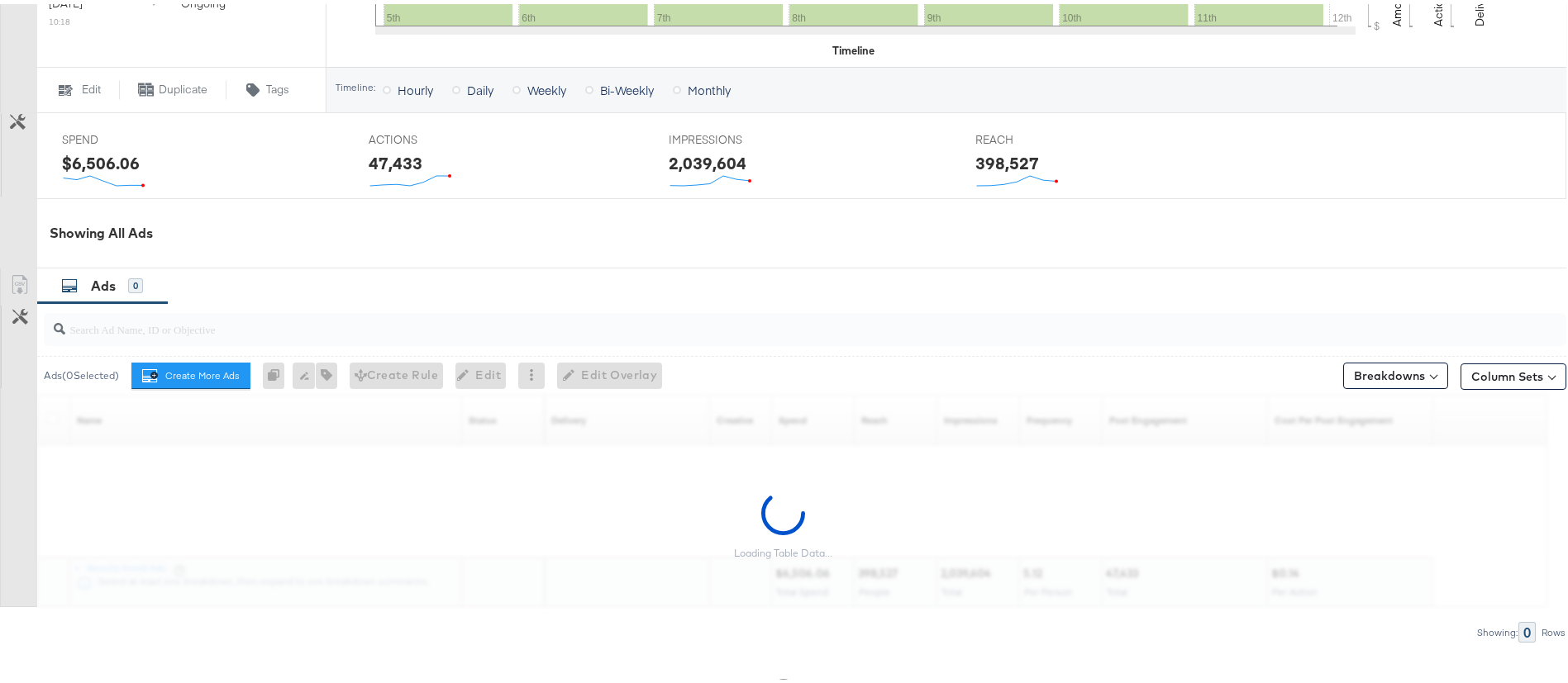
scroll to position [665, 0]
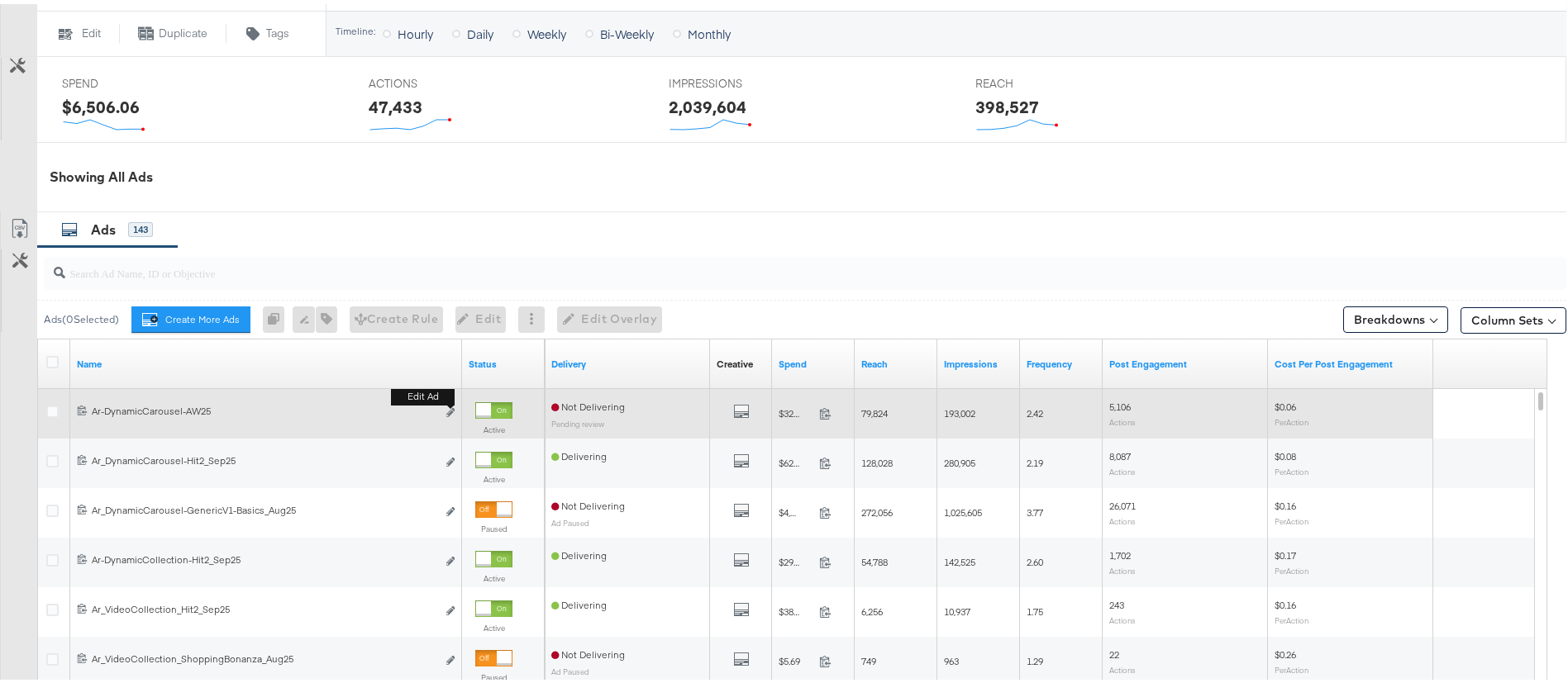
click at [451, 413] on button "Edit ad" at bounding box center [450, 409] width 10 height 18
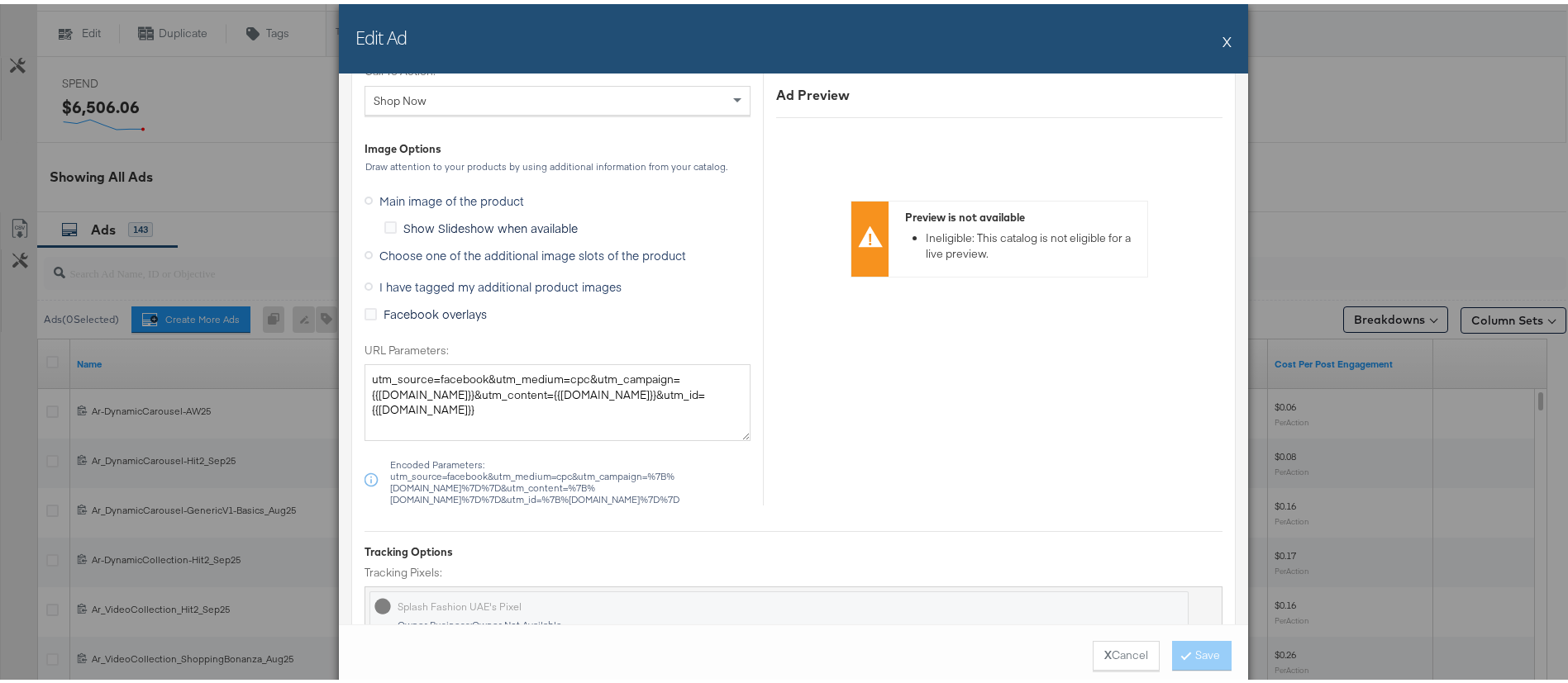
scroll to position [1596, 0]
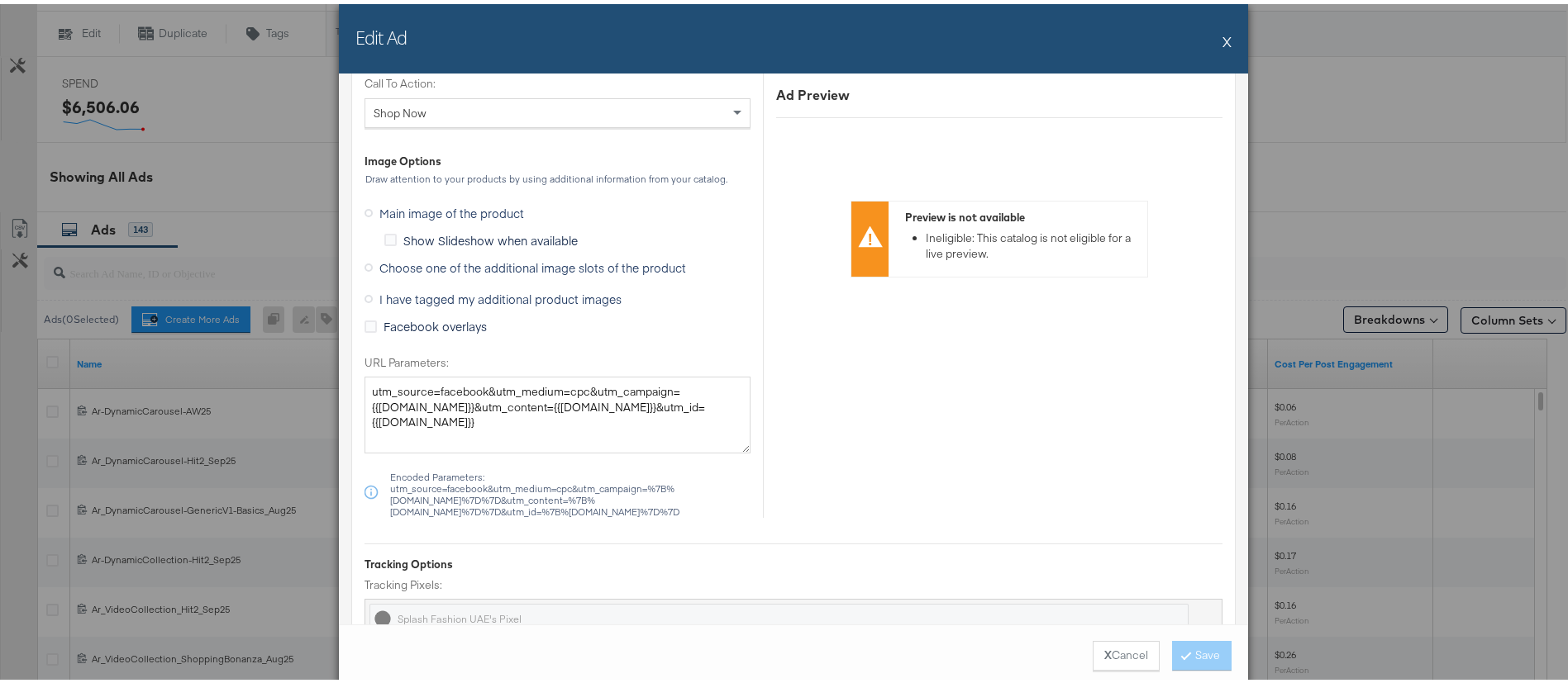
click at [514, 263] on span "Choose one of the additional image slots of the product" at bounding box center [532, 263] width 307 height 17
click at [0, 0] on input "Choose one of the additional image slots of the product" at bounding box center [0, 0] width 0 height 0
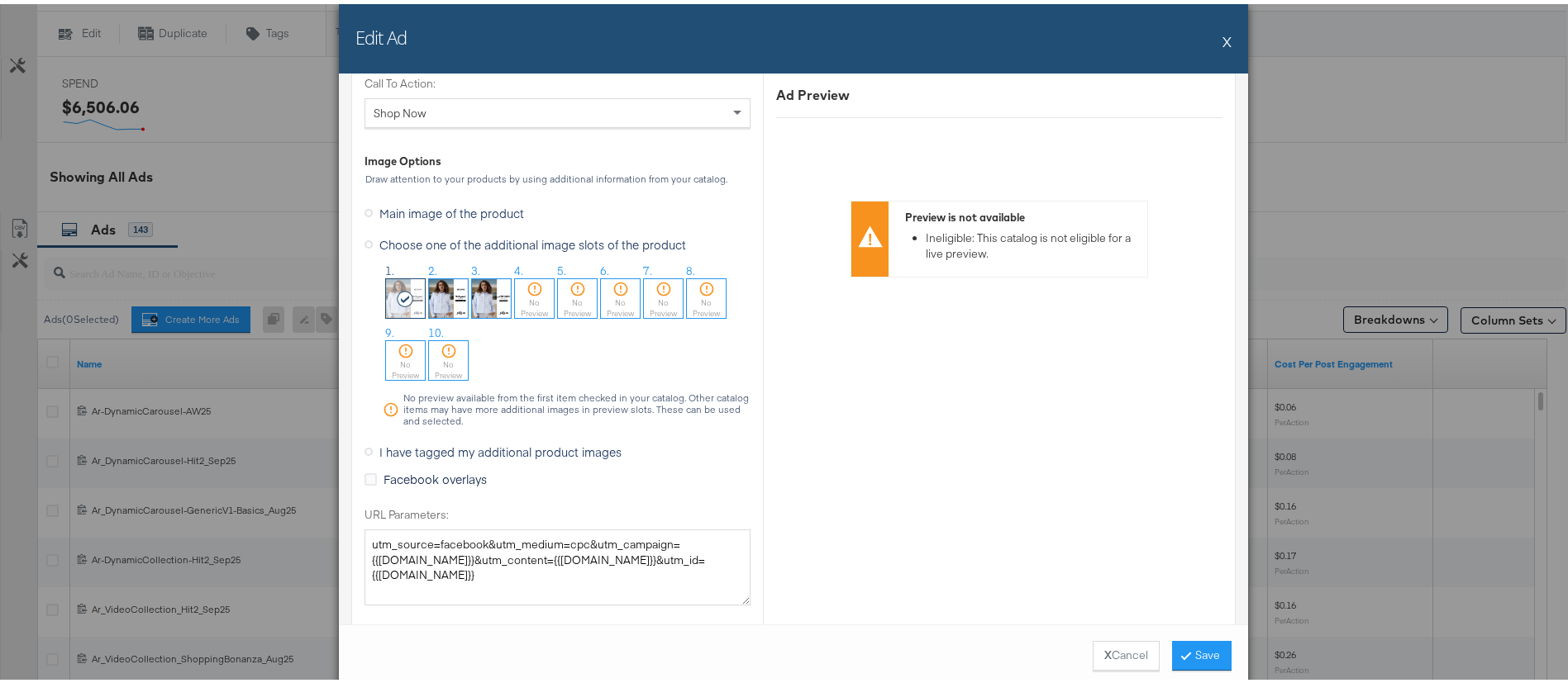
click at [444, 297] on img at bounding box center [449, 295] width 39 height 39
click at [1203, 643] on button "Save" at bounding box center [1202, 651] width 59 height 30
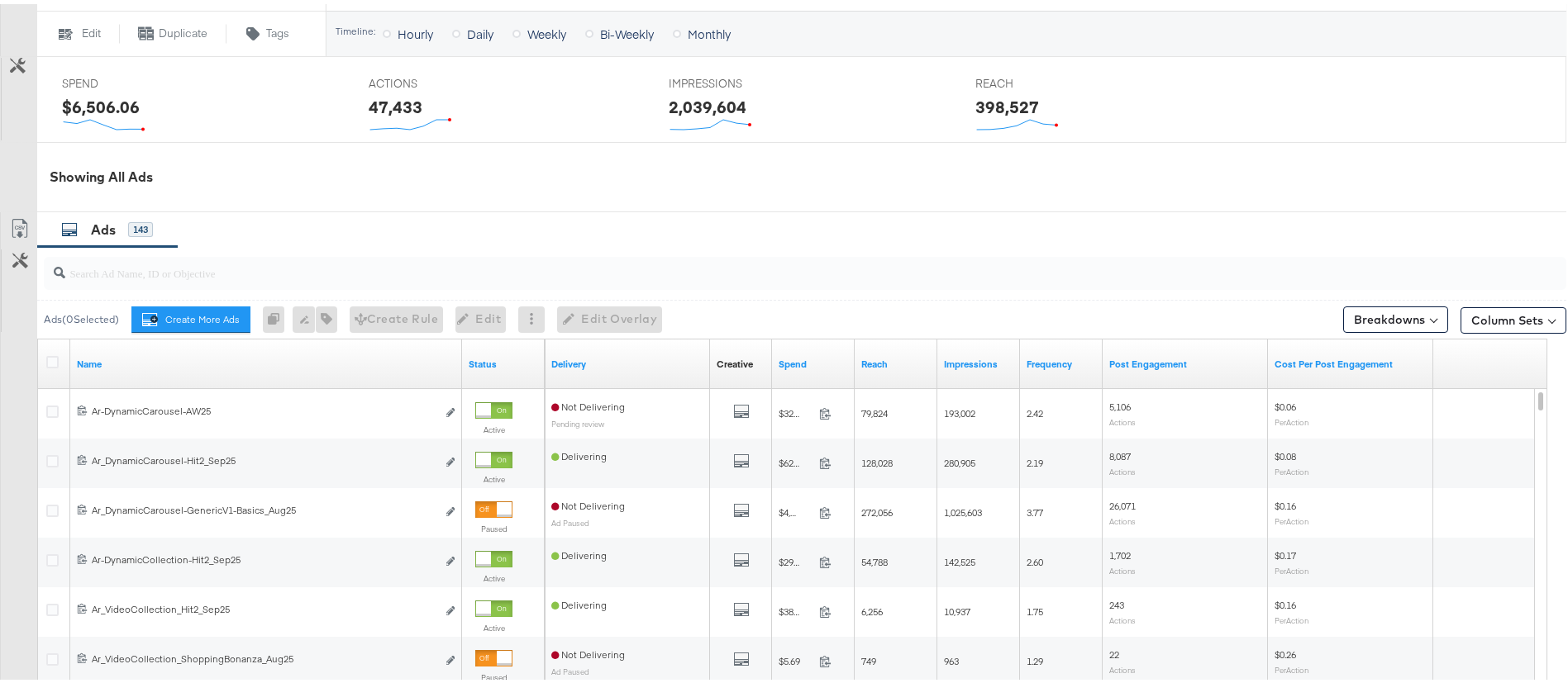
scroll to position [68, 0]
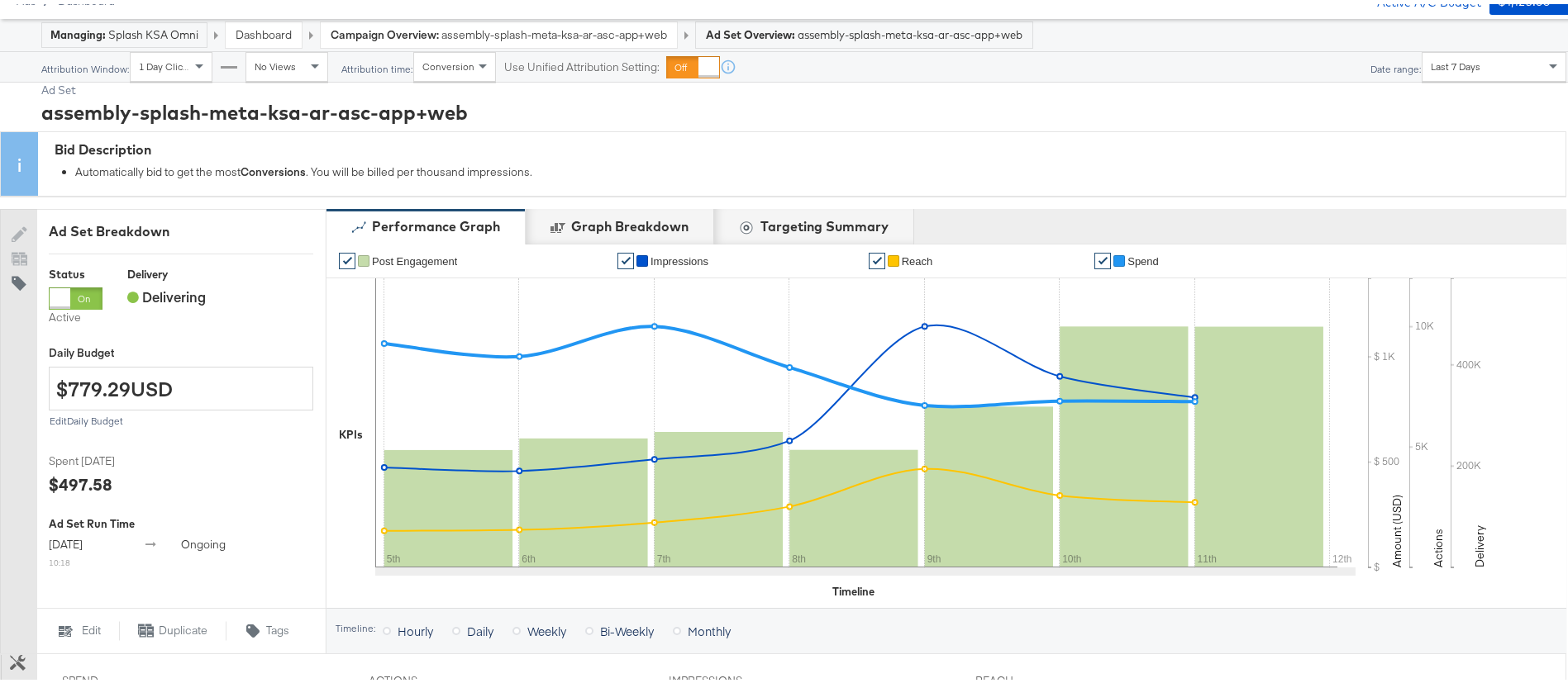
click at [268, 27] on link "Dashboard" at bounding box center [263, 31] width 57 height 15
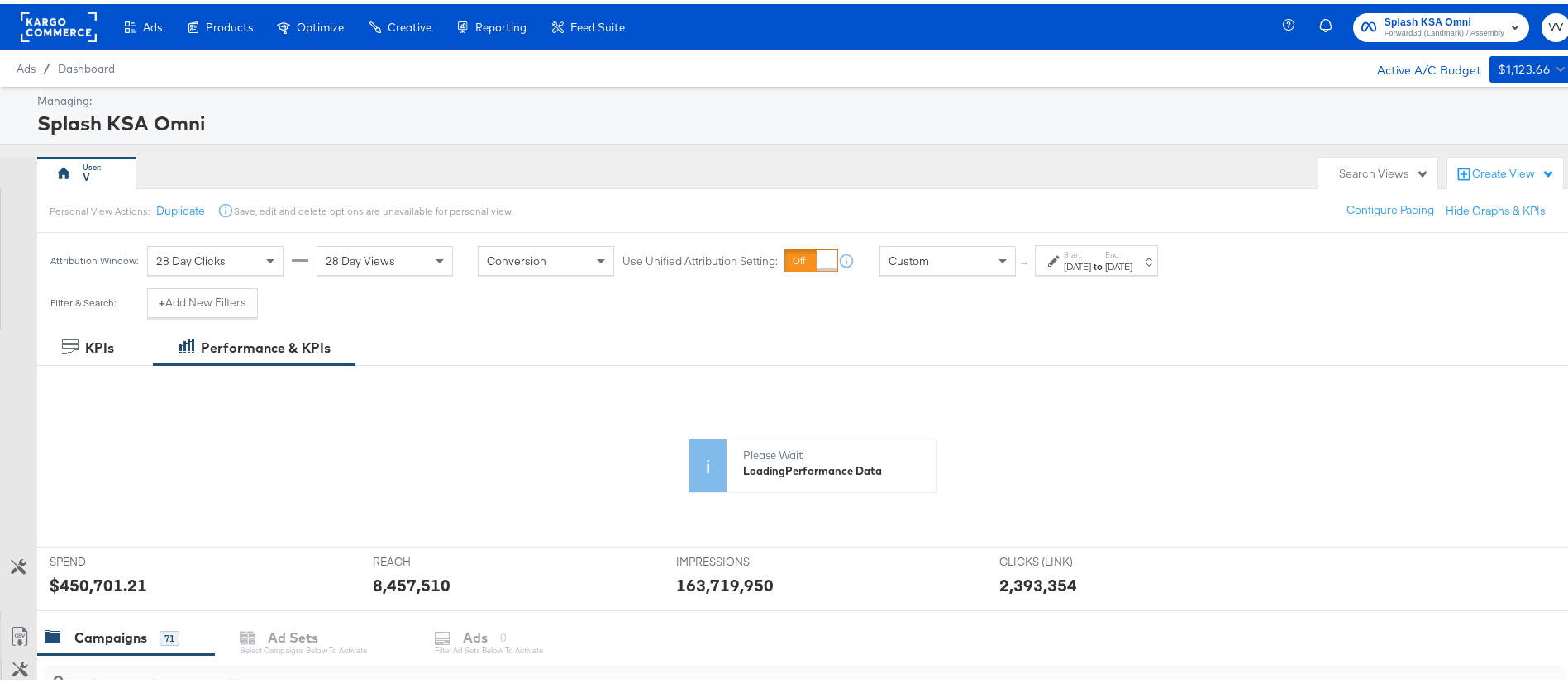
click at [70, 28] on rect at bounding box center [58, 23] width 76 height 30
